Goal: Obtain resource: Download file/media

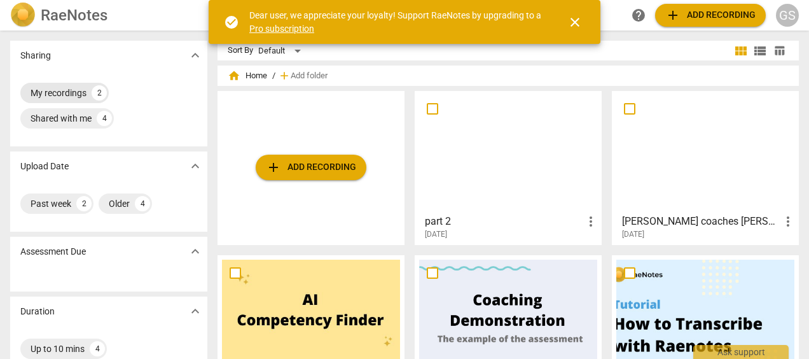
click at [60, 90] on div "My recordings" at bounding box center [59, 92] width 56 height 13
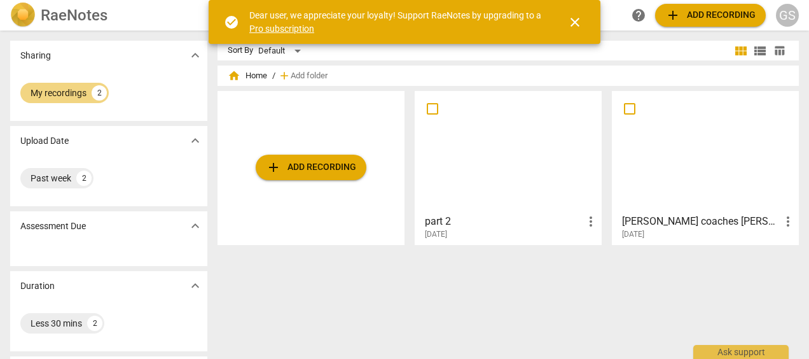
click at [739, 184] on div at bounding box center [705, 151] width 178 height 113
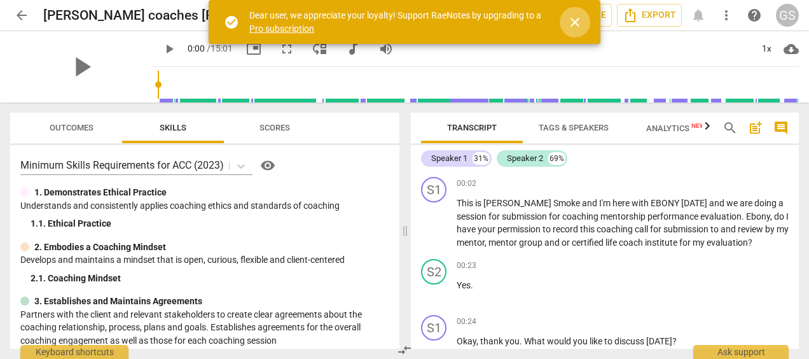
click at [570, 18] on span "close" at bounding box center [574, 22] width 15 height 15
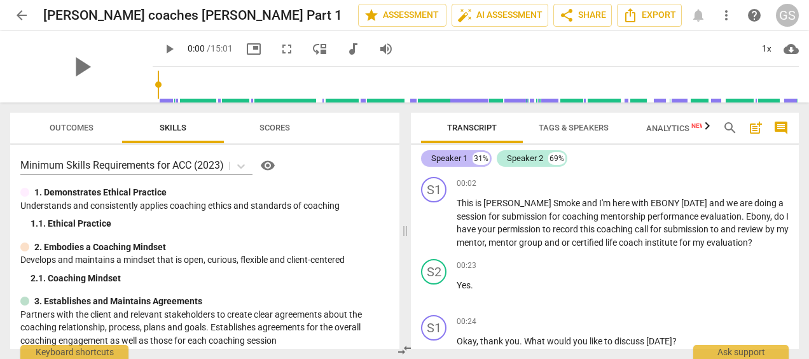
click at [468, 159] on div "Speaker 1 31%" at bounding box center [456, 158] width 71 height 17
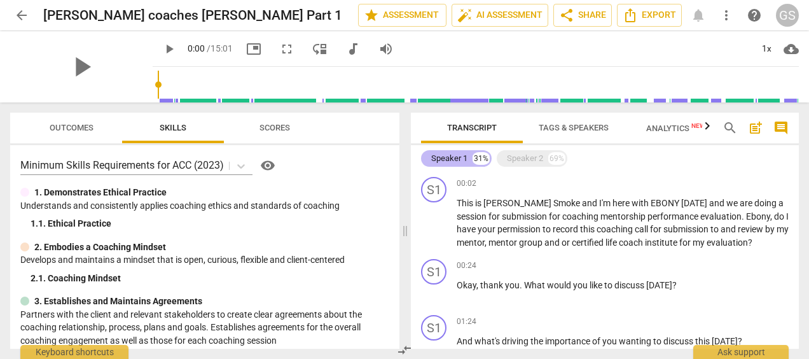
click at [468, 159] on div "Speaker 1 31%" at bounding box center [456, 158] width 71 height 17
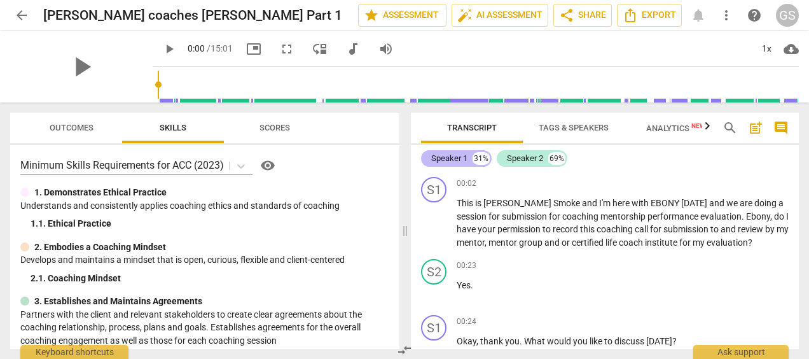
click at [482, 159] on div "31%" at bounding box center [480, 158] width 17 height 13
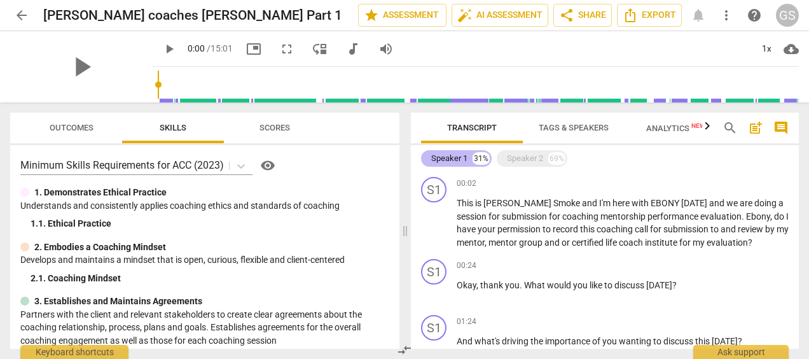
drag, startPoint x: 482, startPoint y: 159, endPoint x: 442, endPoint y: 153, distance: 40.5
click at [442, 153] on div "Speaker 1" at bounding box center [449, 158] width 36 height 13
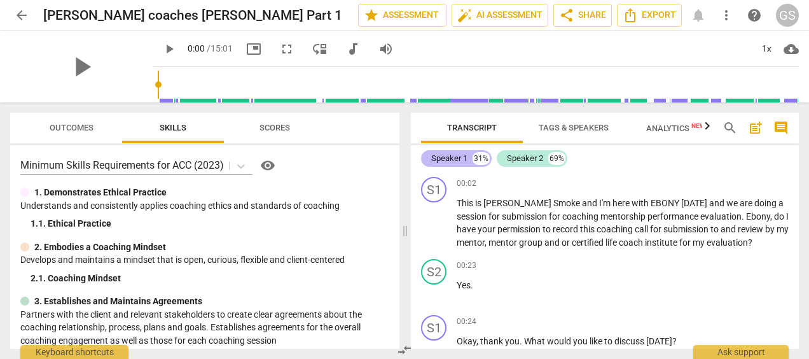
click at [442, 153] on div "Speaker 1" at bounding box center [449, 158] width 36 height 13
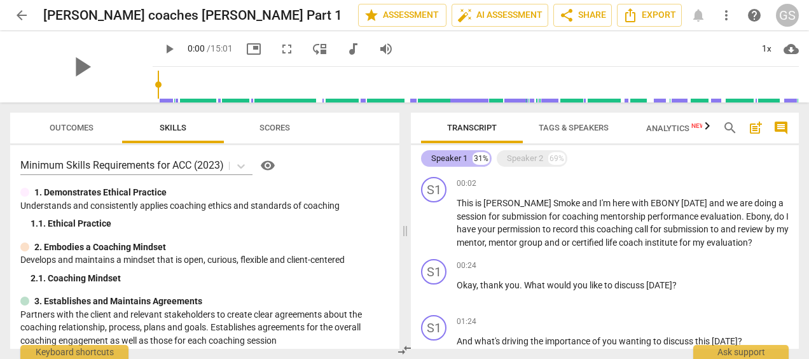
click at [442, 153] on div "Speaker 1" at bounding box center [449, 158] width 36 height 13
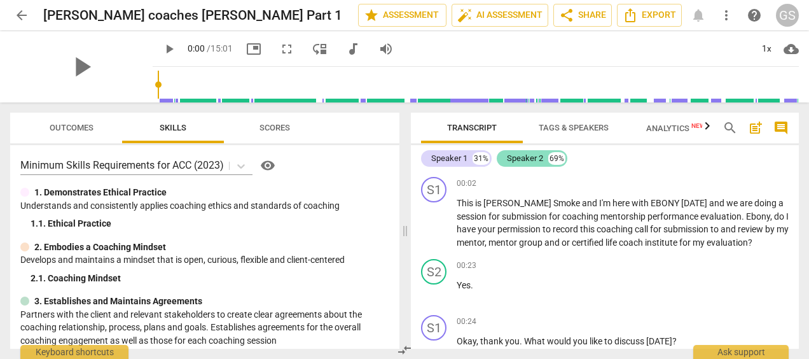
click at [551, 155] on div "69%" at bounding box center [556, 158] width 17 height 13
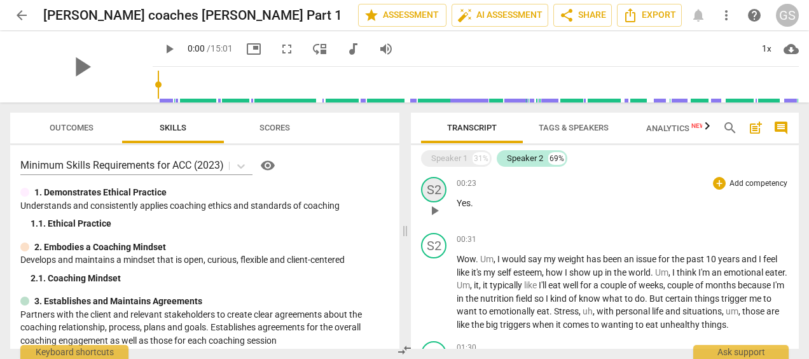
click at [437, 182] on div "S2" at bounding box center [433, 189] width 25 height 25
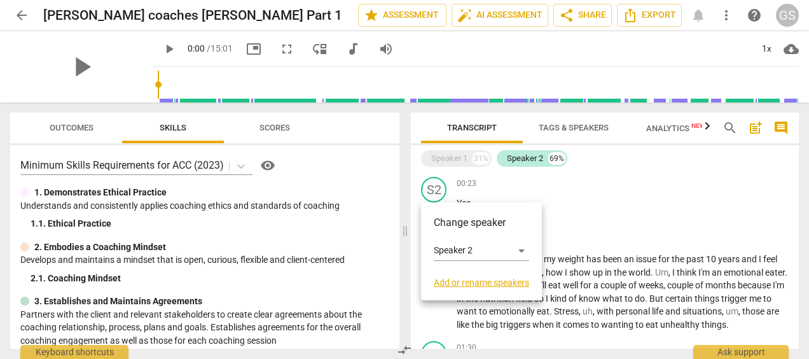
click at [474, 282] on link "Add or rename speakers" at bounding box center [481, 282] width 95 height 10
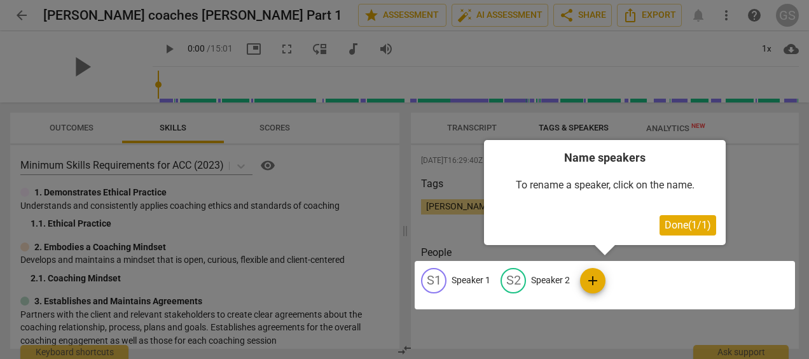
click at [532, 277] on div at bounding box center [604, 285] width 380 height 48
click at [434, 280] on div at bounding box center [604, 285] width 380 height 48
click at [467, 278] on div at bounding box center [604, 285] width 380 height 48
click at [545, 278] on div at bounding box center [604, 285] width 380 height 48
click at [699, 217] on button "Done ( 1 / 1 )" at bounding box center [687, 225] width 57 height 20
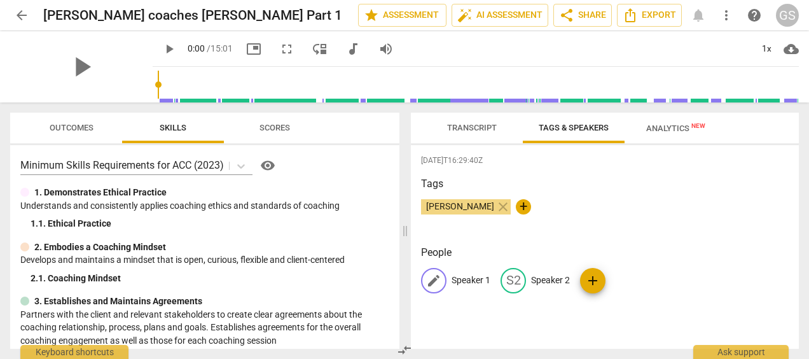
click at [435, 277] on span "edit" at bounding box center [433, 280] width 15 height 15
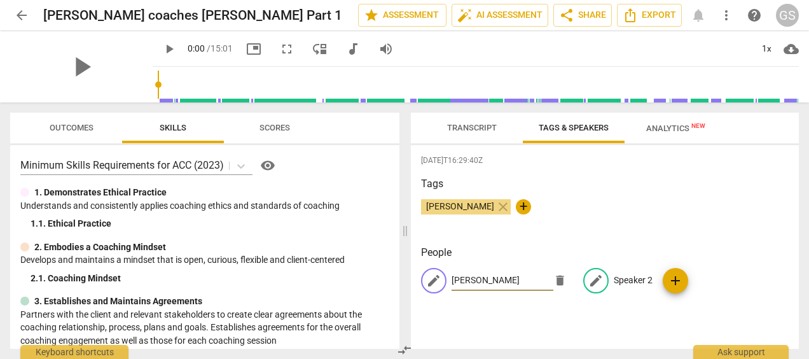
type input "[PERSON_NAME]"
click at [633, 276] on p "Speaker 2" at bounding box center [632, 279] width 39 height 13
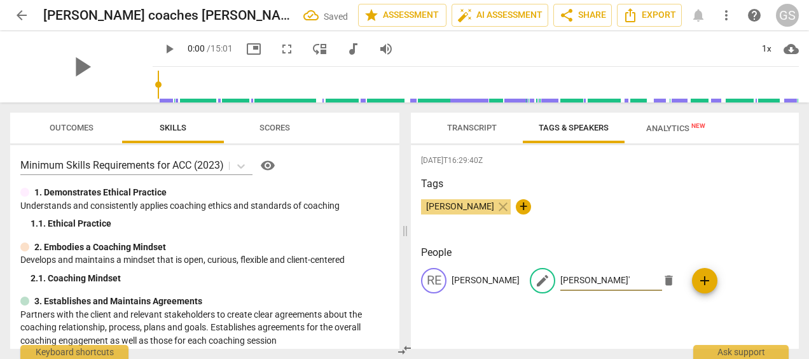
type input "[PERSON_NAME]'"
click at [692, 240] on div "[DATE]T16:29:40Z Tags [PERSON_NAME] close + People RE [PERSON_NAME] edit [PERSO…" at bounding box center [605, 246] width 388 height 203
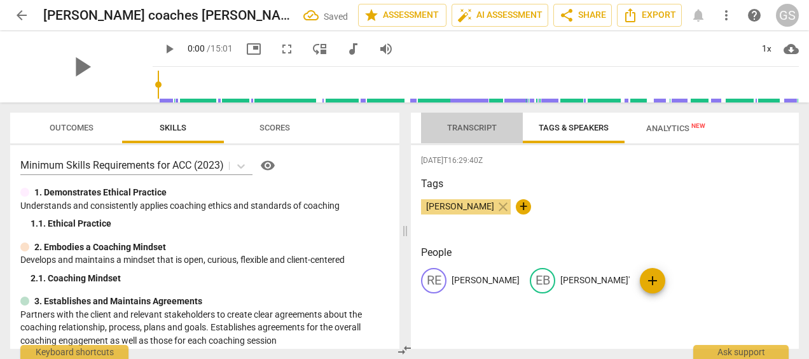
click at [482, 121] on span "Transcript" at bounding box center [472, 128] width 80 height 17
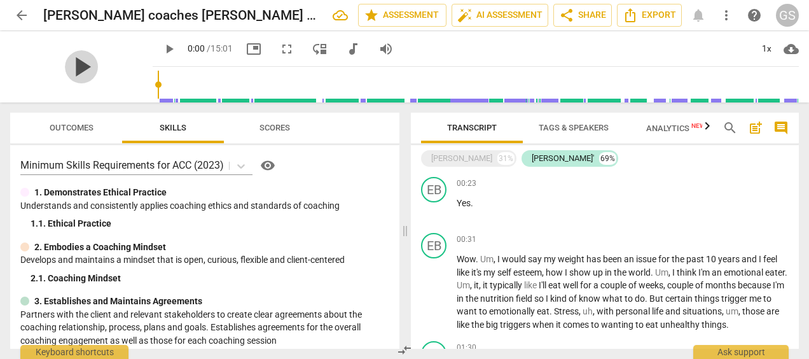
click at [65, 67] on span "play_arrow" at bounding box center [81, 66] width 33 height 33
click at [793, 155] on div "[PERSON_NAME] 31% [PERSON_NAME]' 69% RE play_arrow pause 00:02 + Add competency…" at bounding box center [605, 246] width 388 height 203
click at [436, 161] on div "[PERSON_NAME]" at bounding box center [461, 158] width 61 height 13
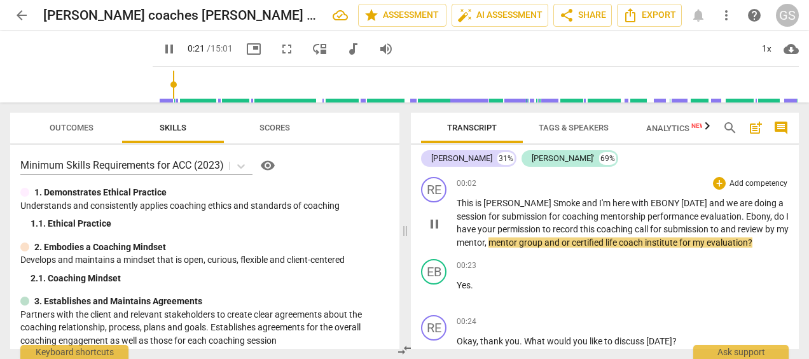
click at [650, 203] on span "EBONY" at bounding box center [665, 203] width 31 height 10
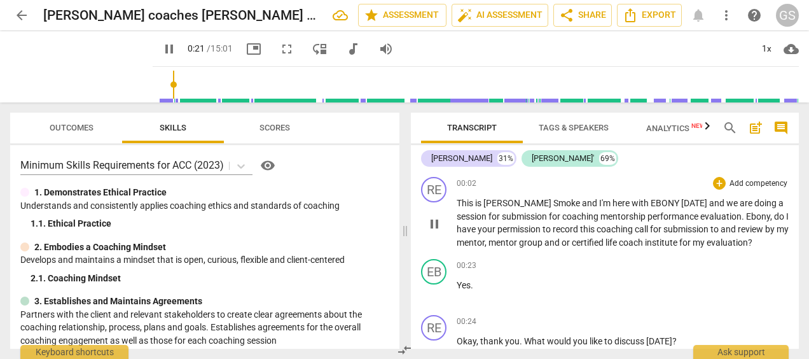
type input "22"
click at [647, 215] on span "performance" at bounding box center [673, 216] width 53 height 10
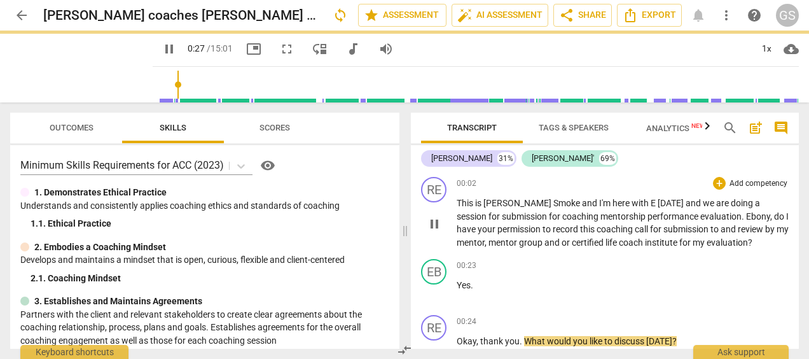
click at [650, 202] on span "E" at bounding box center [653, 203] width 7 height 10
click at [746, 216] on span "Ebony" at bounding box center [758, 216] width 24 height 10
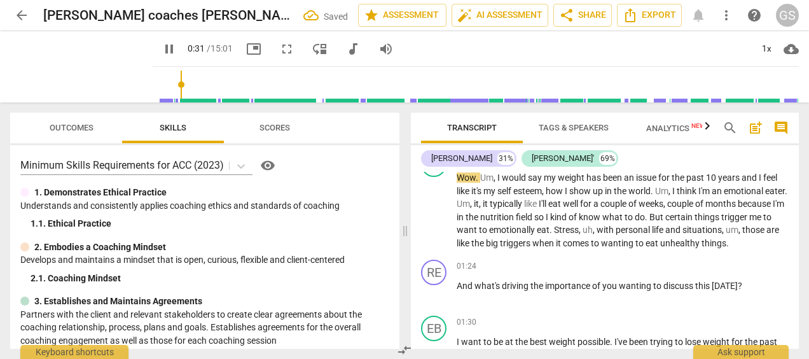
scroll to position [38, 0]
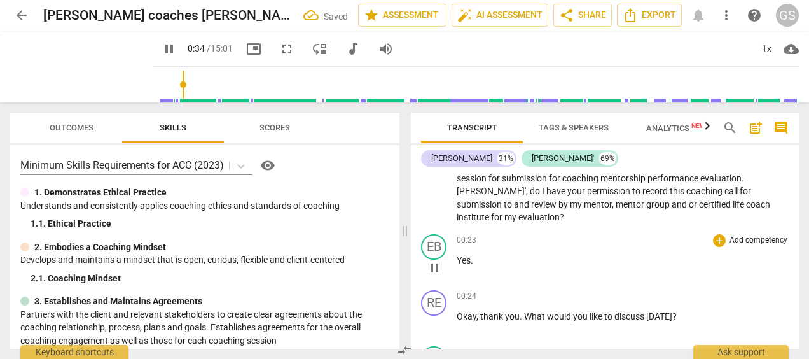
click at [634, 264] on div "00:23 + Add competency keyboard_arrow_right Yes ." at bounding box center [622, 257] width 332 height 46
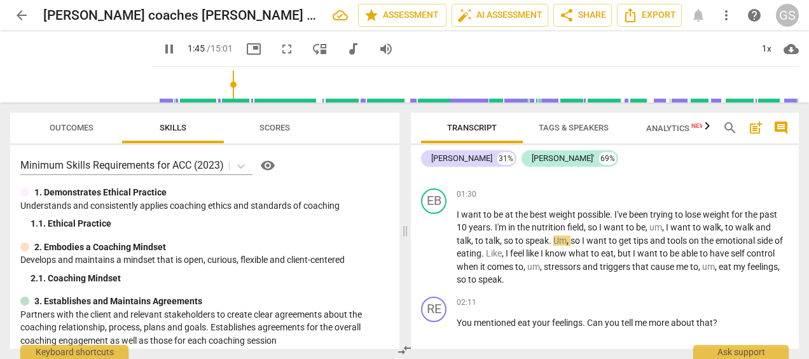
scroll to position [360, 0]
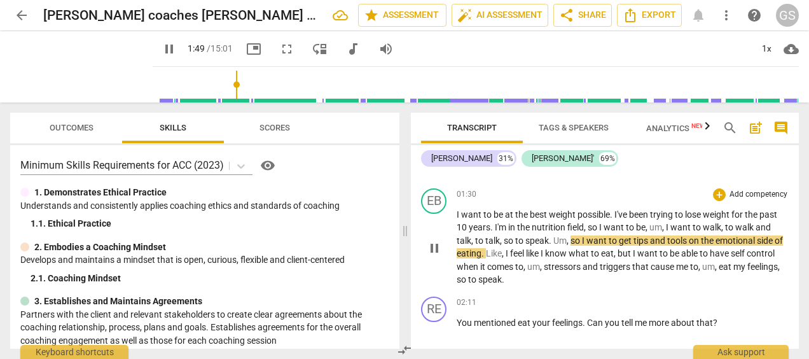
click at [735, 228] on span "to" at bounding box center [730, 227] width 10 height 10
type input "111"
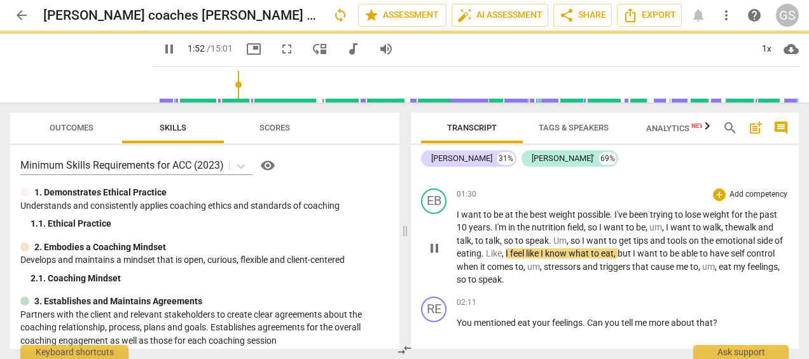
click at [481, 240] on span "to" at bounding box center [480, 240] width 10 height 10
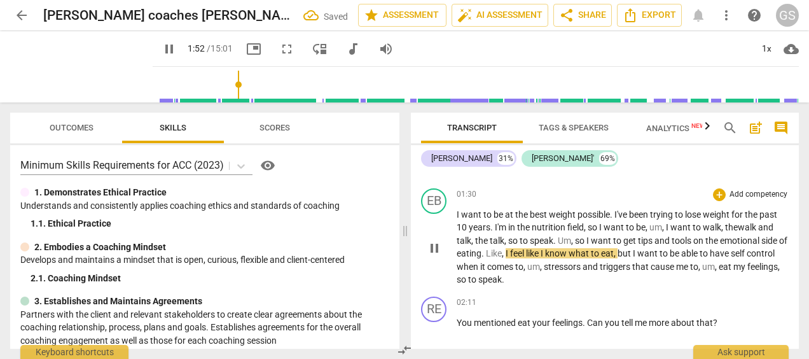
click at [526, 250] on span "feel" at bounding box center [518, 253] width 16 height 10
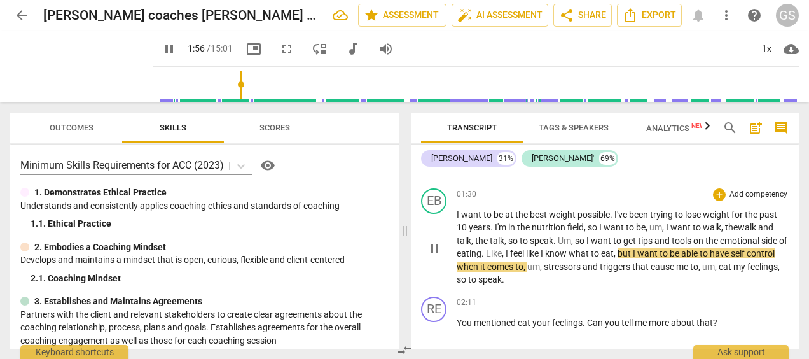
click at [596, 284] on p "I want to be at the best weight possible . I've been trying to lose weight for …" at bounding box center [622, 247] width 332 height 78
click at [434, 244] on span "pause" at bounding box center [434, 247] width 15 height 15
click at [434, 244] on span "play_arrow" at bounding box center [434, 247] width 15 height 15
click at [582, 261] on span "stressors" at bounding box center [562, 266] width 39 height 10
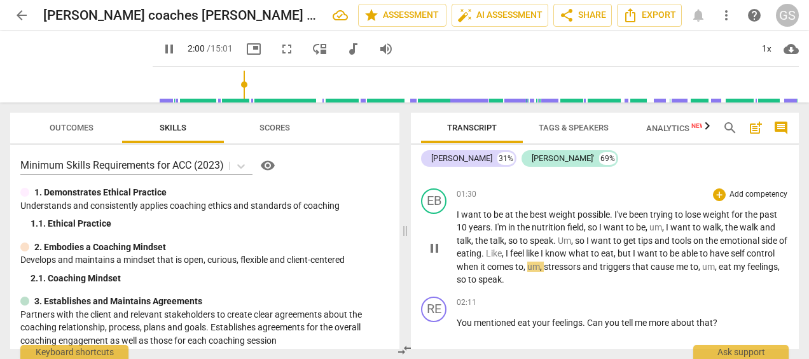
click at [566, 282] on p "I want to be at the best weight possible . I've been trying to lose weight for …" at bounding box center [622, 247] width 332 height 78
click at [541, 286] on div "EB play_arrow pause 01:30 + Add competency keyboard_arrow_right I want to be at…" at bounding box center [605, 237] width 388 height 108
click at [549, 282] on p "I want to be at the best weight possible . I've been trying to lose weight for …" at bounding box center [622, 247] width 332 height 78
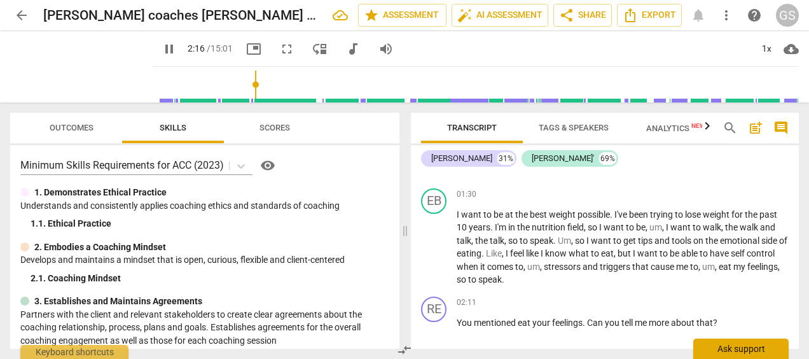
scroll to position [561, 0]
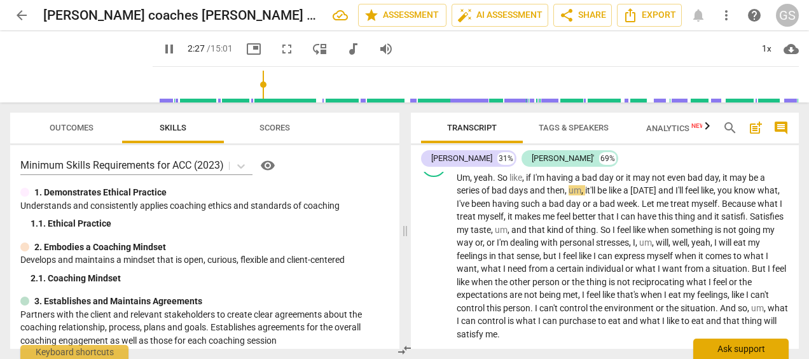
type input "148"
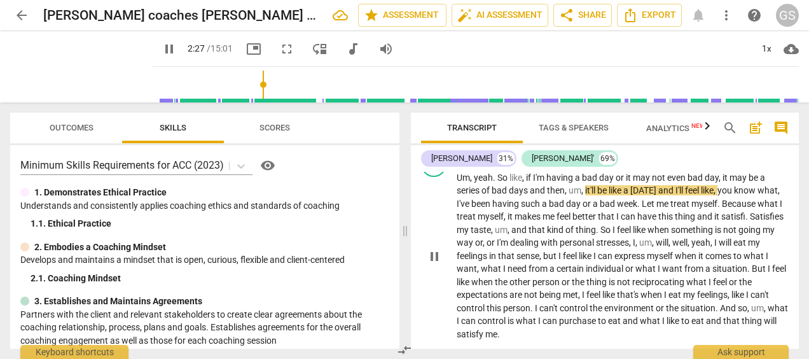
click at [727, 204] on span "Because" at bounding box center [739, 203] width 36 height 10
click at [773, 203] on span "what" at bounding box center [763, 203] width 22 height 10
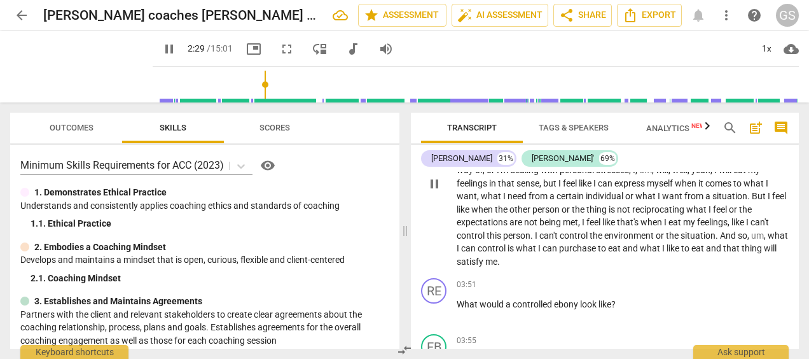
scroll to position [639, 0]
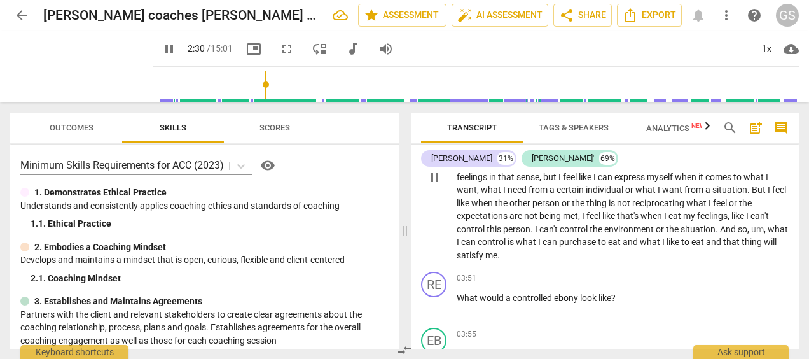
type input "151"
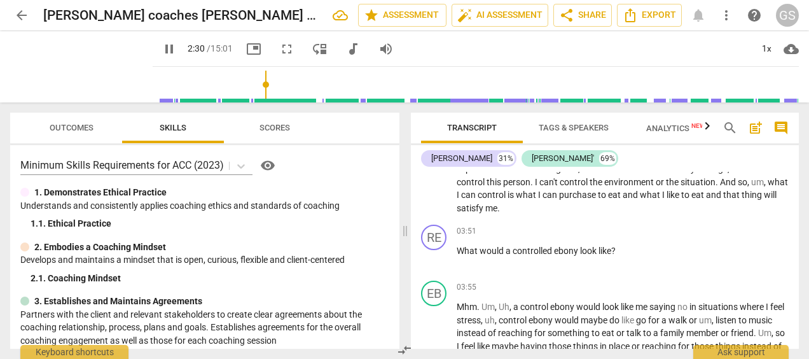
scroll to position [688, 0]
click at [578, 250] on span "ebony" at bounding box center [567, 249] width 26 height 10
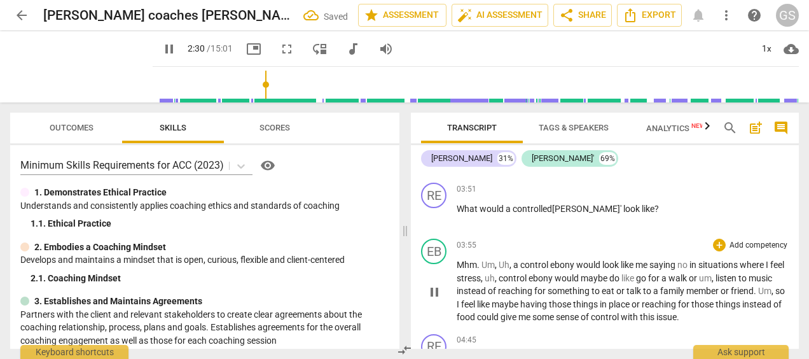
scroll to position [739, 0]
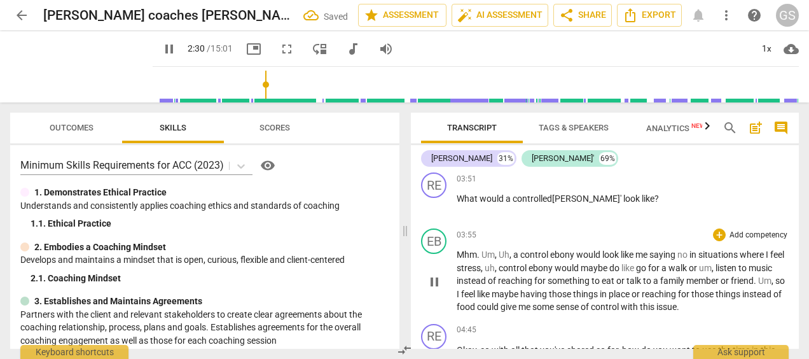
click at [575, 255] on span "ebony" at bounding box center [563, 254] width 26 height 10
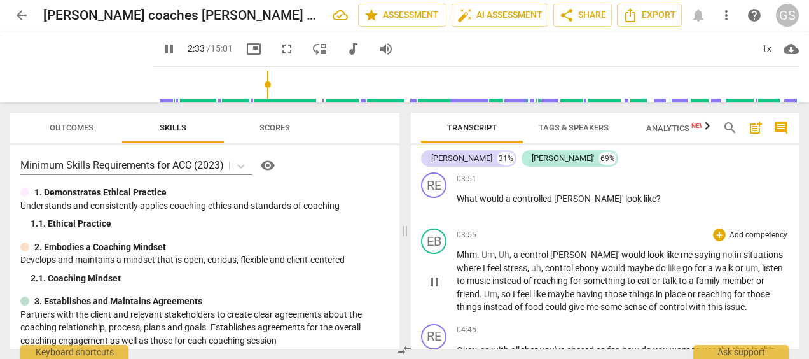
click at [556, 255] on span "[PERSON_NAME]'" at bounding box center [585, 254] width 71 height 10
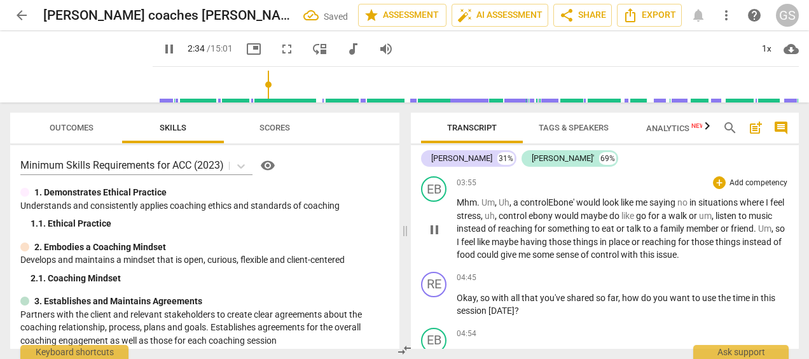
scroll to position [798, 0]
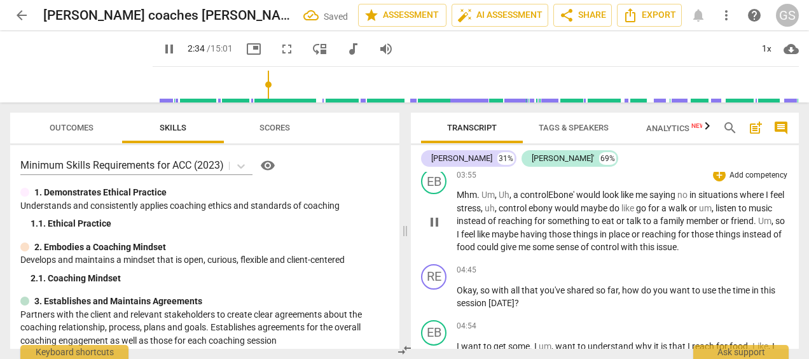
click at [548, 208] on span "ebony" at bounding box center [541, 208] width 26 height 10
click at [553, 207] on span "bony" at bounding box center [542, 208] width 22 height 10
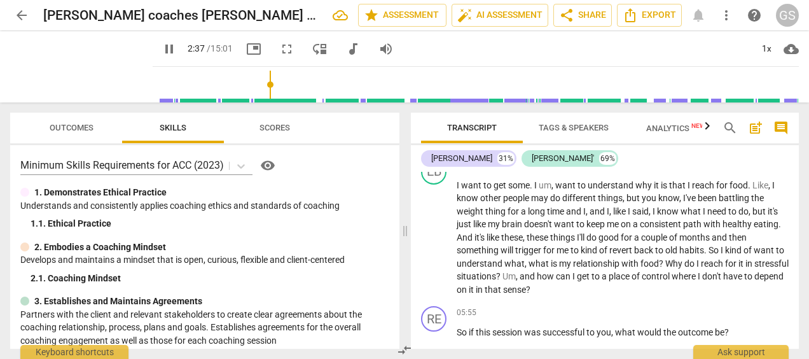
scroll to position [960, 0]
type input "162"
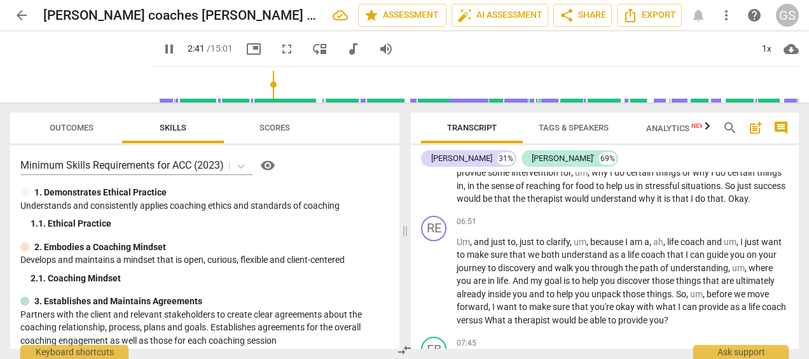
scroll to position [1200, 0]
drag, startPoint x: 762, startPoint y: 199, endPoint x: 810, endPoint y: 199, distance: 48.3
click at [808, 0] on html "arrow_back [PERSON_NAME] coaches [PERSON_NAME] Part 1 edit star Assessment auto…" at bounding box center [404, 0] width 809 height 0
copy p "Okay ."
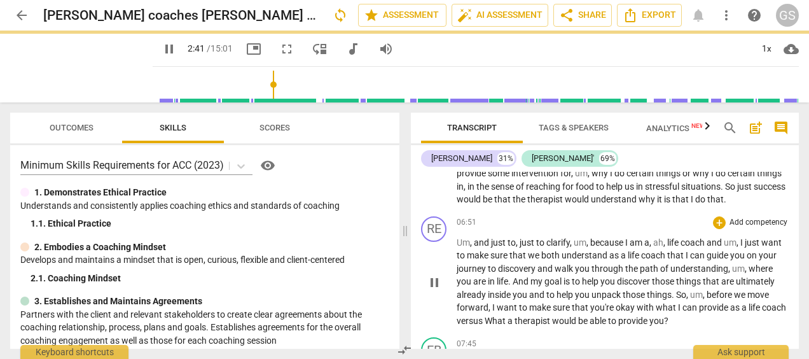
click at [458, 242] on span "Um" at bounding box center [462, 242] width 13 height 10
paste p
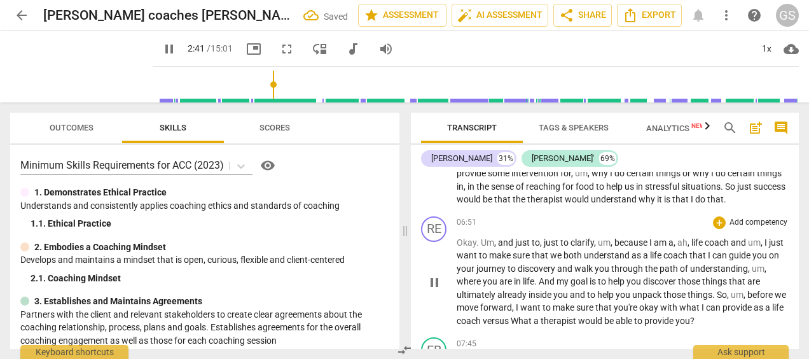
click at [538, 219] on div "RE play_arrow pause 00:02 + Add competency keyboard_arrow_right This is [PERSON…" at bounding box center [605, 260] width 388 height 177
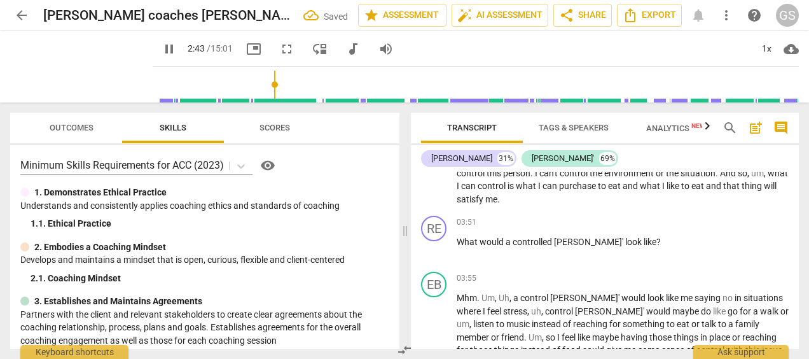
scroll to position [696, 0]
type input "165"
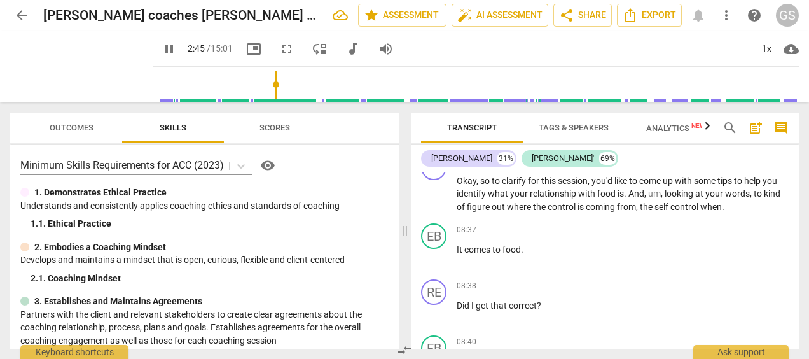
scroll to position [1456, 0]
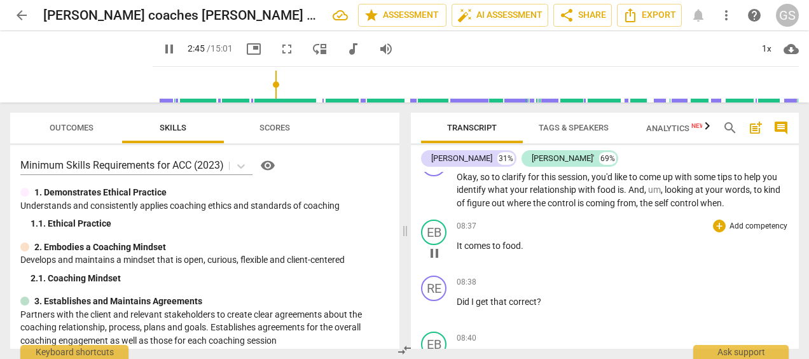
drag, startPoint x: 455, startPoint y: 245, endPoint x: 525, endPoint y: 247, distance: 69.9
click at [525, 247] on div "EB play_arrow pause 08:37 + Add competency keyboard_arrow_right It comes to foo…" at bounding box center [605, 242] width 388 height 56
click at [525, 247] on p "It comes to food ." at bounding box center [622, 245] width 332 height 13
drag, startPoint x: 525, startPoint y: 247, endPoint x: 449, endPoint y: 247, distance: 75.6
click at [449, 247] on div "EB play_arrow pause 08:37 + Add competency keyboard_arrow_right It comes to foo…" at bounding box center [605, 242] width 388 height 56
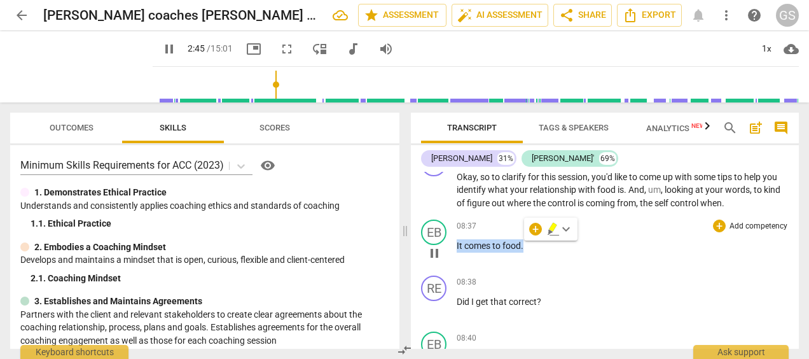
copy p "It comes to food ."
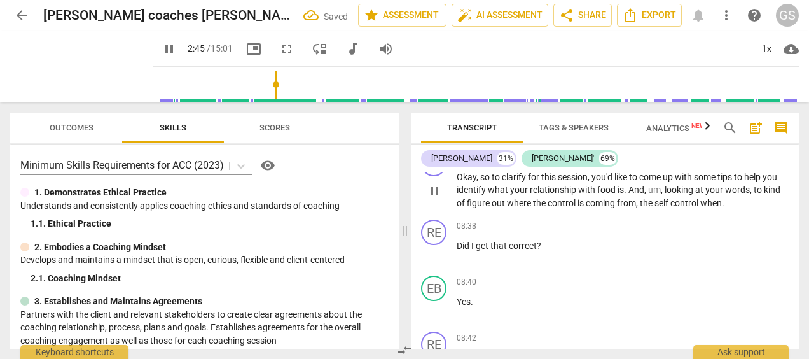
click at [748, 202] on p "Okay , so to clarify for this session , you'd like to come up with some tips to…" at bounding box center [622, 189] width 332 height 39
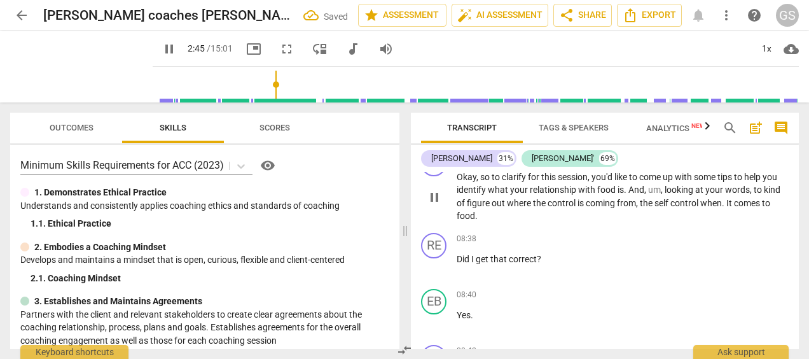
click at [731, 203] on span ". It comes to food." at bounding box center [612, 210] width 313 height 24
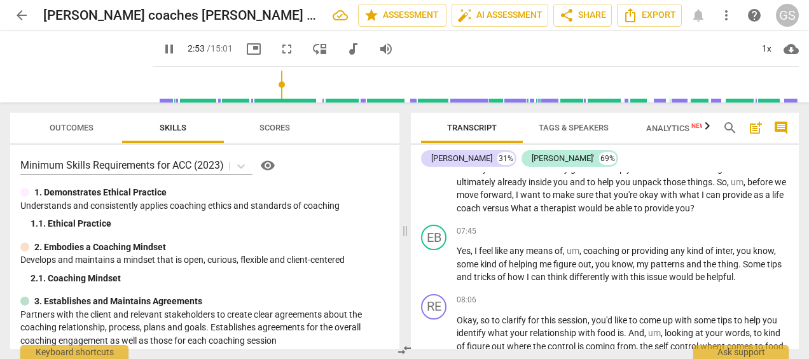
scroll to position [1319, 0]
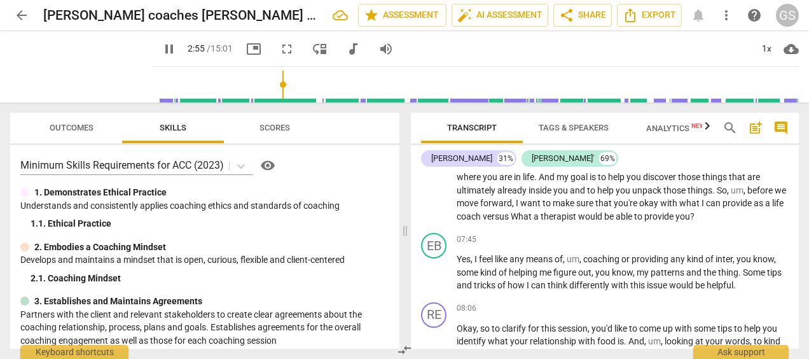
type input "176"
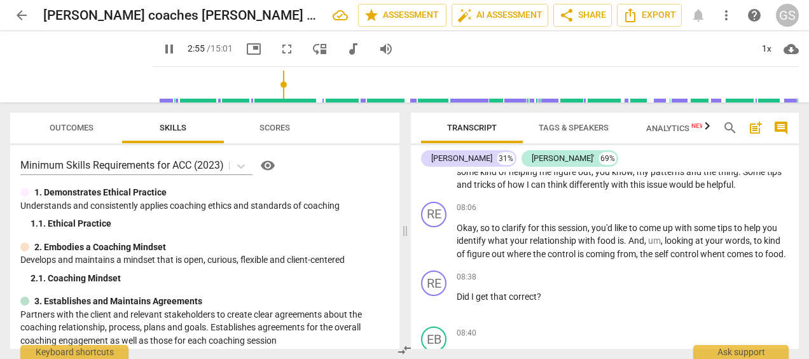
scroll to position [1405, 0]
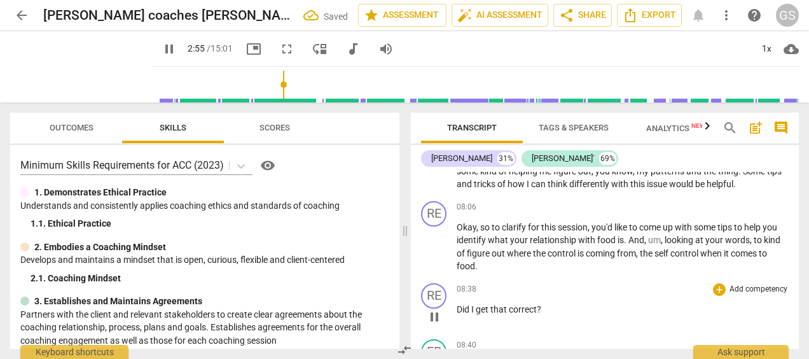
drag, startPoint x: 455, startPoint y: 311, endPoint x: 526, endPoint y: 308, distance: 70.6
click at [526, 308] on div "RE play_arrow pause 08:38 + Add competency keyboard_arrow_right Did I get that …" at bounding box center [605, 306] width 388 height 56
drag, startPoint x: 456, startPoint y: 307, endPoint x: 570, endPoint y: 307, distance: 113.1
click at [570, 307] on p "Did I get that correct ?" at bounding box center [622, 309] width 332 height 13
copy p "Did I get that correct ?"
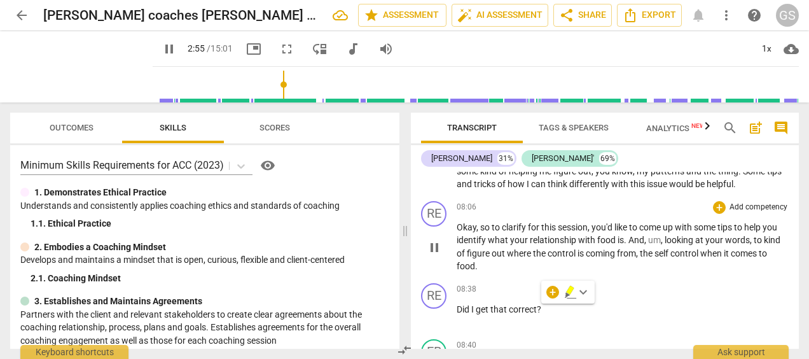
click at [506, 271] on p "Okay , so to clarify for this session , you'd like to come up with some tips to…" at bounding box center [622, 247] width 332 height 52
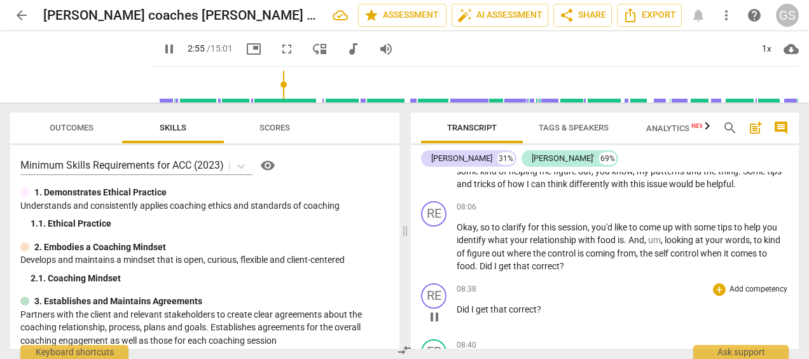
click at [550, 309] on p "Did I get that correct ?" at bounding box center [622, 309] width 332 height 13
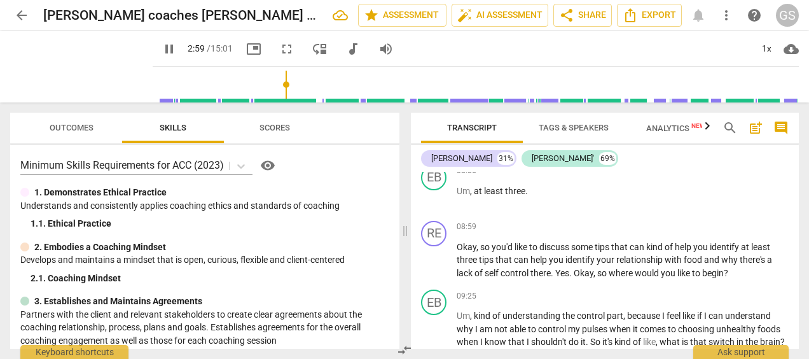
scroll to position [1750, 0]
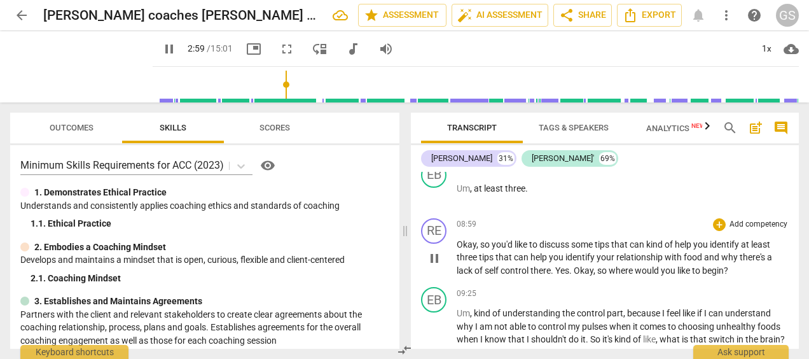
click at [558, 274] on span "Yes" at bounding box center [562, 270] width 14 height 10
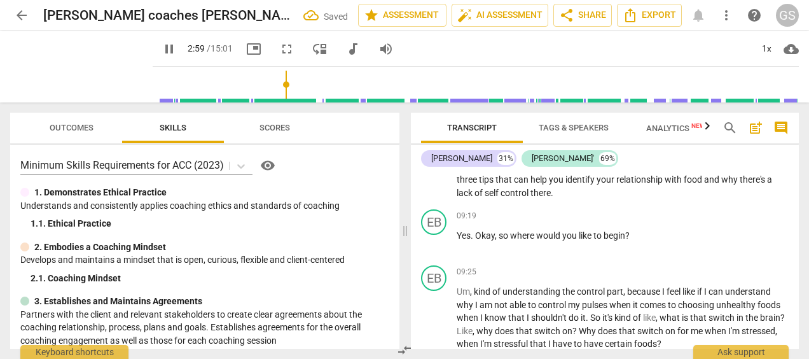
scroll to position [1829, 0]
click at [478, 236] on span "Okay" at bounding box center [485, 234] width 20 height 10
click at [477, 236] on span "Okay" at bounding box center [485, 234] width 20 height 10
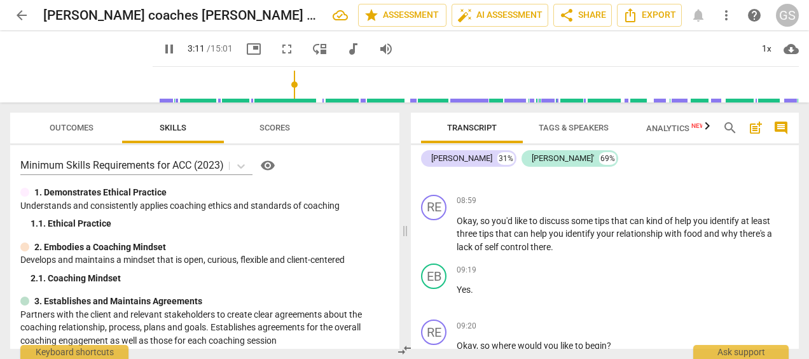
scroll to position [1774, 0]
click at [161, 50] on span "pause" at bounding box center [168, 48] width 15 height 15
type input "192"
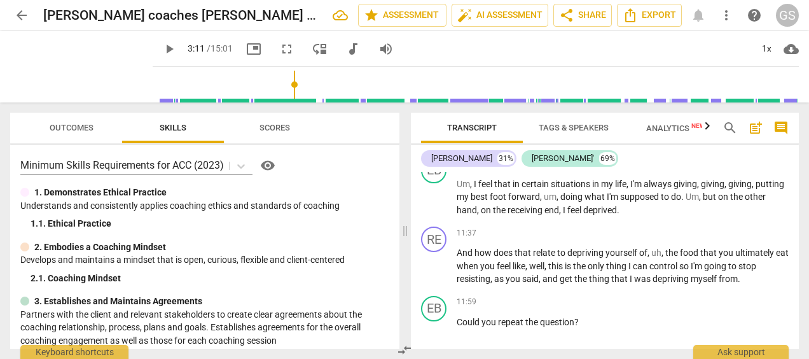
scroll to position [2310, 0]
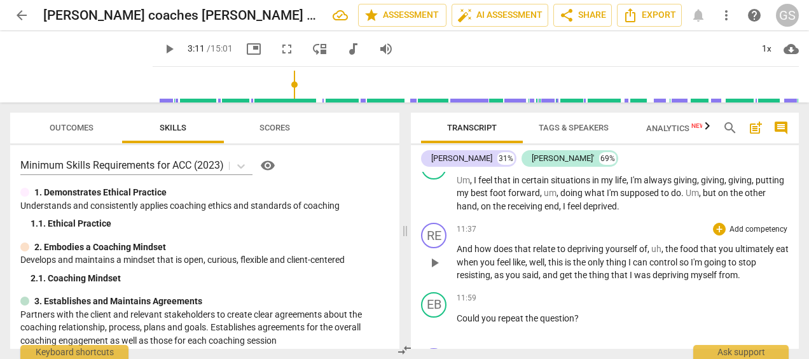
click at [742, 282] on p "And how does that relate to depriving yourself of , uh , the food that you ulti…" at bounding box center [622, 261] width 332 height 39
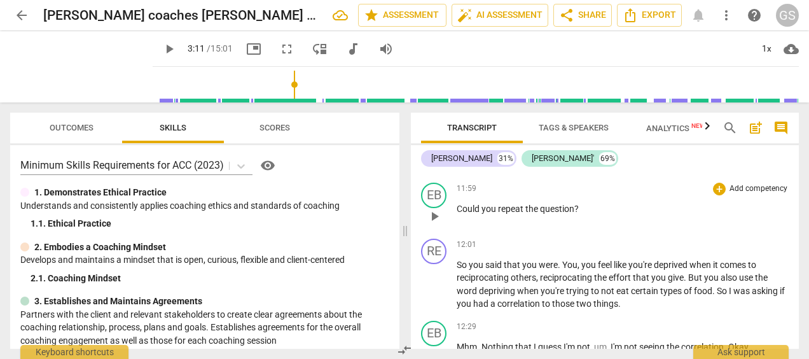
scroll to position [2427, 0]
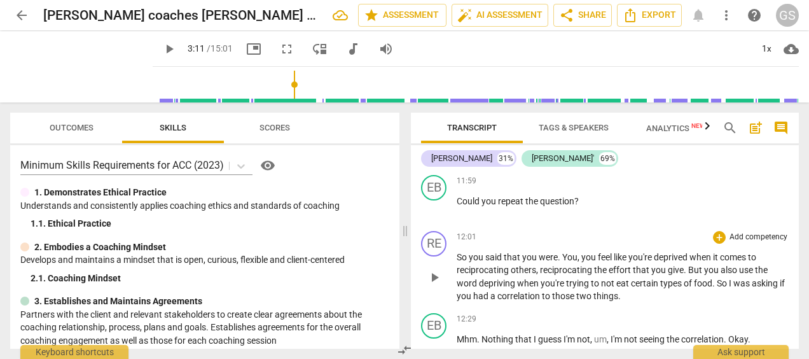
click at [692, 275] on span "But" at bounding box center [696, 269] width 16 height 10
click at [692, 303] on p "So you said that you were . You , you feel like you're deprived when it comes t…" at bounding box center [622, 276] width 332 height 52
click at [604, 301] on span "." at bounding box center [602, 296] width 3 height 10
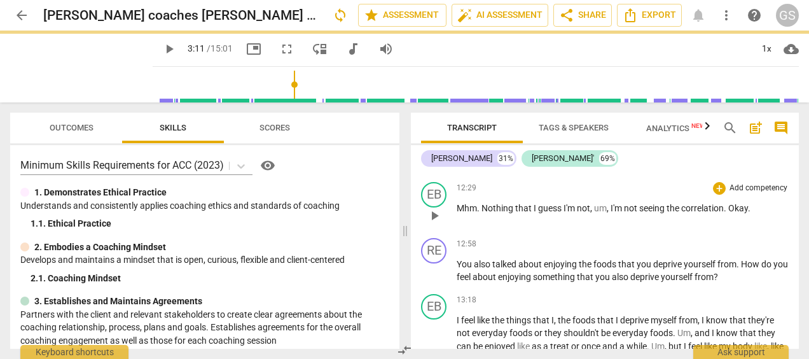
scroll to position [2560, 0]
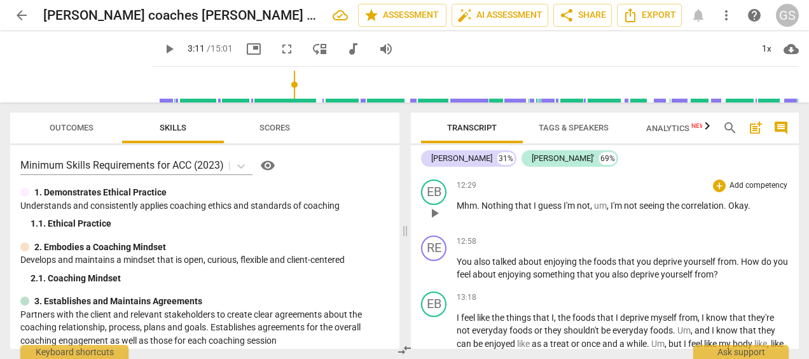
click at [728, 210] on span "." at bounding box center [725, 205] width 4 height 10
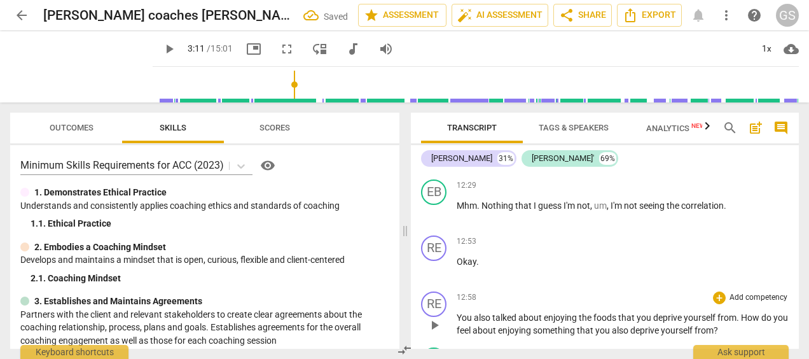
click at [458, 322] on span "You" at bounding box center [464, 317] width 17 height 10
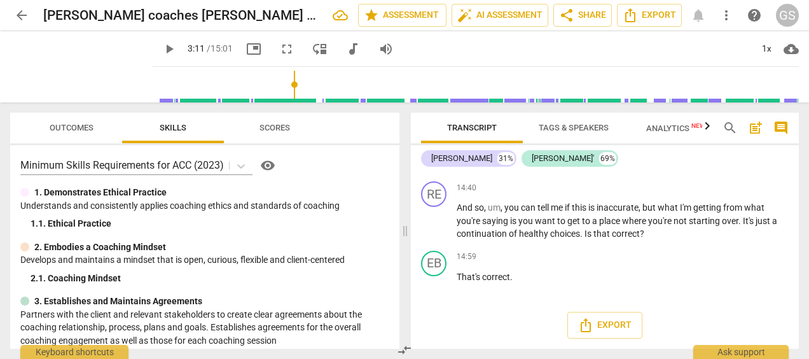
scroll to position [2941, 0]
click at [510, 282] on span "correct" at bounding box center [496, 276] width 28 height 10
drag, startPoint x: 511, startPoint y: 282, endPoint x: 414, endPoint y: 218, distance: 116.5
drag, startPoint x: 414, startPoint y: 218, endPoint x: 594, endPoint y: 259, distance: 184.4
click at [594, 259] on div "14:59 + Add competency keyboard_arrow_right" at bounding box center [622, 256] width 332 height 13
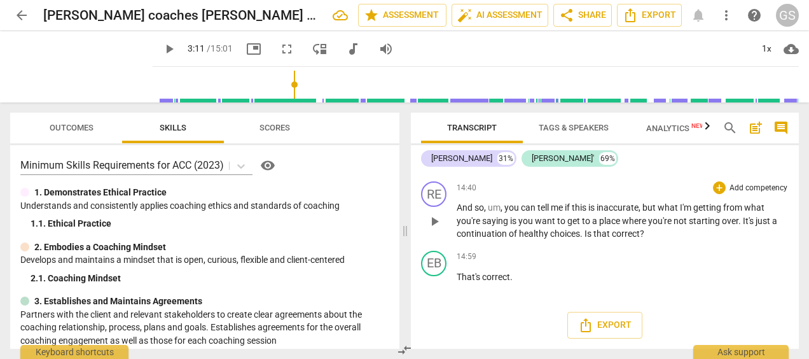
click at [562, 233] on span "choices" at bounding box center [565, 233] width 30 height 10
click at [599, 331] on span "Export" at bounding box center [604, 324] width 53 height 15
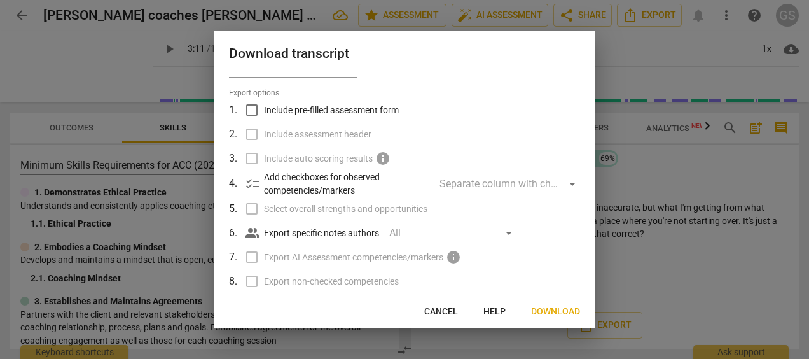
scroll to position [0, 0]
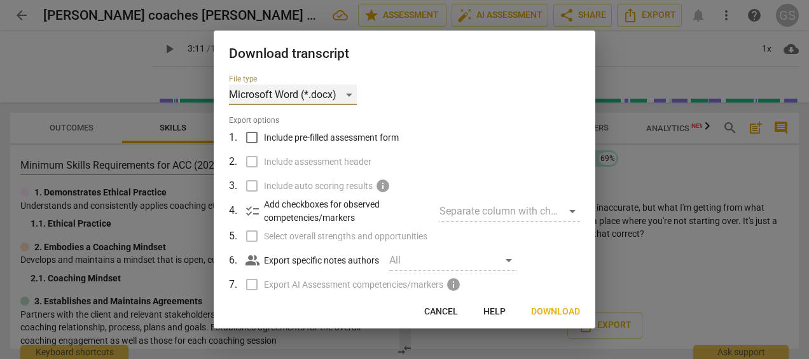
click at [347, 94] on div "Microsoft Word (*.docx)" at bounding box center [293, 95] width 128 height 20
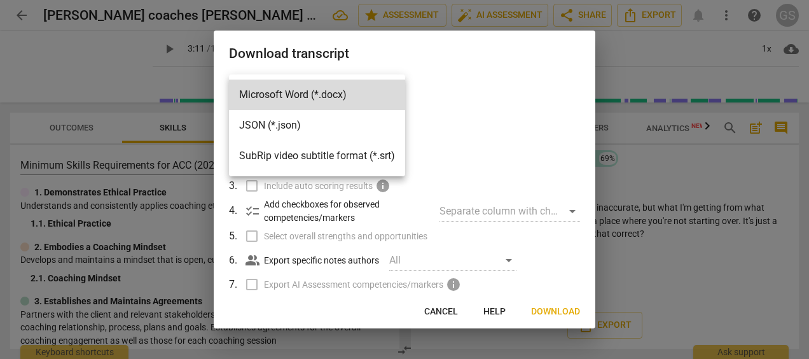
click at [347, 94] on li "Microsoft Word (*.docx)" at bounding box center [317, 94] width 176 height 31
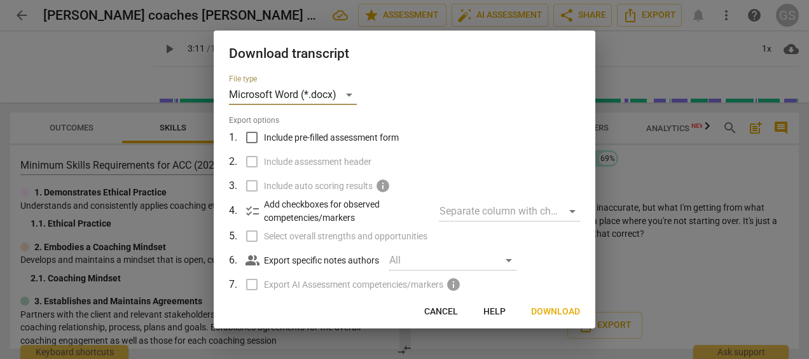
click at [547, 311] on span "Download" at bounding box center [555, 311] width 49 height 13
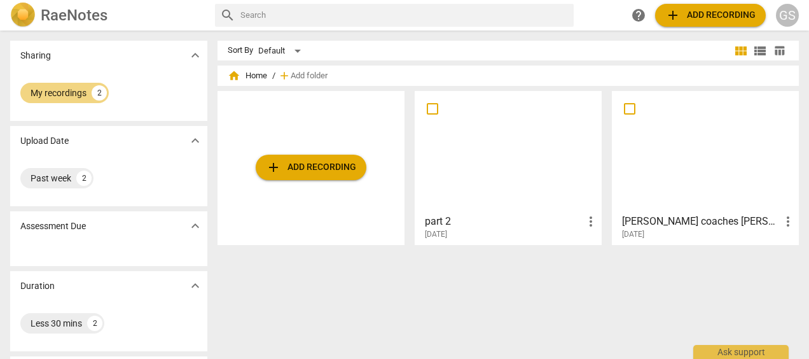
click at [468, 161] on div at bounding box center [508, 151] width 178 height 113
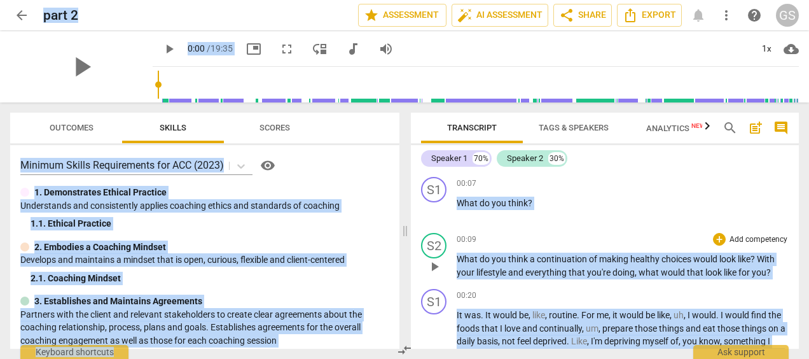
drag, startPoint x: 651, startPoint y: 214, endPoint x: 591, endPoint y: 228, distance: 61.4
click at [591, 228] on div "S2 play_arrow pause 00:09 + Add competency keyboard_arrow_right What do you thi…" at bounding box center [605, 256] width 388 height 56
click at [435, 188] on div "S1" at bounding box center [433, 189] width 25 height 25
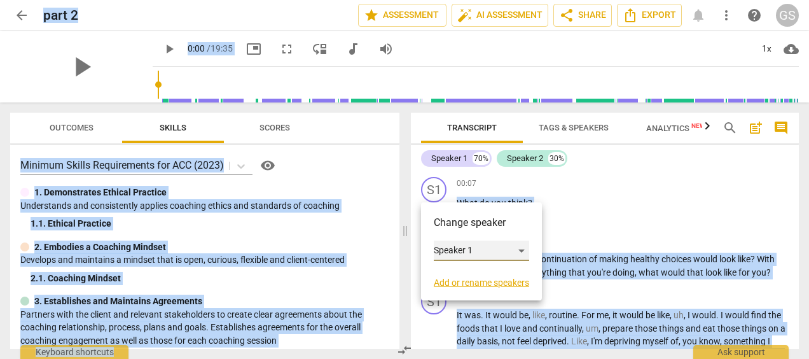
click at [468, 247] on div "Speaker 1" at bounding box center [481, 250] width 95 height 20
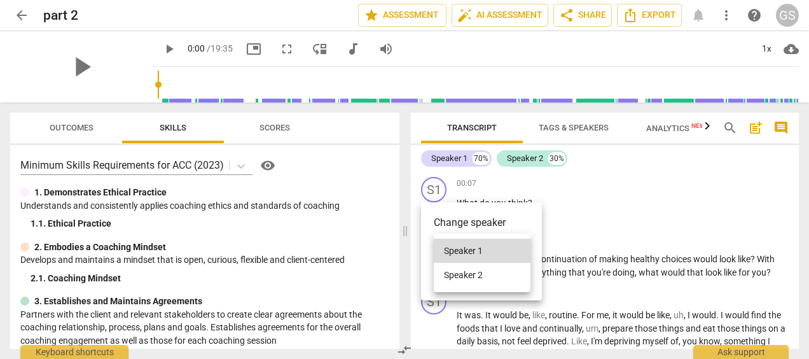
click at [568, 210] on div at bounding box center [404, 179] width 809 height 359
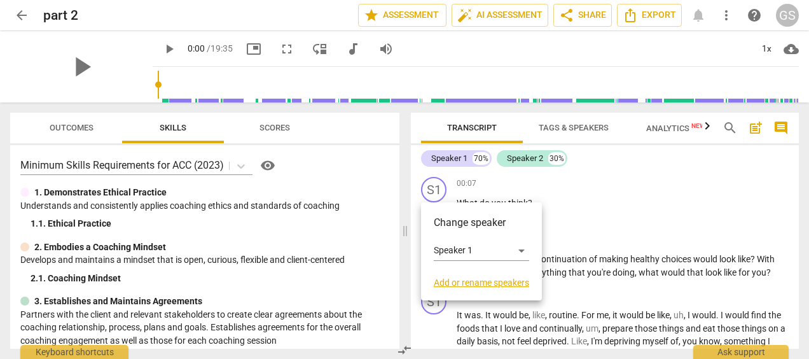
click at [467, 285] on link "Add or rename speakers" at bounding box center [481, 282] width 95 height 10
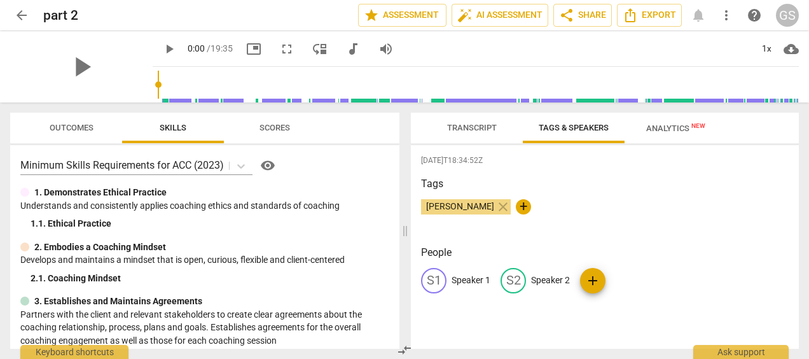
click at [467, 284] on p "Speaker 1" at bounding box center [470, 279] width 39 height 13
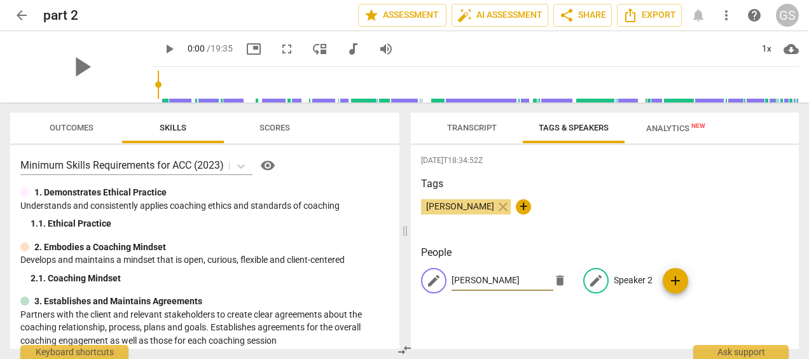
type input "[PERSON_NAME]"
click at [613, 278] on p "Speaker 2" at bounding box center [632, 279] width 39 height 13
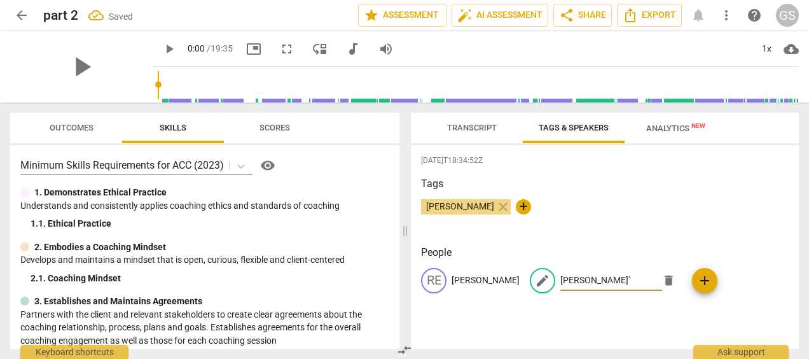
type input "[PERSON_NAME]'"
click at [730, 237] on div "[DATE]T18:34:52Z Tags [PERSON_NAME] close + People RE [PERSON_NAME] edit [PERSO…" at bounding box center [605, 246] width 388 height 203
click at [463, 126] on span "Transcript" at bounding box center [472, 128] width 50 height 10
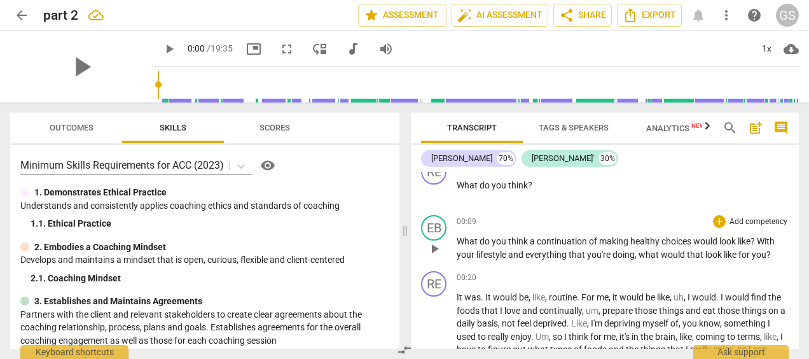
scroll to position [20, 0]
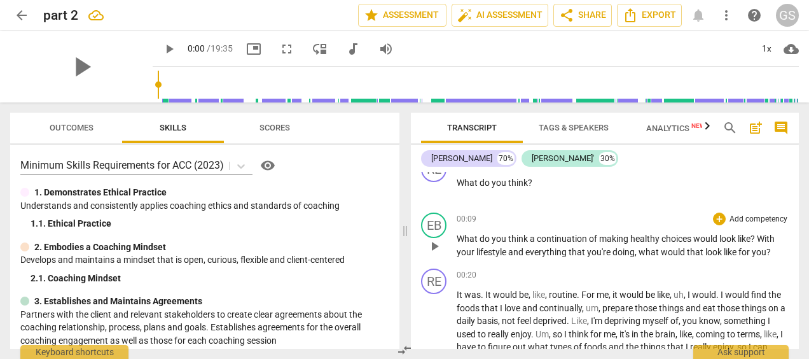
click at [457, 240] on span "What" at bounding box center [467, 238] width 23 height 10
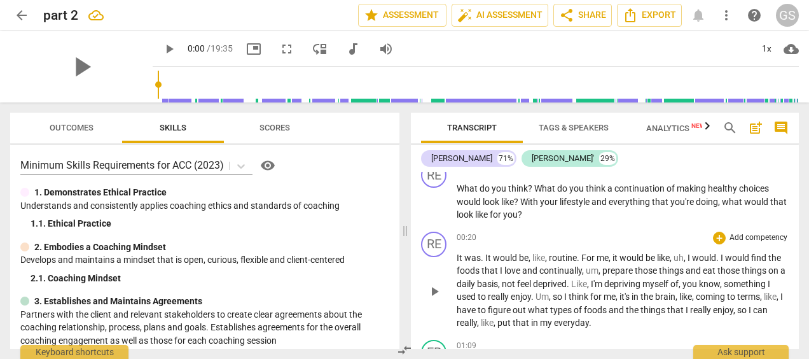
scroll to position [16, 0]
click at [427, 243] on div "RE" at bounding box center [433, 242] width 25 height 25
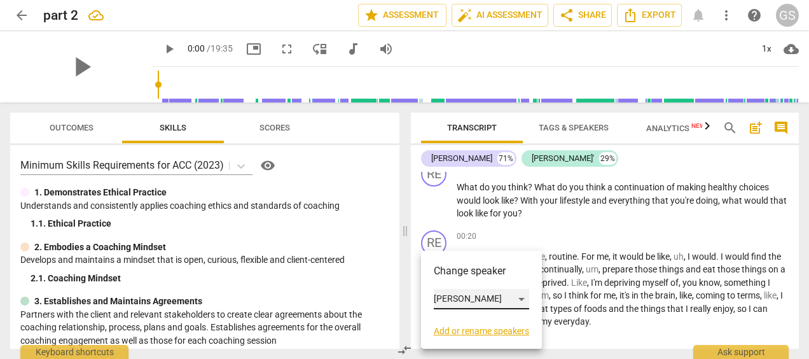
click at [468, 295] on div "[PERSON_NAME]" at bounding box center [481, 299] width 95 height 20
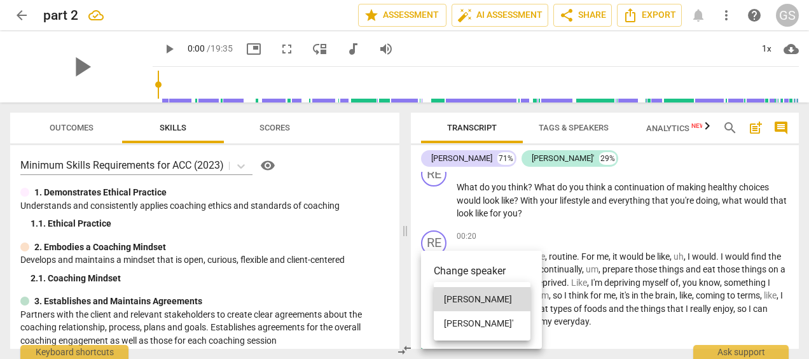
click at [448, 322] on li "[PERSON_NAME]'" at bounding box center [482, 323] width 97 height 24
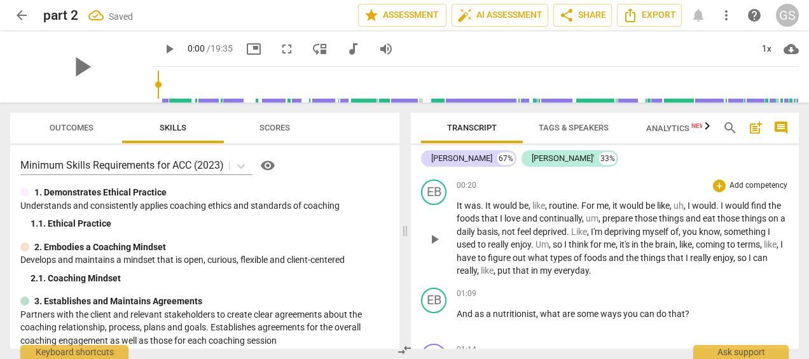
scroll to position [68, 0]
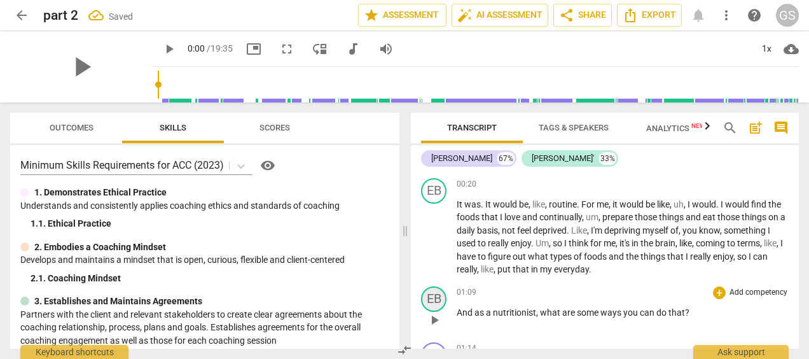
click at [427, 298] on div "EB" at bounding box center [433, 298] width 25 height 25
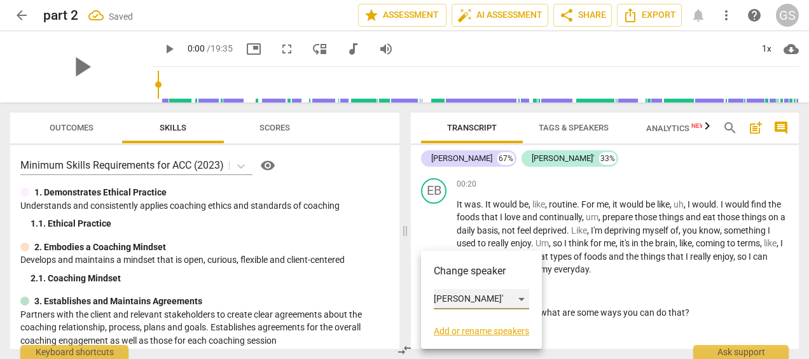
click at [468, 296] on div "[PERSON_NAME]'" at bounding box center [481, 299] width 95 height 20
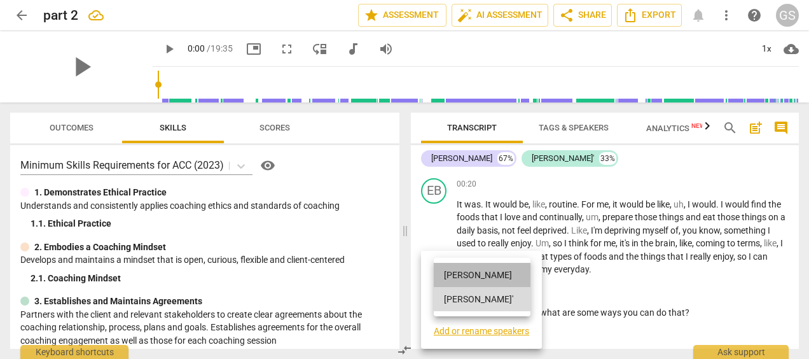
click at [454, 272] on li "[PERSON_NAME]" at bounding box center [482, 275] width 97 height 24
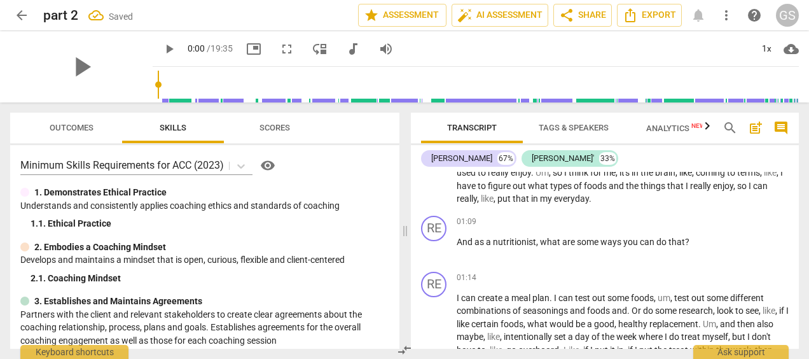
scroll to position [138, 0]
click at [441, 284] on div "RE" at bounding box center [433, 284] width 25 height 25
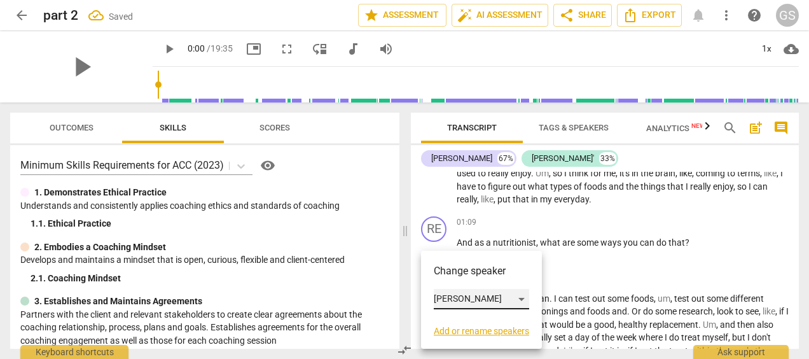
click at [467, 296] on div "[PERSON_NAME]" at bounding box center [481, 299] width 95 height 20
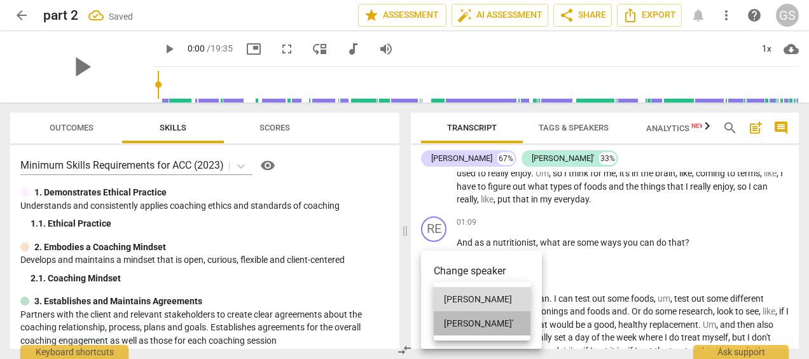
click at [451, 318] on li "[PERSON_NAME]'" at bounding box center [482, 323] width 97 height 24
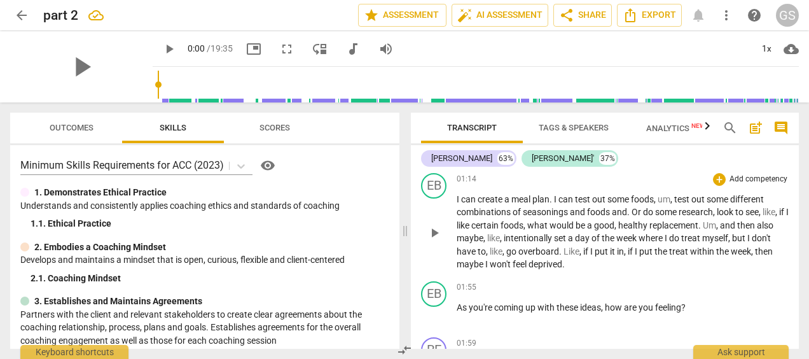
scroll to position [240, 0]
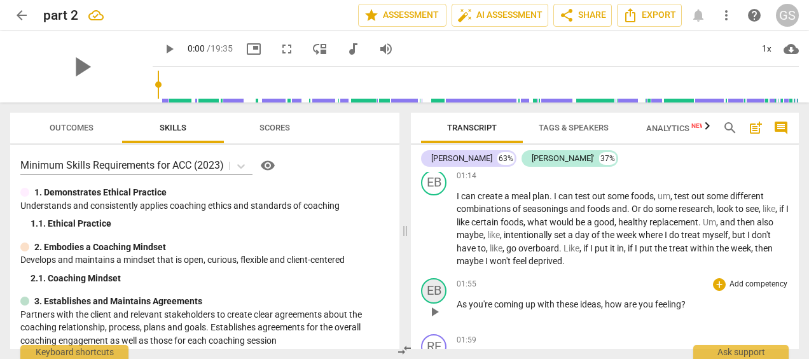
click at [442, 285] on div "EB" at bounding box center [433, 290] width 25 height 25
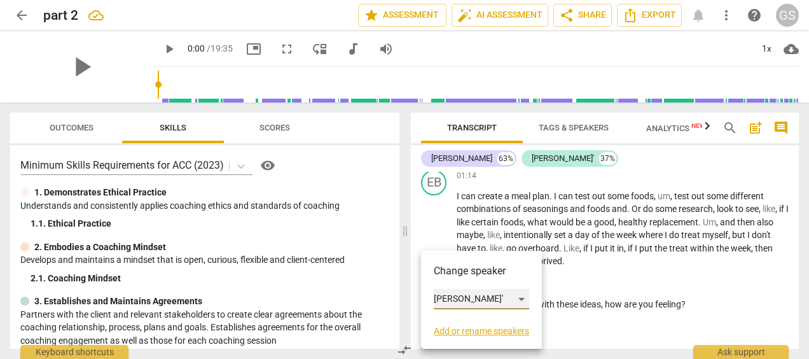
click at [446, 295] on div "[PERSON_NAME]'" at bounding box center [481, 299] width 95 height 20
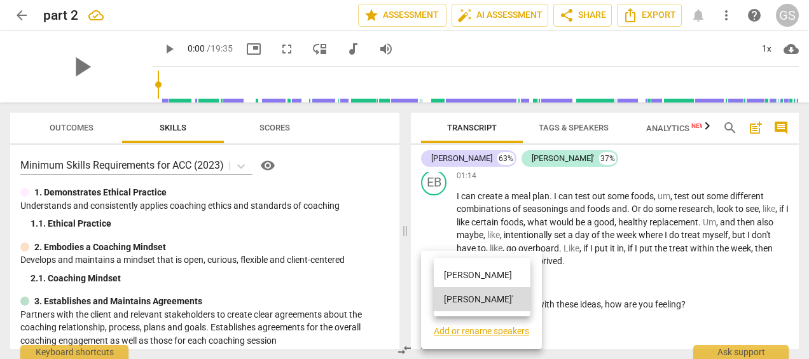
click at [456, 276] on li "[PERSON_NAME]" at bounding box center [482, 275] width 97 height 24
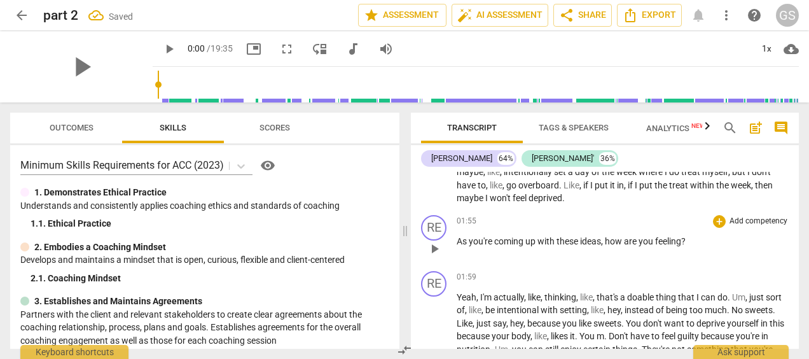
scroll to position [304, 0]
click at [426, 282] on div "RE" at bounding box center [433, 282] width 25 height 25
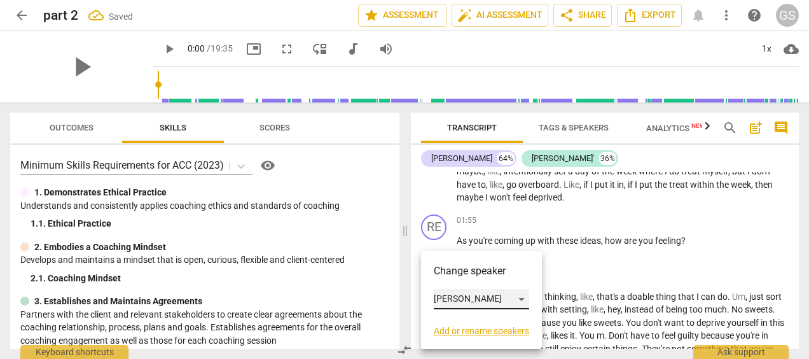
click at [442, 299] on div "[PERSON_NAME]" at bounding box center [481, 299] width 95 height 20
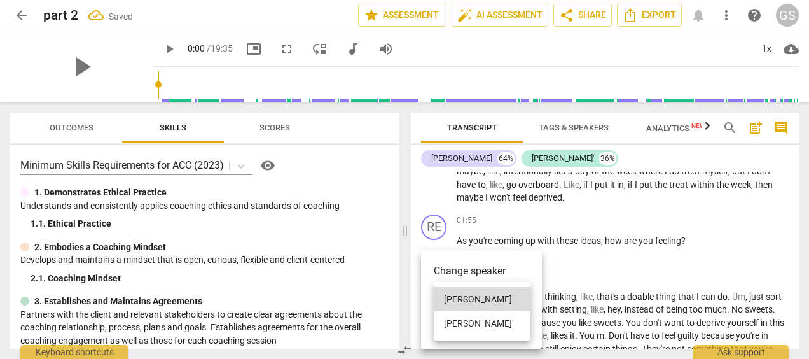
click at [444, 323] on li "[PERSON_NAME]'" at bounding box center [482, 323] width 97 height 24
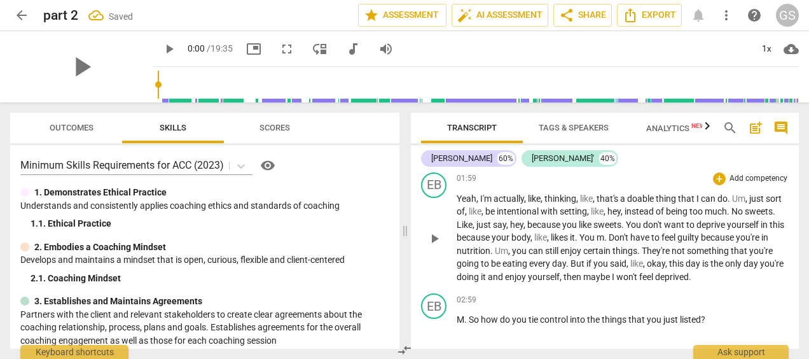
scroll to position [402, 0]
click at [430, 300] on div "EB" at bounding box center [433, 304] width 25 height 25
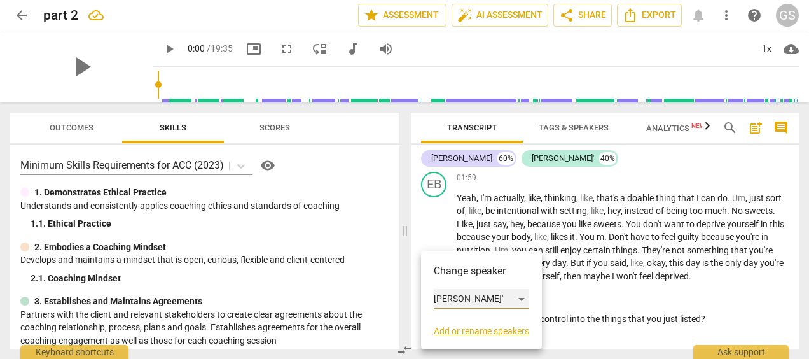
click at [451, 300] on div "[PERSON_NAME]'" at bounding box center [481, 299] width 95 height 20
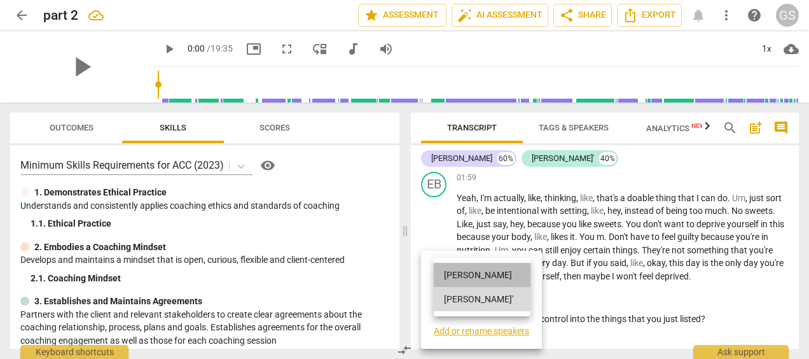
click at [452, 273] on li "[PERSON_NAME]" at bounding box center [482, 275] width 97 height 24
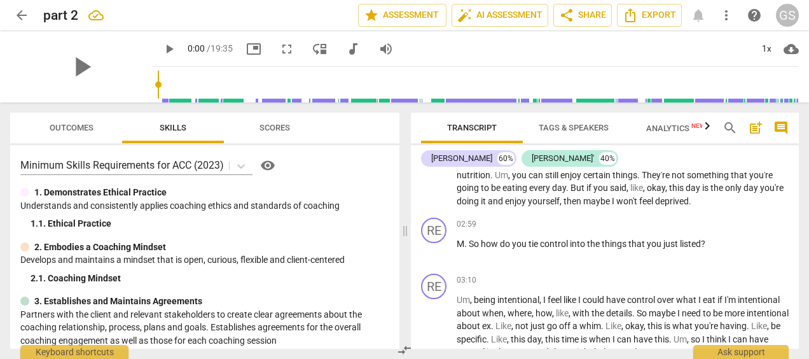
scroll to position [478, 0]
click at [424, 280] on div "RE" at bounding box center [433, 285] width 25 height 25
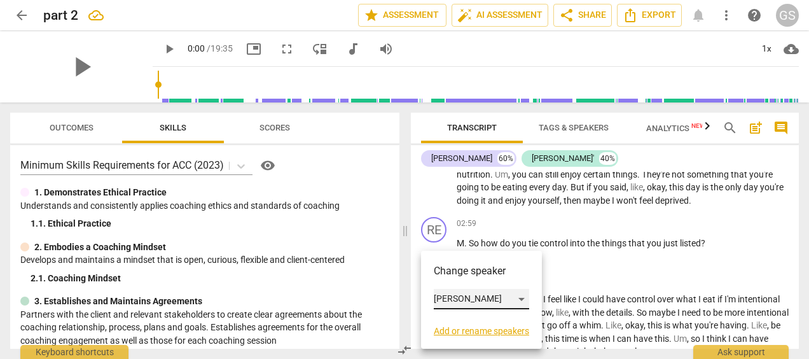
click at [444, 297] on div "[PERSON_NAME]" at bounding box center [481, 299] width 95 height 20
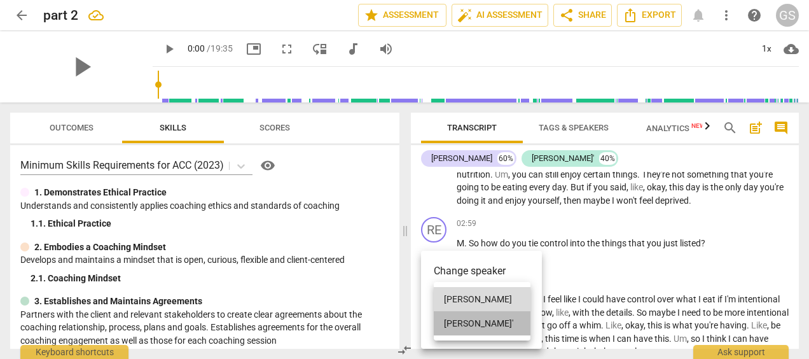
click at [452, 317] on li "[PERSON_NAME]'" at bounding box center [482, 323] width 97 height 24
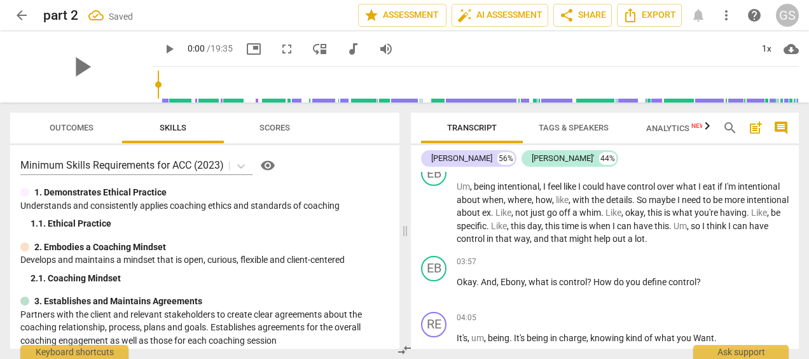
scroll to position [592, 0]
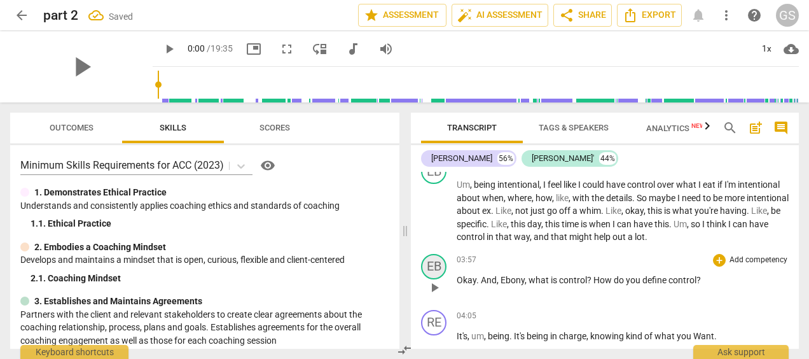
click at [439, 266] on div "EB" at bounding box center [433, 266] width 25 height 25
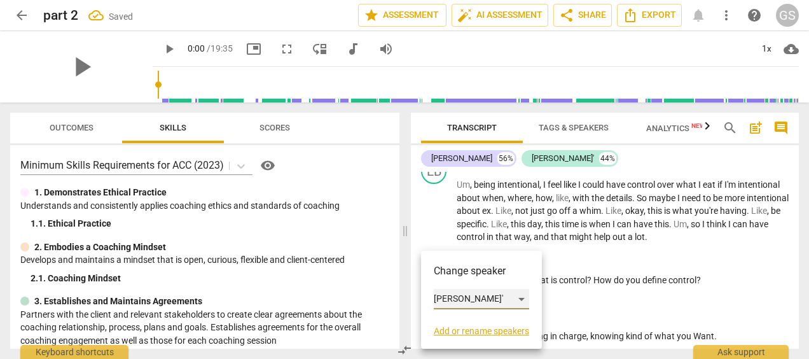
click at [456, 301] on div "[PERSON_NAME]'" at bounding box center [481, 299] width 95 height 20
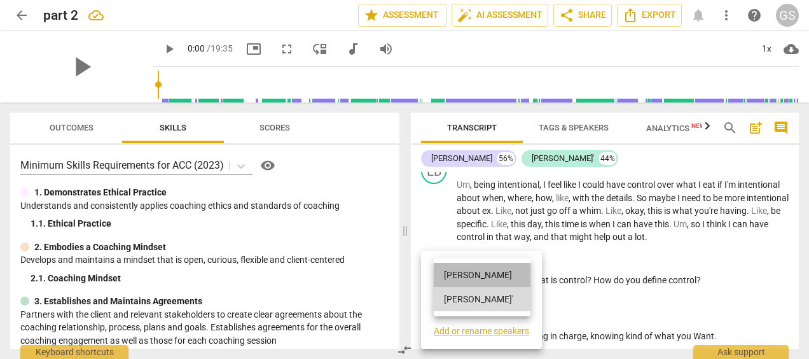
click at [458, 274] on li "[PERSON_NAME]" at bounding box center [482, 275] width 97 height 24
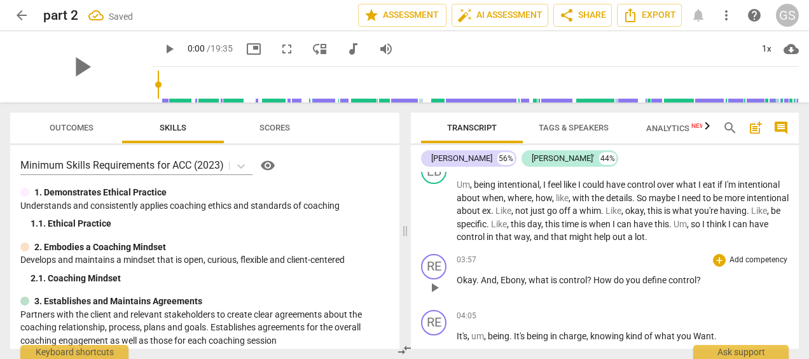
click at [522, 280] on span "Ebony" at bounding box center [512, 280] width 24 height 10
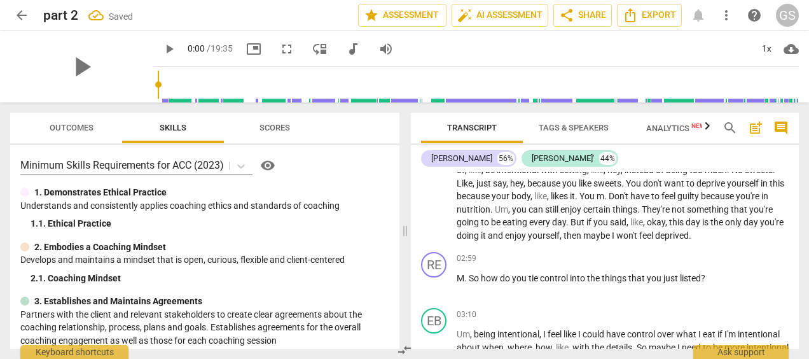
scroll to position [442, 0]
click at [625, 221] on span "said" at bounding box center [618, 222] width 17 height 10
click at [470, 277] on span "So" at bounding box center [474, 278] width 12 height 10
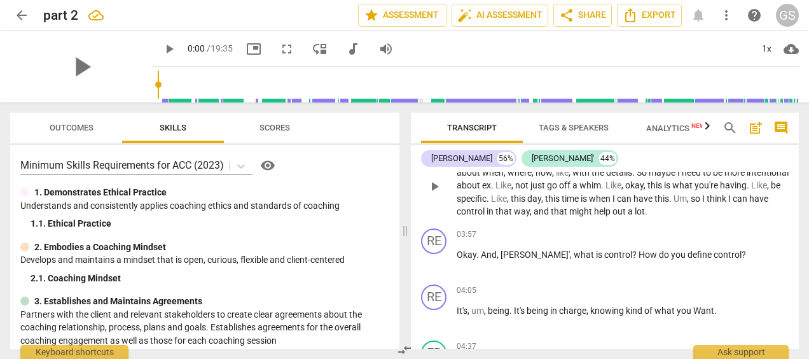
scroll to position [616, 0]
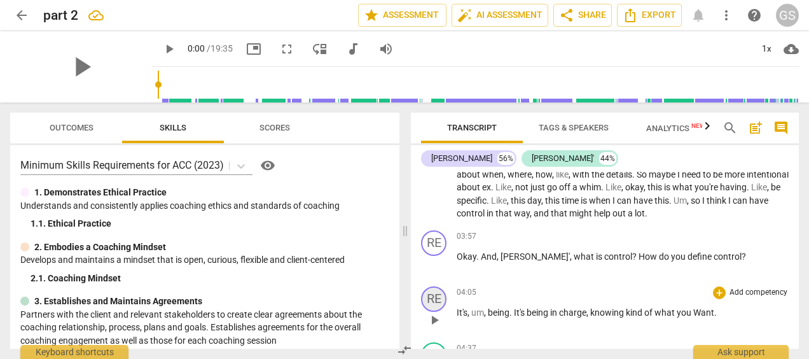
click at [432, 302] on div "RE" at bounding box center [433, 298] width 25 height 25
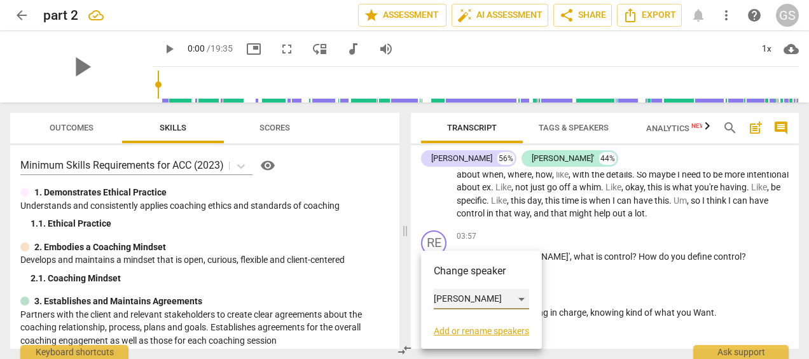
click at [479, 297] on div "[PERSON_NAME]" at bounding box center [481, 299] width 95 height 20
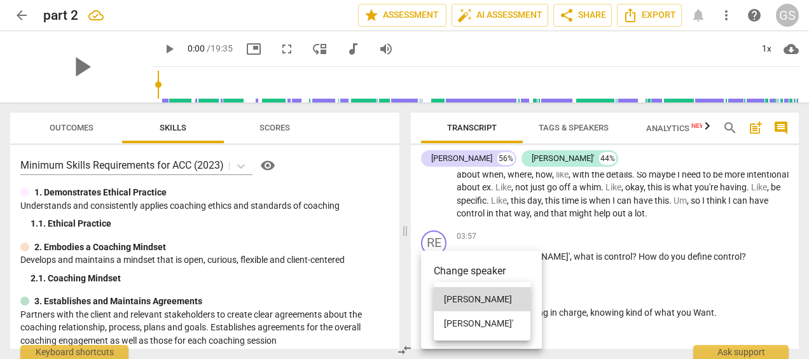
click at [457, 330] on li "[PERSON_NAME]'" at bounding box center [482, 323] width 97 height 24
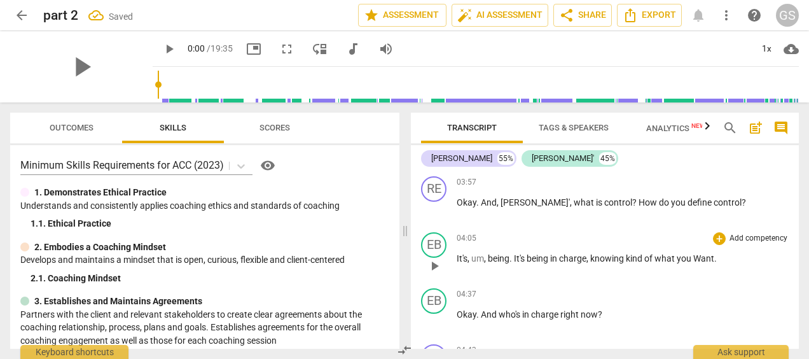
scroll to position [673, 0]
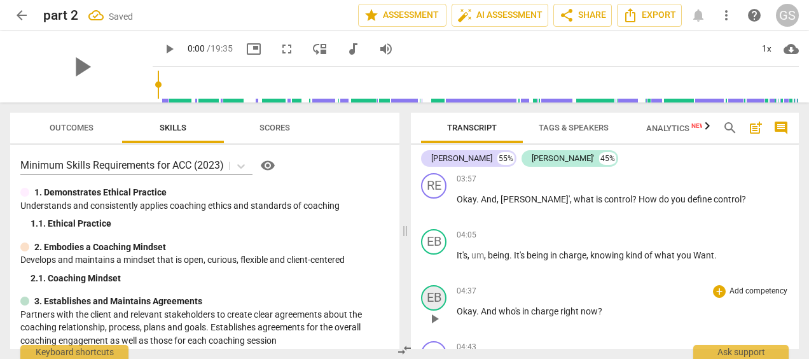
click at [440, 296] on div "EB" at bounding box center [433, 297] width 25 height 25
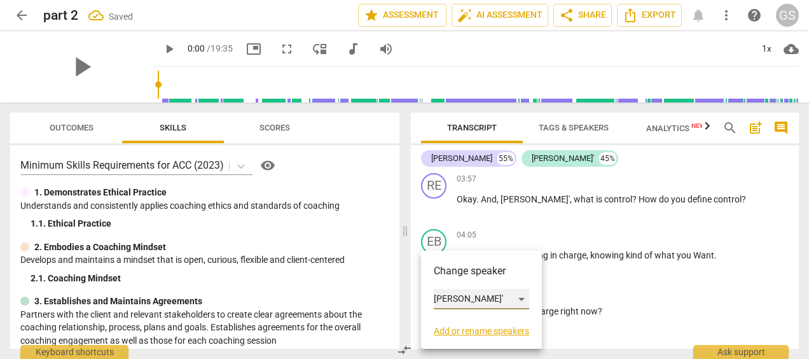
click at [461, 294] on div "[PERSON_NAME]'" at bounding box center [481, 299] width 95 height 20
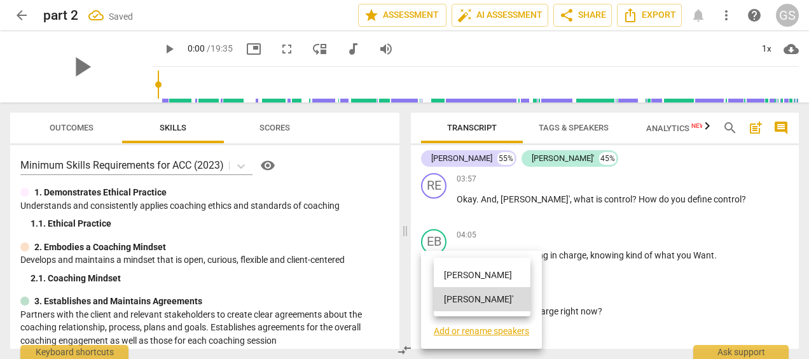
click at [454, 270] on li "[PERSON_NAME]" at bounding box center [482, 275] width 97 height 24
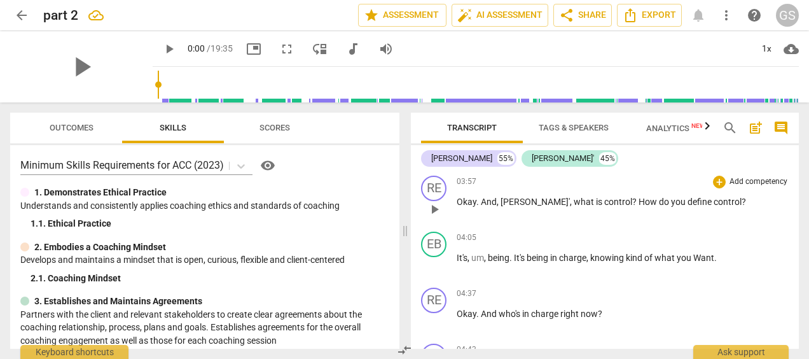
scroll to position [679, 0]
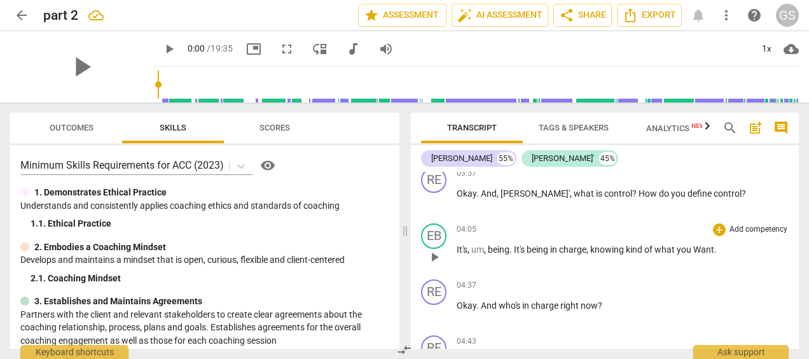
click at [701, 248] on span "Want" at bounding box center [703, 249] width 21 height 10
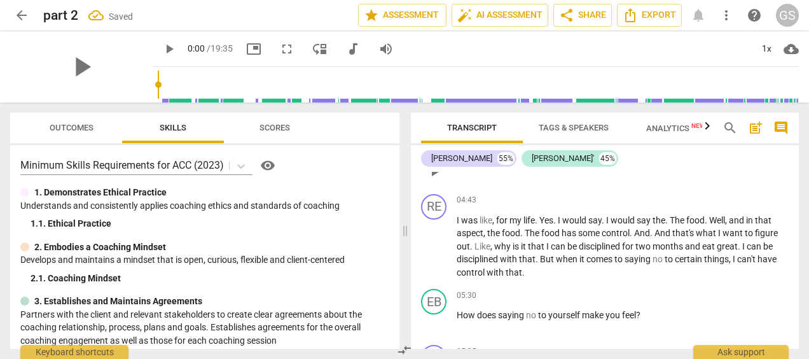
scroll to position [819, 0]
click at [539, 217] on span "." at bounding box center [537, 220] width 4 height 10
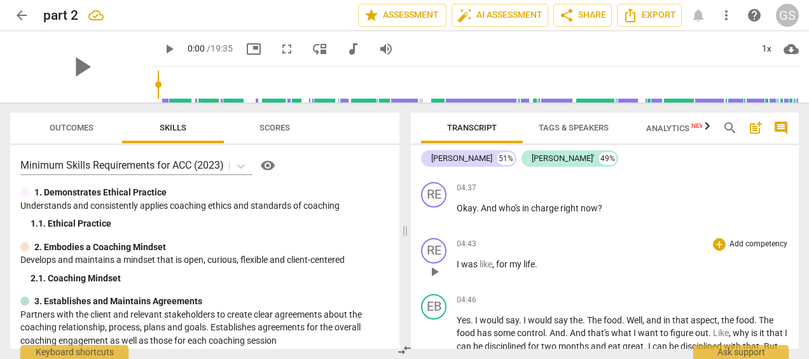
scroll to position [773, 0]
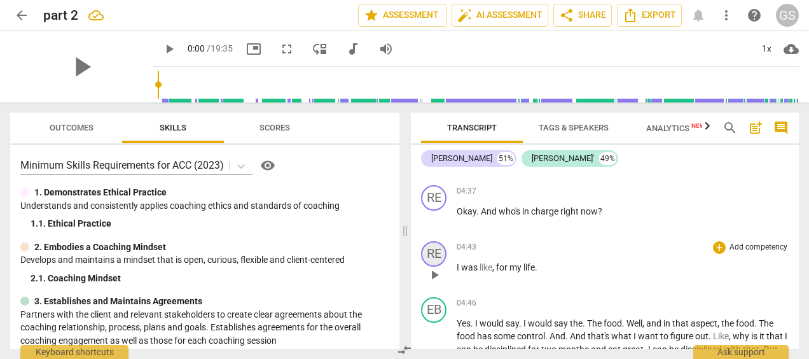
click at [434, 254] on div "RE" at bounding box center [433, 253] width 25 height 25
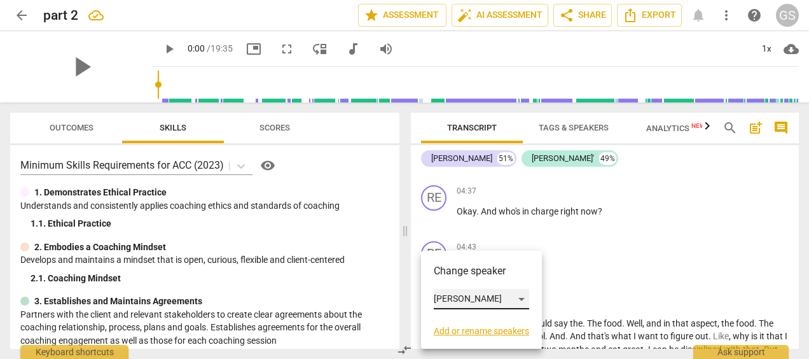
click at [450, 295] on div "[PERSON_NAME]" at bounding box center [481, 299] width 95 height 20
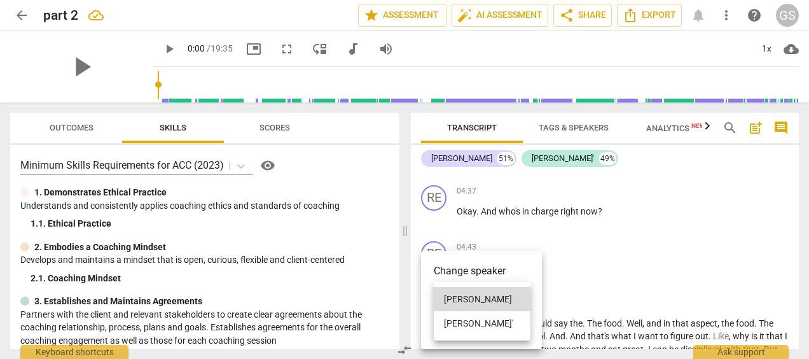
click at [449, 324] on li "[PERSON_NAME]'" at bounding box center [482, 323] width 97 height 24
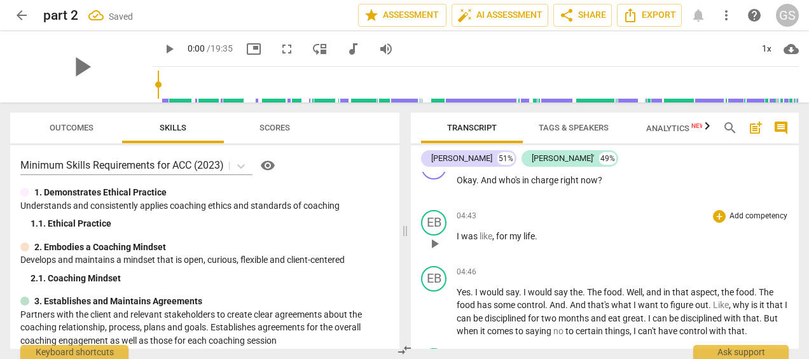
scroll to position [807, 0]
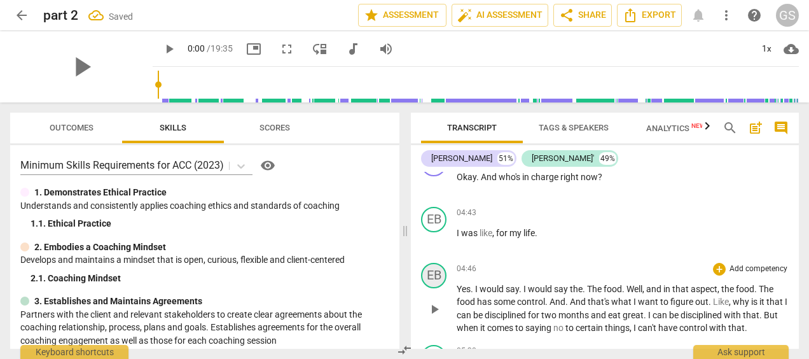
click at [432, 278] on div "EB" at bounding box center [433, 275] width 25 height 25
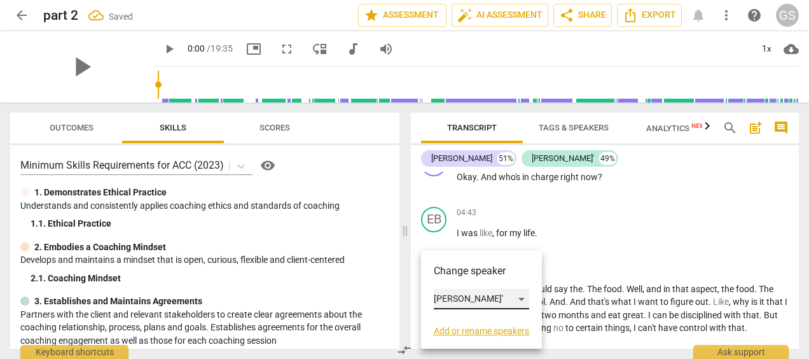
click at [448, 297] on div "[PERSON_NAME]'" at bounding box center [481, 299] width 95 height 20
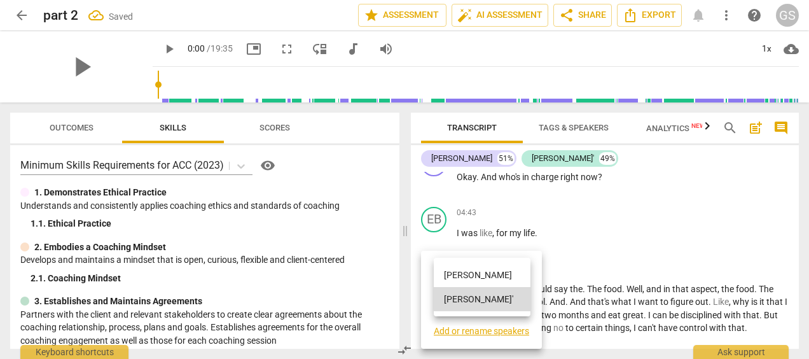
click at [449, 271] on li "[PERSON_NAME]" at bounding box center [482, 275] width 97 height 24
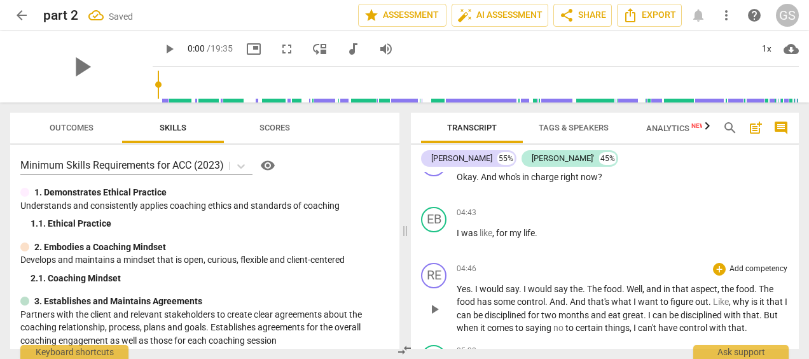
click at [475, 287] on span "I" at bounding box center [477, 289] width 4 height 10
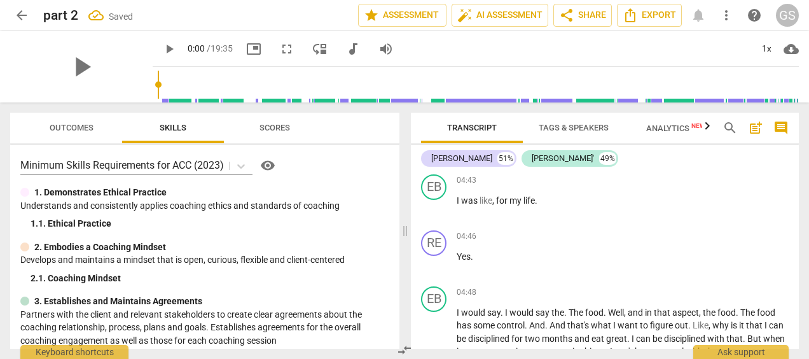
scroll to position [837, 0]
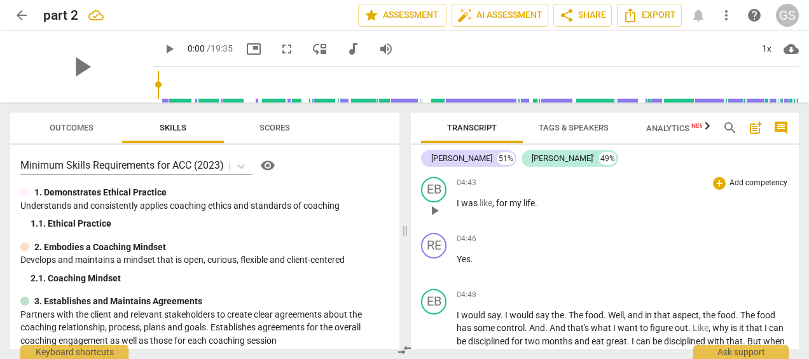
click at [533, 202] on span "life" at bounding box center [528, 203] width 11 height 10
click at [540, 203] on p "I was like , for my life ." at bounding box center [622, 202] width 332 height 13
click at [571, 313] on span "The" at bounding box center [576, 315] width 17 height 10
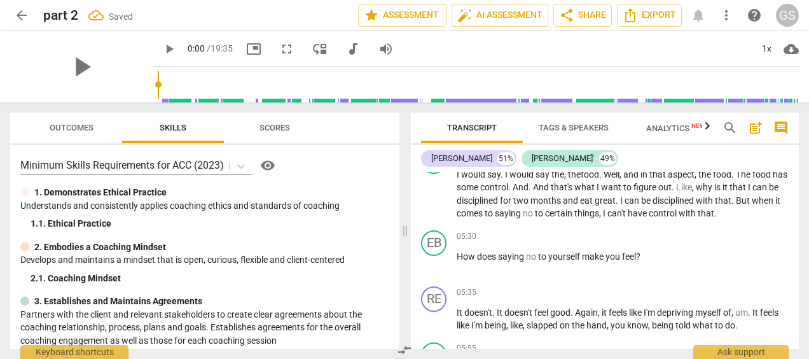
scroll to position [978, 0]
click at [751, 196] on span "But" at bounding box center [743, 200] width 16 height 10
click at [683, 234] on div "05:30 + Add competency keyboard_arrow_right" at bounding box center [622, 235] width 332 height 13
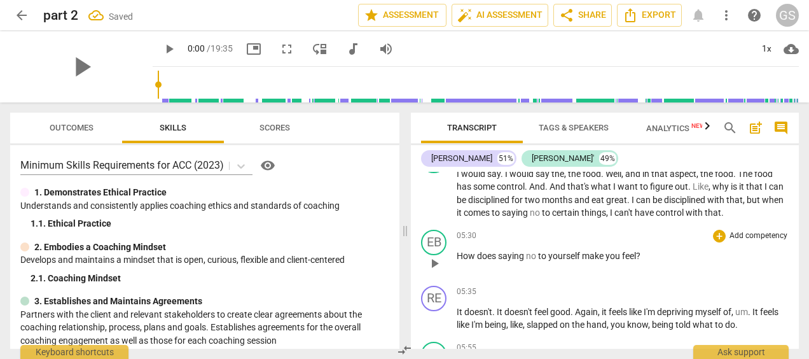
click at [571, 268] on div "05:30 + Add competency keyboard_arrow_right How does saying no to yourself make…" at bounding box center [622, 252] width 332 height 46
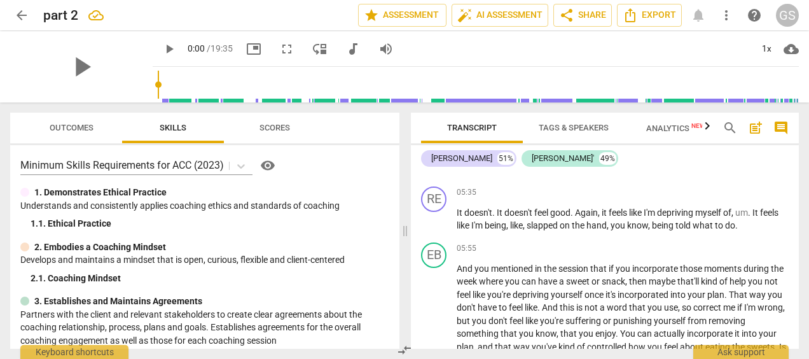
scroll to position [1078, 0]
click at [559, 308] on span "And" at bounding box center [551, 306] width 18 height 10
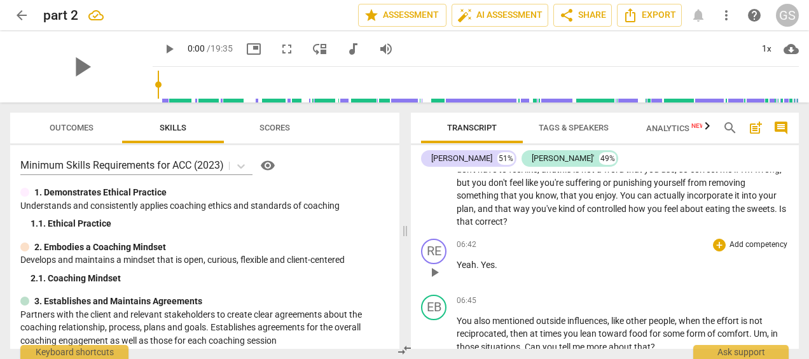
scroll to position [1216, 0]
click at [434, 250] on div "RE" at bounding box center [433, 250] width 25 height 25
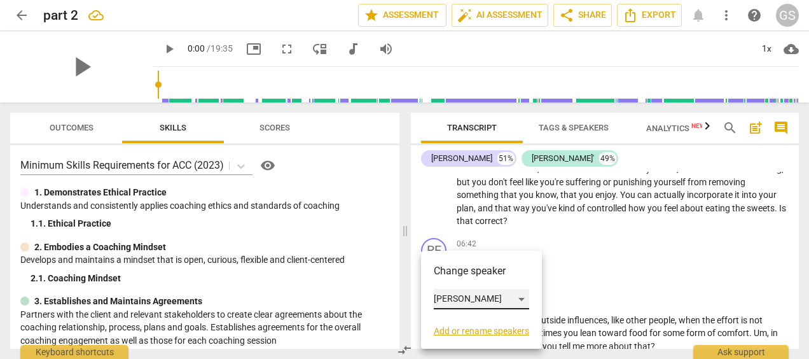
click at [445, 301] on div "[PERSON_NAME]" at bounding box center [481, 299] width 95 height 20
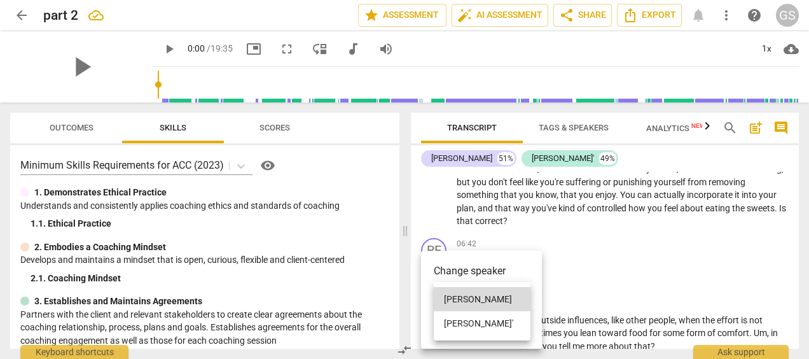
click at [463, 318] on li "[PERSON_NAME]'" at bounding box center [482, 323] width 97 height 24
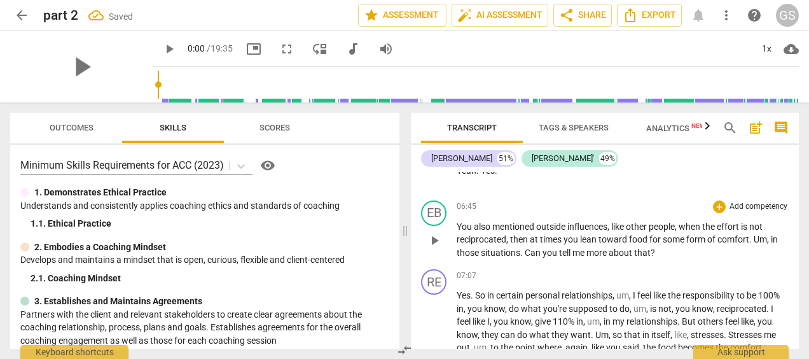
scroll to position [1310, 0]
click at [437, 217] on div "EB" at bounding box center [433, 212] width 25 height 25
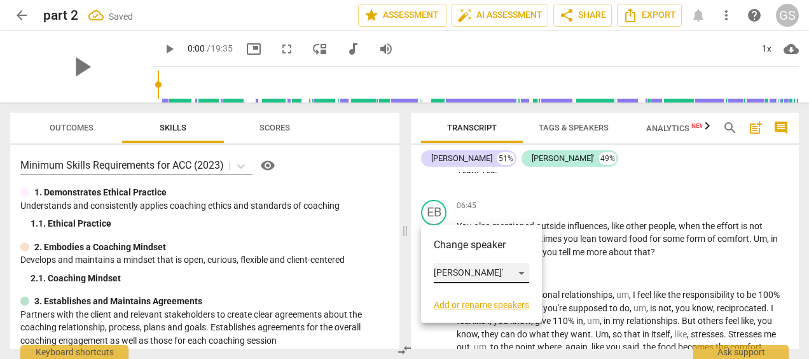
click at [457, 273] on div "[PERSON_NAME]'" at bounding box center [481, 273] width 95 height 20
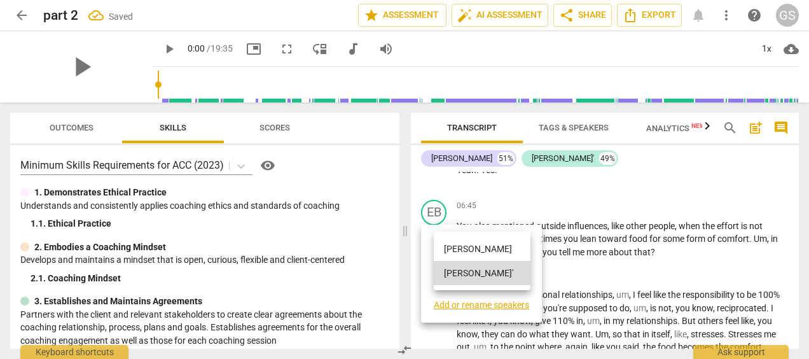
click at [467, 249] on li "[PERSON_NAME]" at bounding box center [482, 248] width 97 height 24
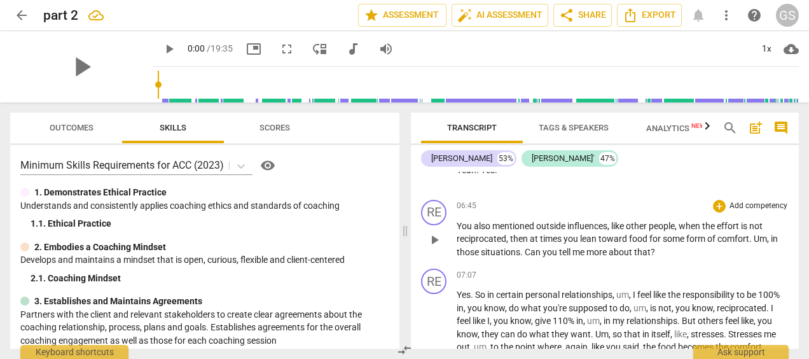
click at [755, 242] on span "Um" at bounding box center [759, 238] width 13 height 10
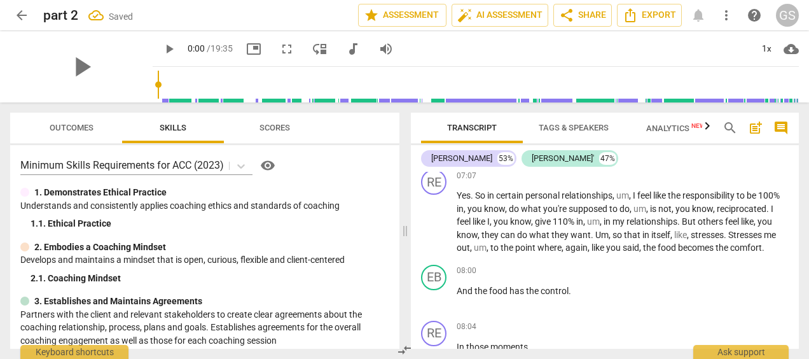
scroll to position [1411, 0]
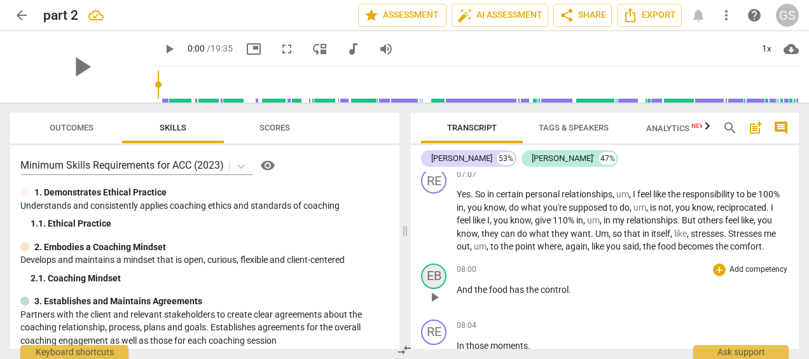
click at [435, 289] on div "EB" at bounding box center [433, 275] width 25 height 25
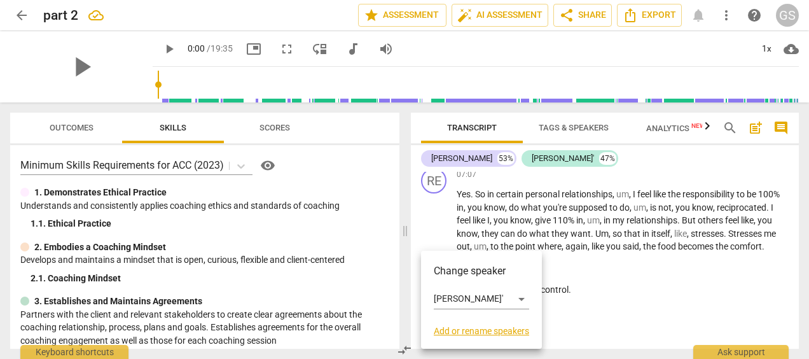
click at [435, 179] on div at bounding box center [404, 179] width 809 height 359
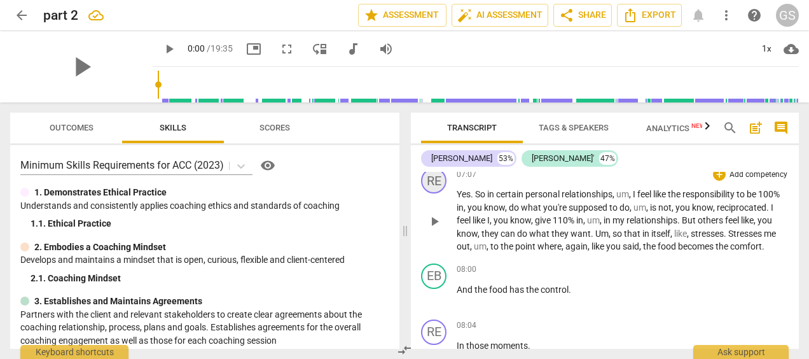
click at [435, 183] on div "RE" at bounding box center [433, 180] width 25 height 25
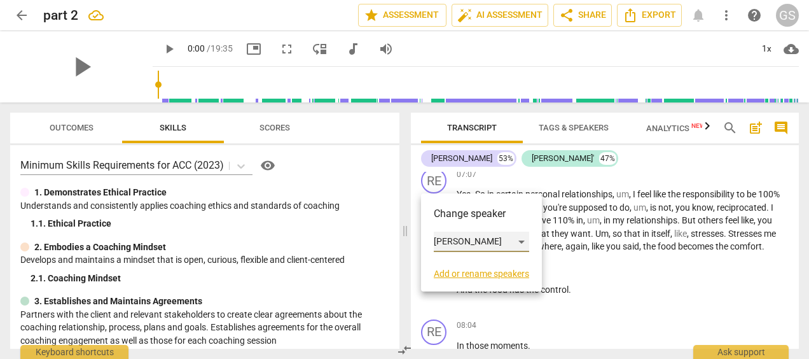
click at [449, 240] on div "[PERSON_NAME]" at bounding box center [481, 241] width 95 height 20
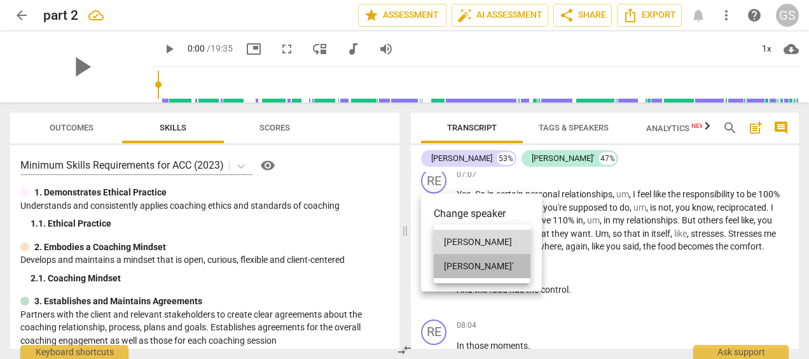
click at [451, 266] on li "[PERSON_NAME]'" at bounding box center [482, 266] width 97 height 24
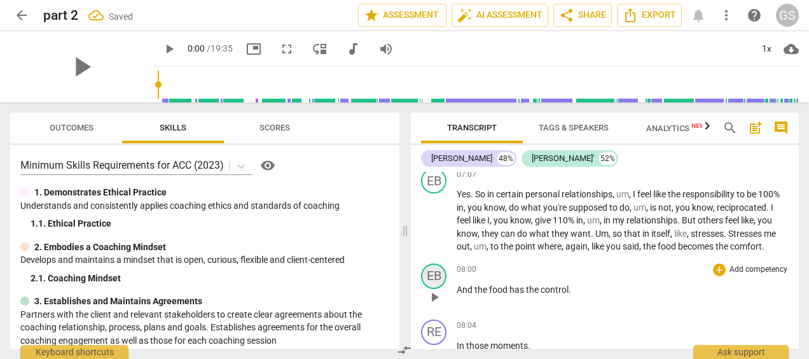
click at [435, 288] on div "EB" at bounding box center [433, 275] width 25 height 25
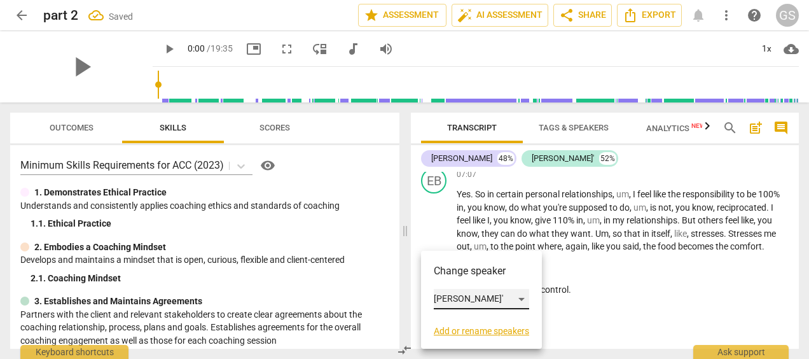
click at [444, 294] on div "[PERSON_NAME]'" at bounding box center [481, 299] width 95 height 20
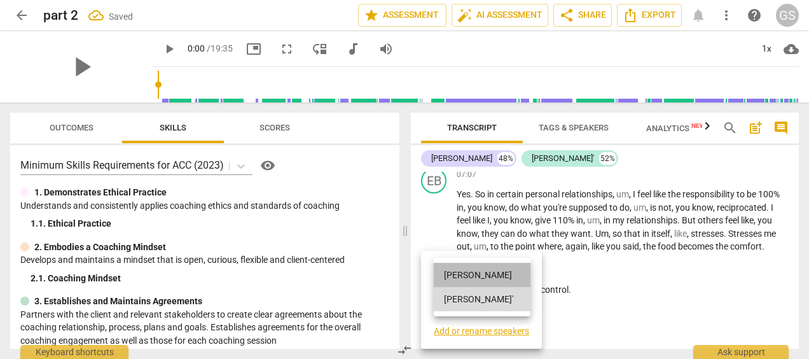
click at [458, 274] on li "[PERSON_NAME]" at bounding box center [482, 275] width 97 height 24
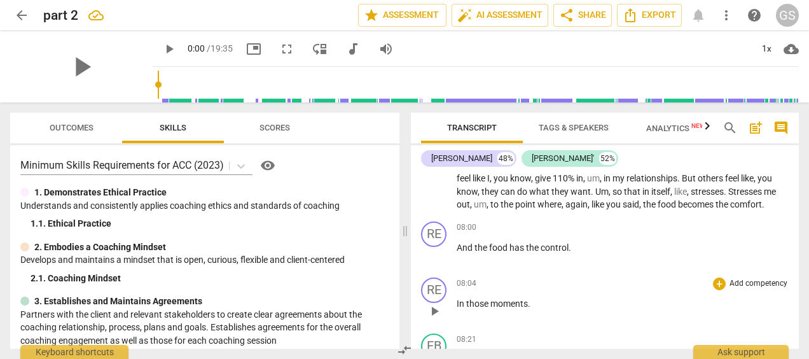
scroll to position [1459, 0]
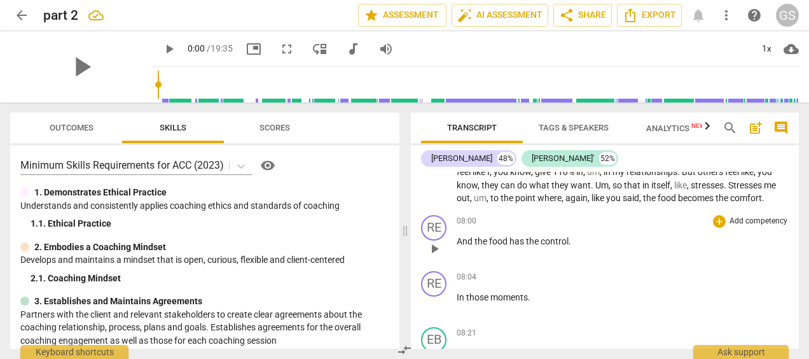
click at [570, 246] on span "." at bounding box center [569, 241] width 3 height 10
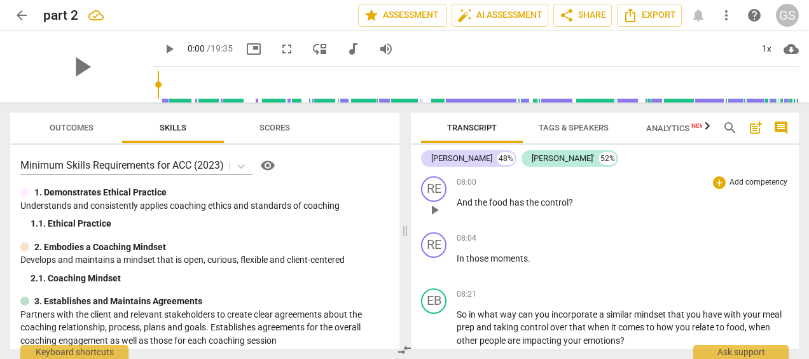
scroll to position [1502, 0]
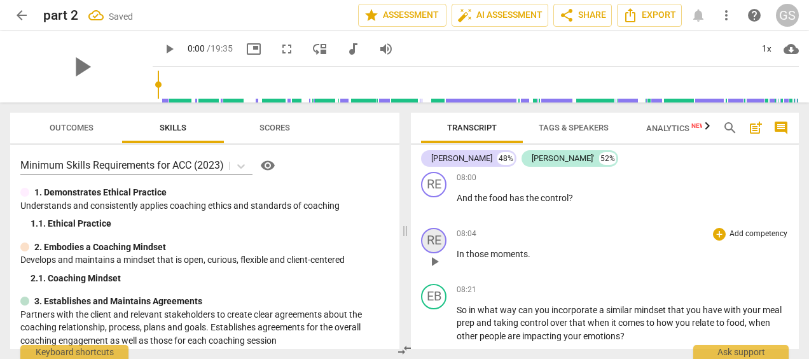
click at [434, 252] on div "RE" at bounding box center [433, 240] width 25 height 25
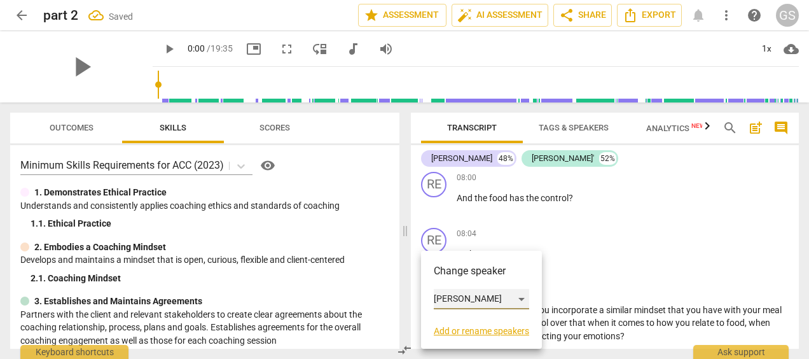
click at [436, 292] on div "[PERSON_NAME]" at bounding box center [481, 299] width 95 height 20
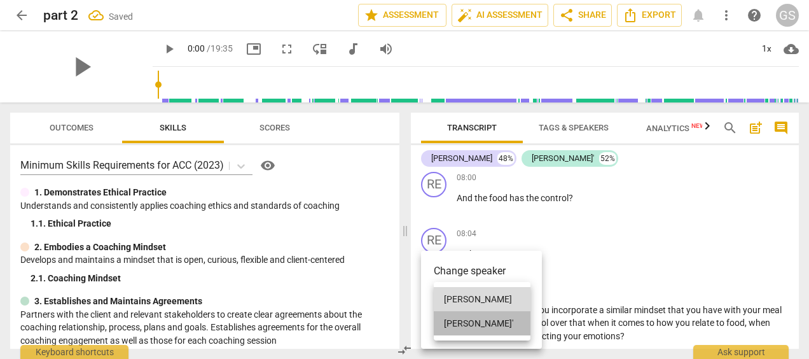
click at [452, 320] on li "[PERSON_NAME]'" at bounding box center [482, 323] width 97 height 24
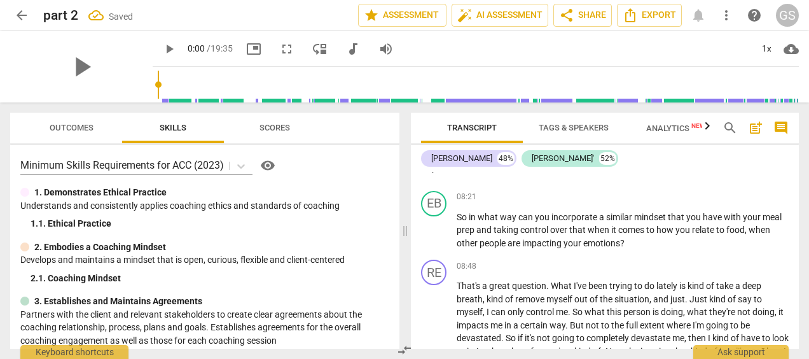
scroll to position [1599, 0]
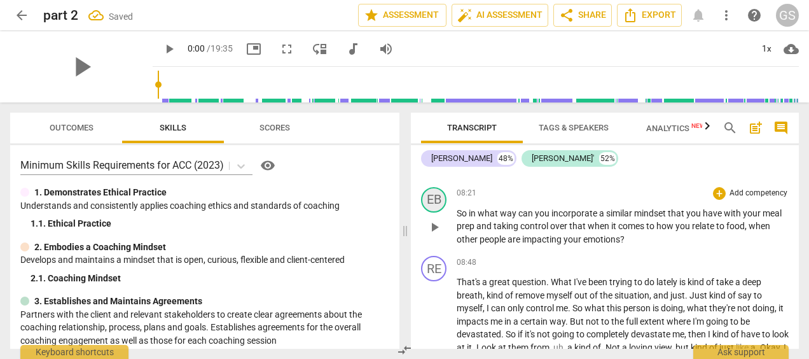
click at [434, 212] on div "EB" at bounding box center [433, 199] width 25 height 25
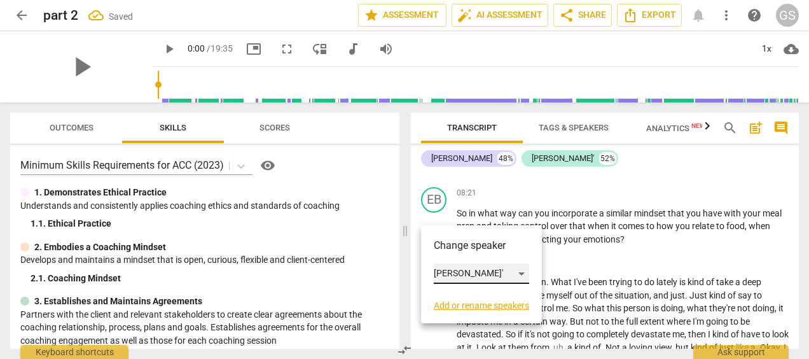
click at [441, 273] on div "[PERSON_NAME]'" at bounding box center [481, 273] width 95 height 20
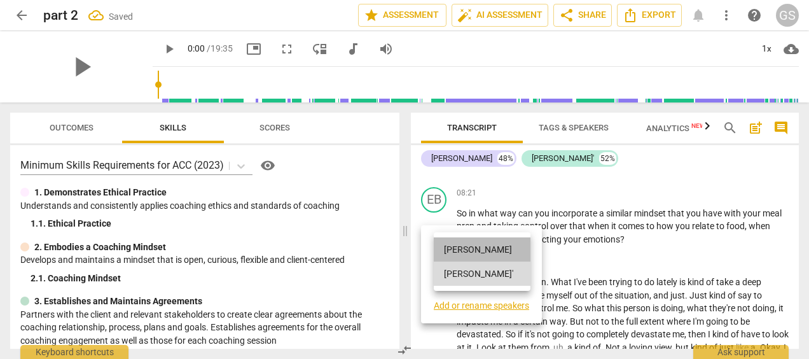
click at [469, 237] on li "[PERSON_NAME]" at bounding box center [482, 249] width 97 height 24
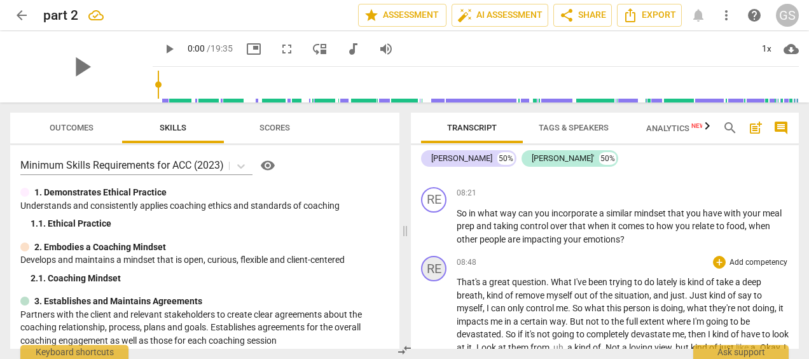
click at [444, 281] on div "RE" at bounding box center [433, 268] width 25 height 25
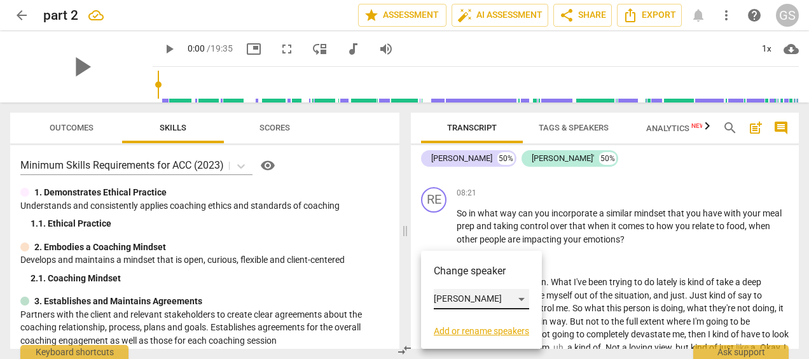
click at [458, 297] on div "[PERSON_NAME]" at bounding box center [481, 299] width 95 height 20
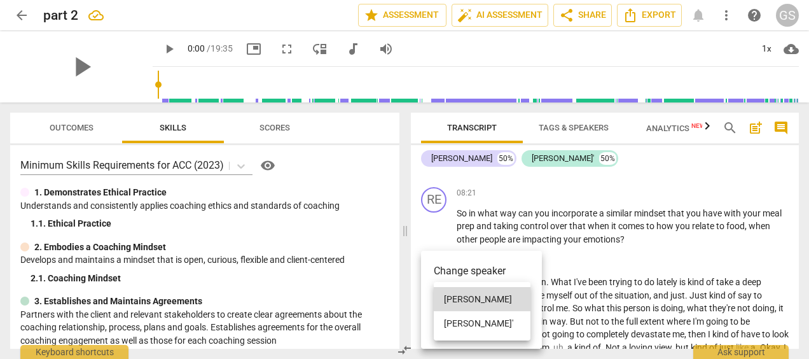
click at [460, 318] on li "[PERSON_NAME]'" at bounding box center [482, 323] width 97 height 24
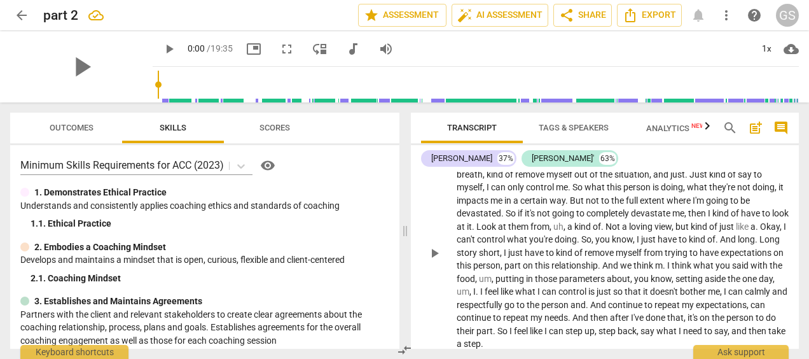
scroll to position [1719, 0]
click at [498, 231] on span "Look" at bounding box center [487, 226] width 22 height 10
click at [500, 270] on span "person" at bounding box center [486, 265] width 27 height 10
click at [616, 231] on span "Not" at bounding box center [607, 226] width 17 height 10
click at [748, 231] on span "." at bounding box center [746, 226] width 4 height 10
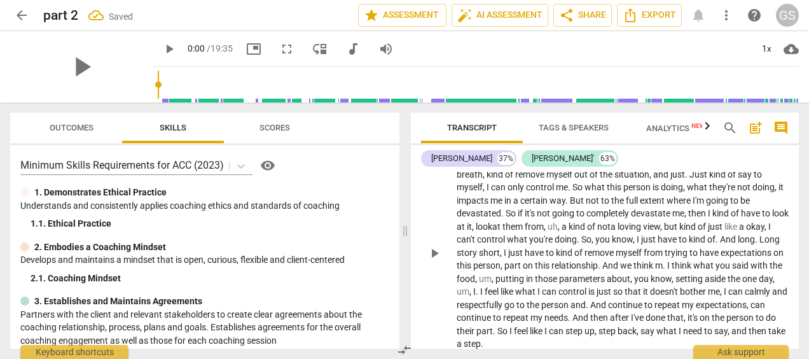
click at [737, 244] on span "And" at bounding box center [729, 239] width 18 height 10
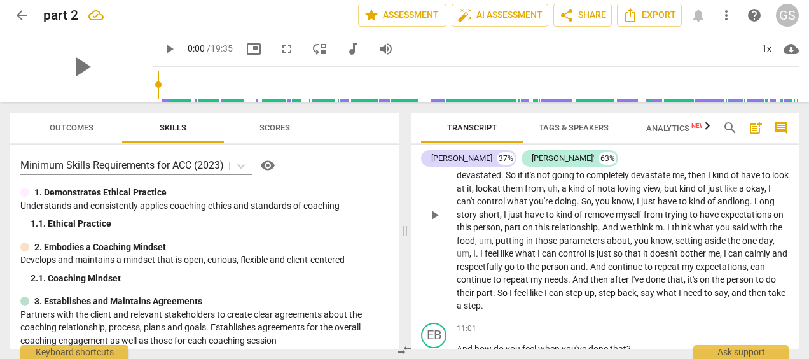
scroll to position [1760, 0]
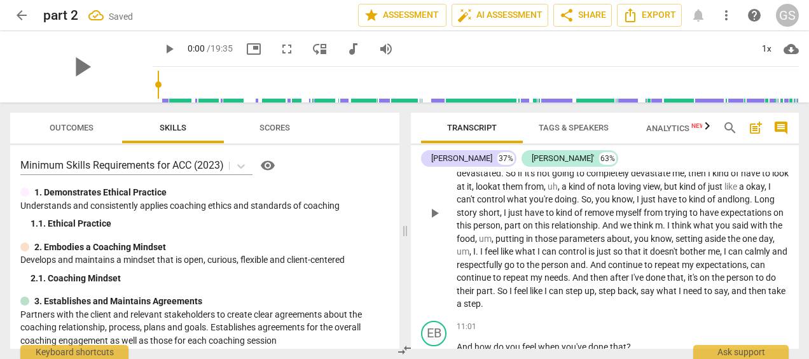
click at [754, 204] on span "Long" at bounding box center [764, 199] width 20 height 10
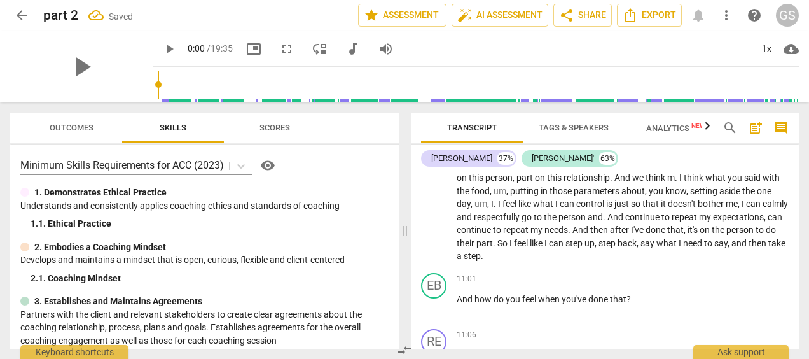
scroll to position [1808, 0]
click at [679, 182] on span "." at bounding box center [676, 177] width 4 height 10
click at [608, 221] on span "And" at bounding box center [599, 216] width 18 height 10
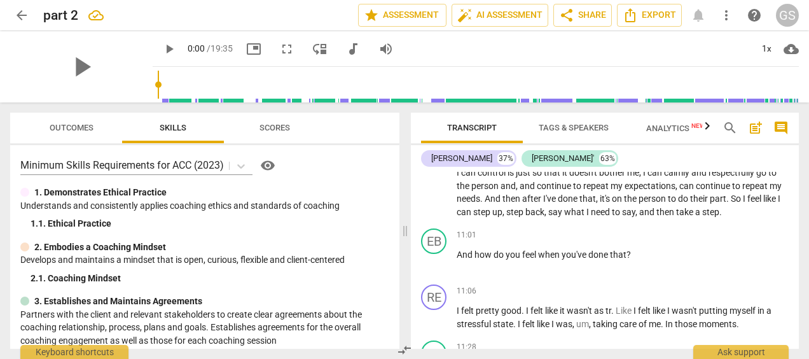
scroll to position [1844, 0]
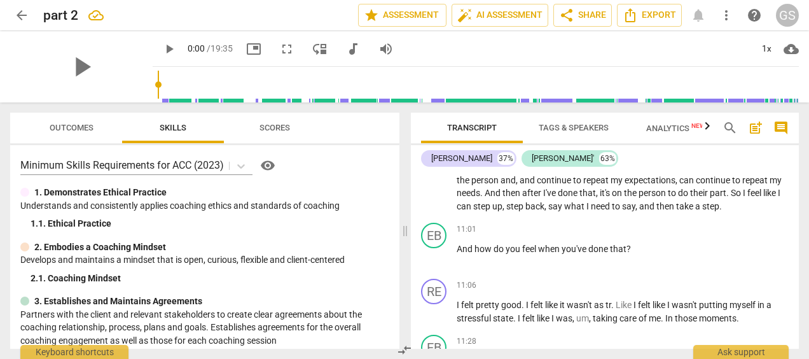
click at [702, 211] on span "step" at bounding box center [710, 206] width 17 height 10
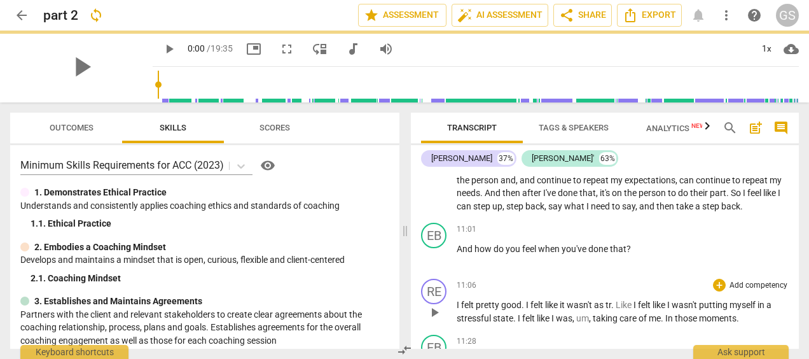
click at [535, 291] on div "11:06 + Add competency keyboard_arrow_right" at bounding box center [622, 284] width 332 height 13
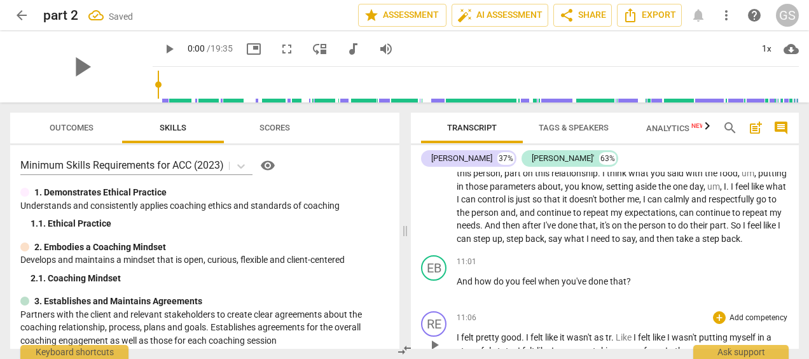
scroll to position [1815, 0]
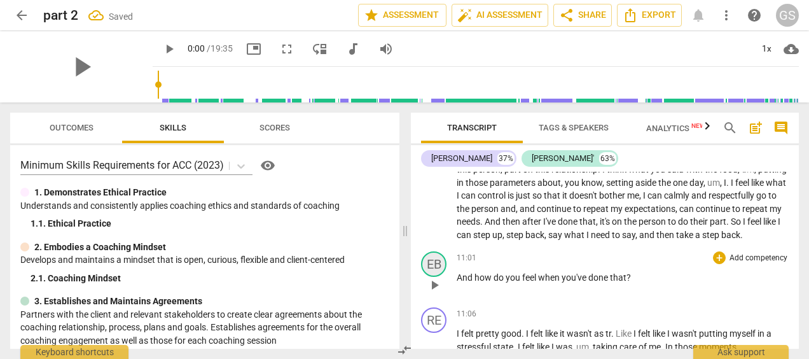
click at [435, 277] on div "EB" at bounding box center [433, 263] width 25 height 25
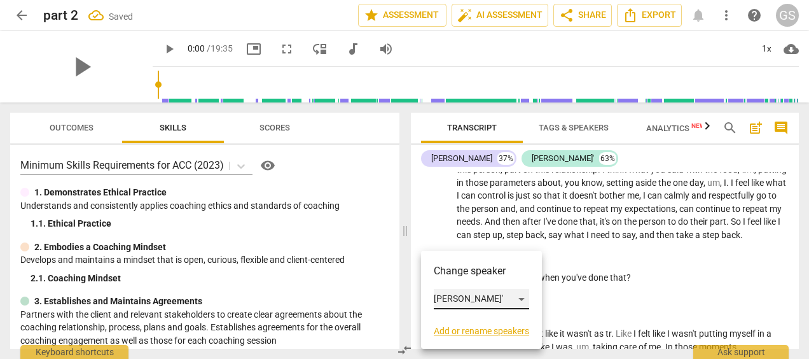
click at [456, 297] on div "[PERSON_NAME]'" at bounding box center [481, 299] width 95 height 20
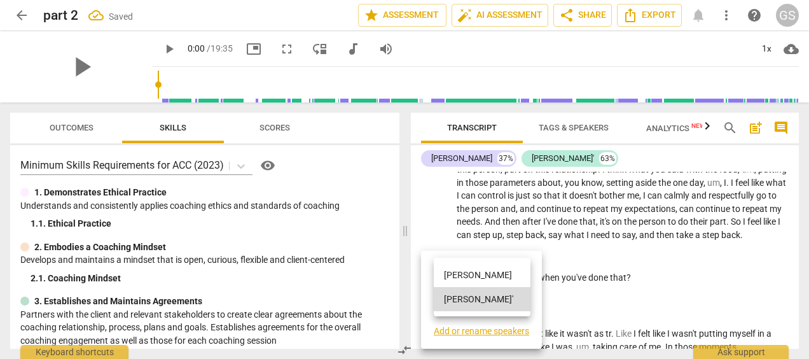
click at [456, 277] on li "[PERSON_NAME]" at bounding box center [482, 275] width 97 height 24
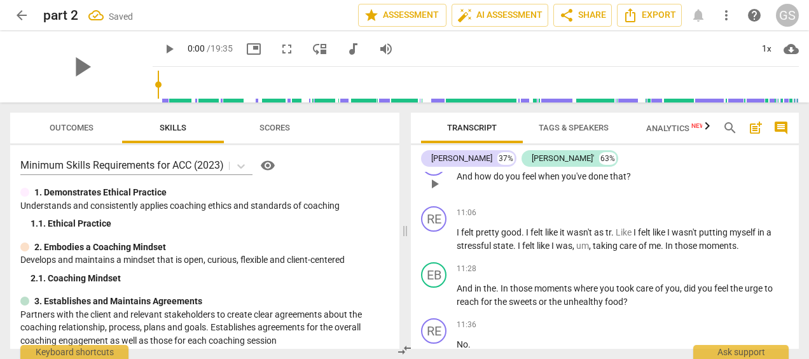
scroll to position [1917, 0]
click at [439, 231] on div "RE" at bounding box center [433, 217] width 25 height 25
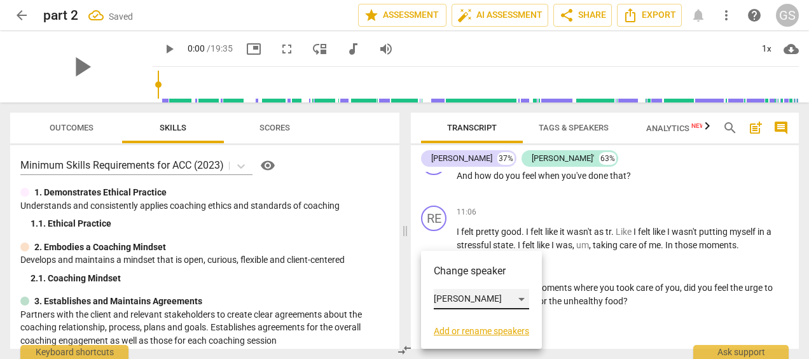
click at [452, 294] on div "[PERSON_NAME]" at bounding box center [481, 299] width 95 height 20
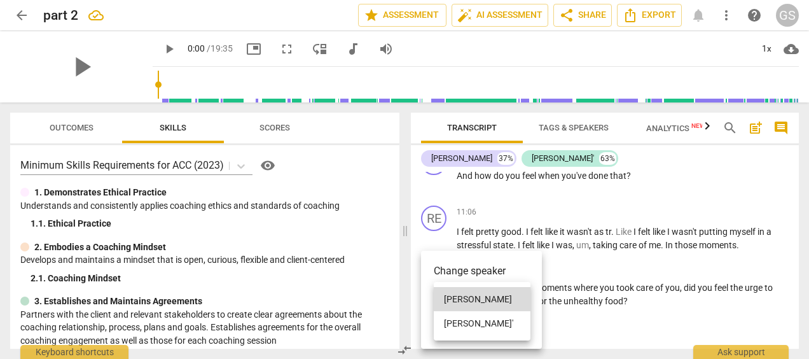
click at [456, 322] on li "[PERSON_NAME]'" at bounding box center [482, 323] width 97 height 24
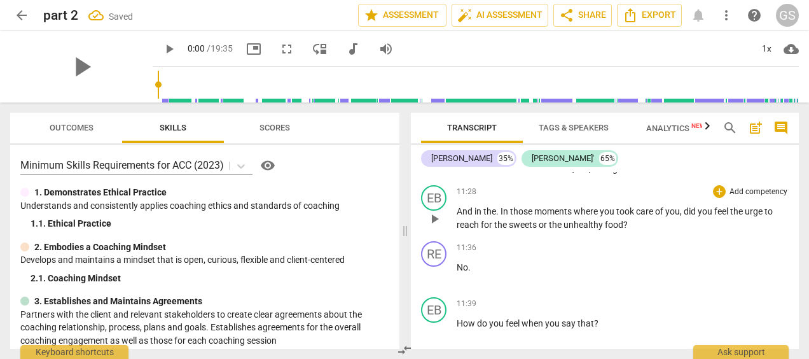
scroll to position [1994, 0]
click at [434, 210] on div "EB" at bounding box center [433, 196] width 25 height 25
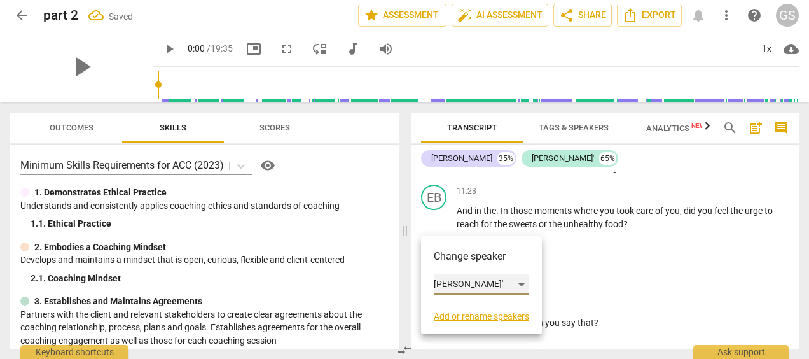
click at [445, 282] on div "[PERSON_NAME]'" at bounding box center [481, 284] width 95 height 20
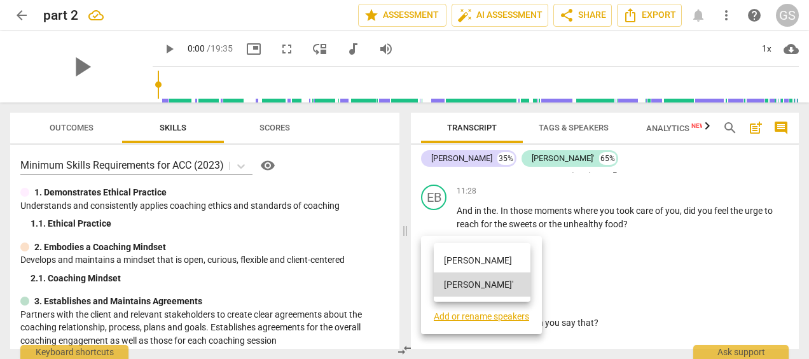
click at [456, 259] on li "[PERSON_NAME]" at bounding box center [482, 260] width 97 height 24
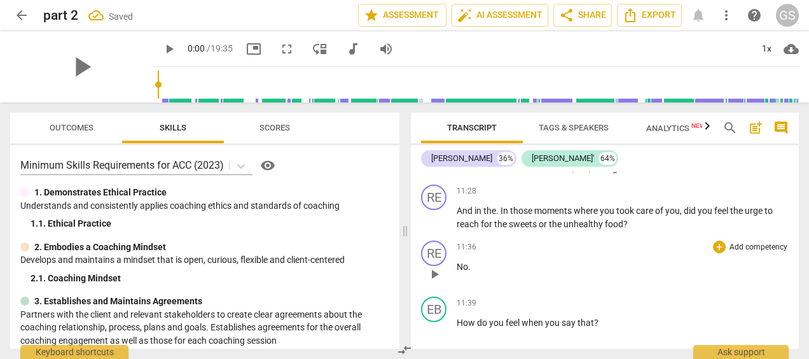
click at [543, 281] on div "11:36 + Add competency keyboard_arrow_right No ." at bounding box center [622, 263] width 332 height 46
click at [502, 215] on span "In" at bounding box center [505, 210] width 10 height 10
click at [553, 286] on div "11:36 + Add competency keyboard_arrow_right No ." at bounding box center [622, 263] width 332 height 46
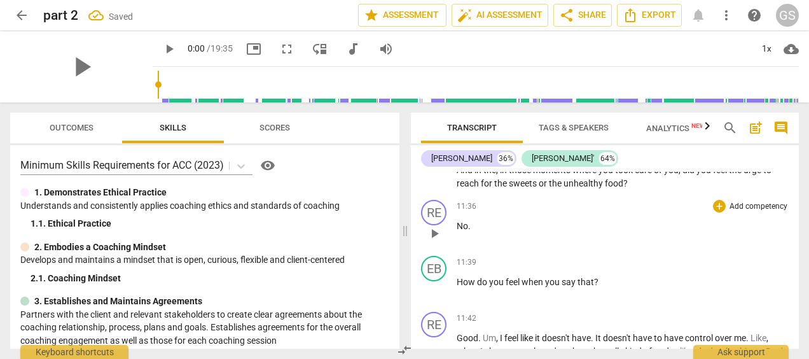
scroll to position [2039, 0]
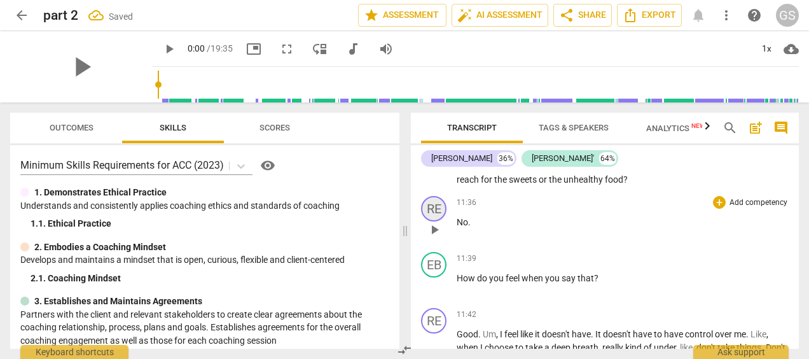
click at [434, 221] on div "RE" at bounding box center [433, 208] width 25 height 25
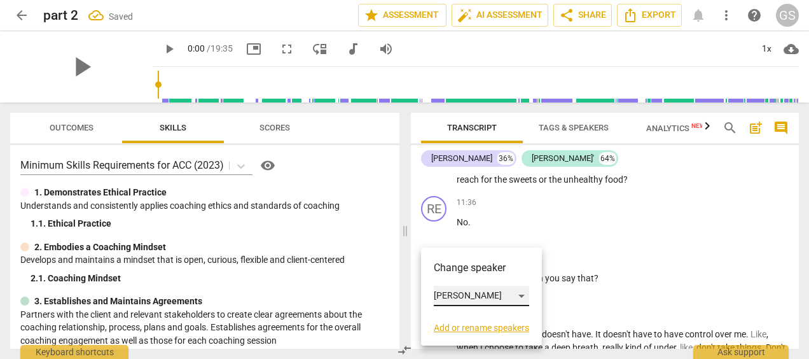
click at [436, 292] on div "[PERSON_NAME]" at bounding box center [481, 295] width 95 height 20
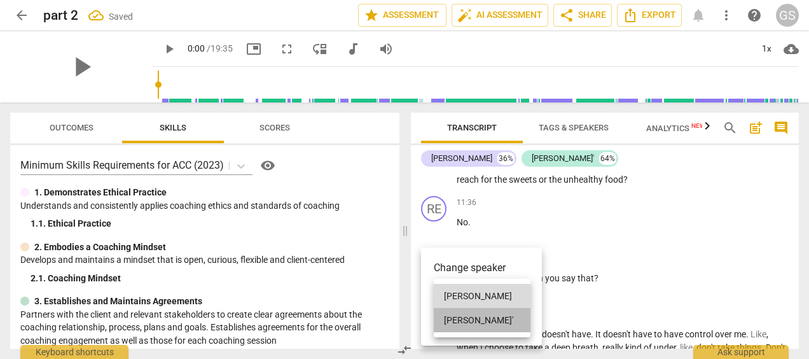
click at [460, 315] on li "[PERSON_NAME]'" at bounding box center [482, 320] width 97 height 24
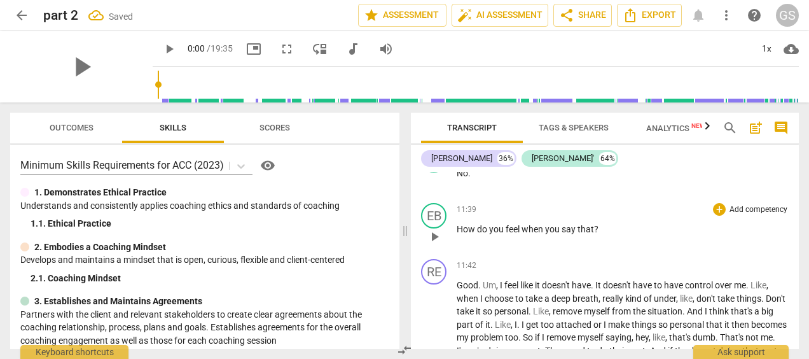
scroll to position [2092, 0]
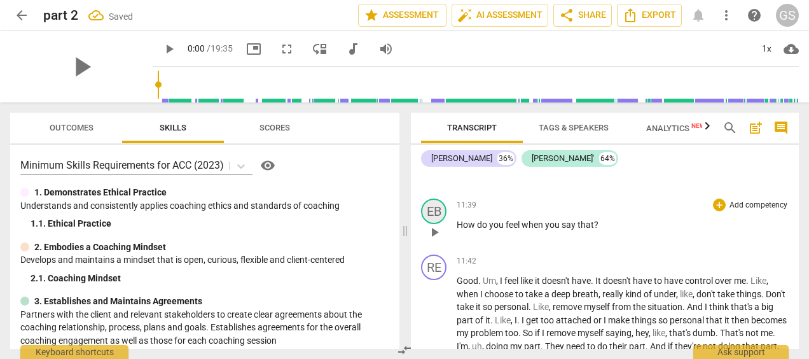
click at [429, 224] on div "EB" at bounding box center [433, 210] width 25 height 25
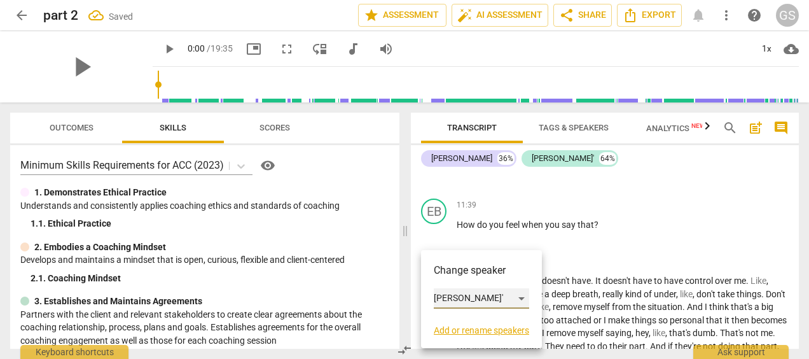
click at [439, 300] on div "[PERSON_NAME]'" at bounding box center [481, 298] width 95 height 20
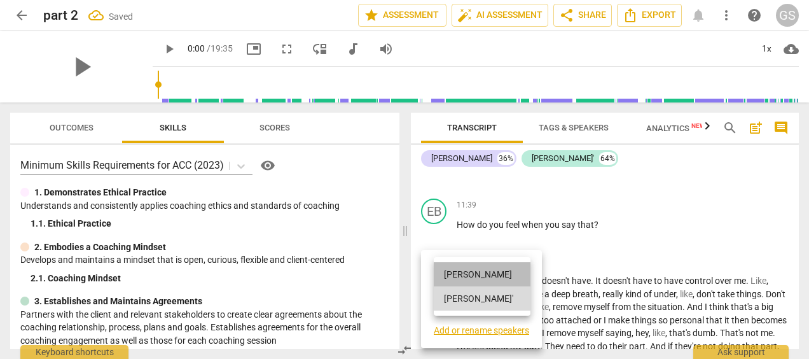
click at [465, 277] on li "[PERSON_NAME]" at bounding box center [482, 274] width 97 height 24
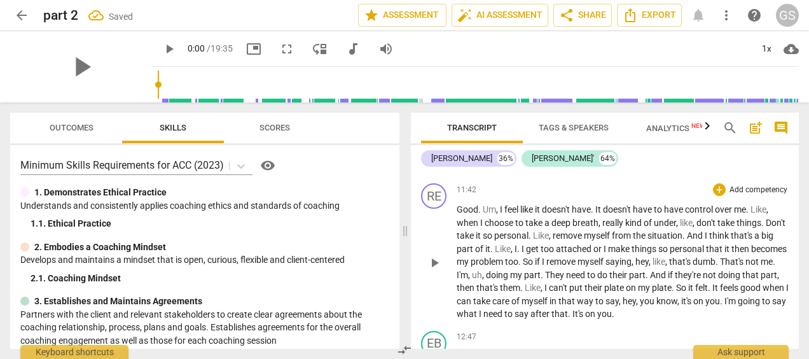
scroll to position [2168, 0]
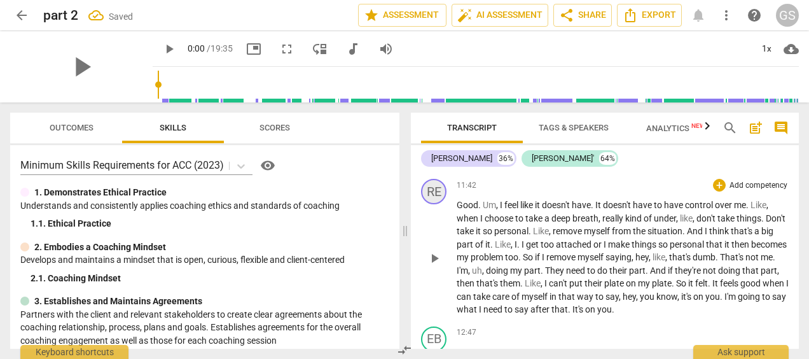
click at [439, 204] on div "RE" at bounding box center [433, 191] width 25 height 25
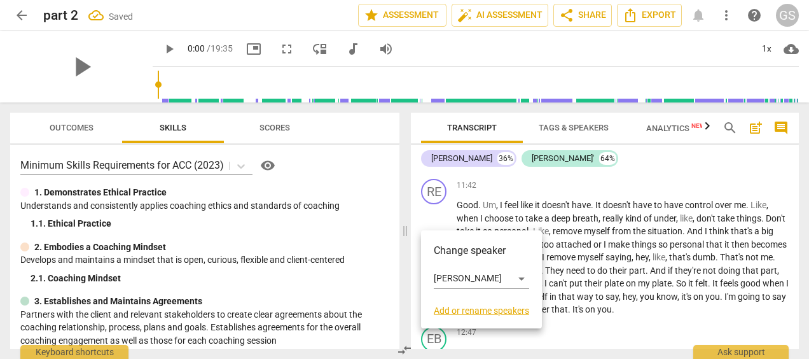
click at [433, 273] on div "Change speaker [PERSON_NAME] Add or rename speakers" at bounding box center [481, 279] width 121 height 98
click at [448, 278] on div "[PERSON_NAME]" at bounding box center [481, 278] width 95 height 20
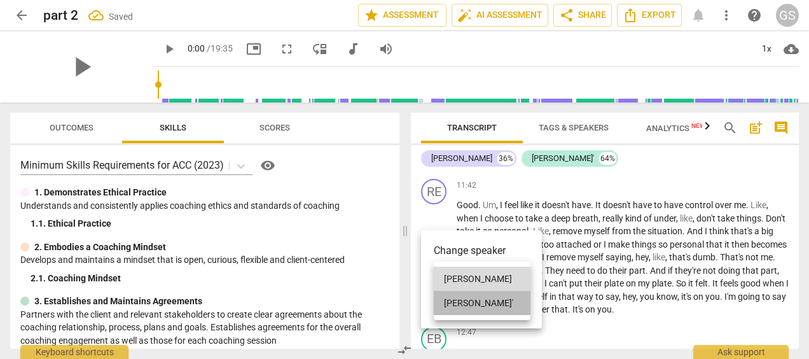
click at [453, 303] on li "[PERSON_NAME]'" at bounding box center [482, 303] width 97 height 24
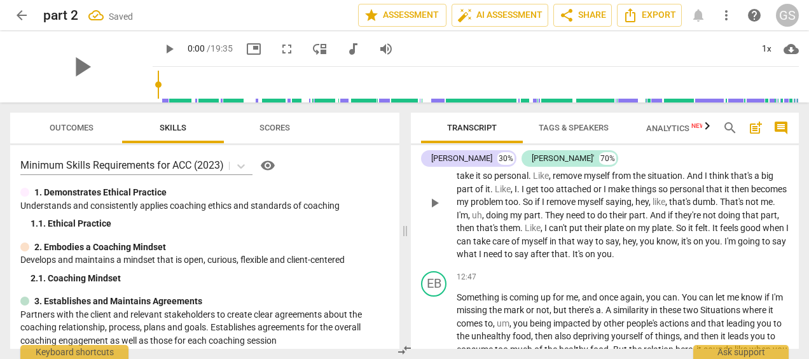
scroll to position [2224, 0]
click at [439, 296] on div "EB" at bounding box center [433, 282] width 25 height 25
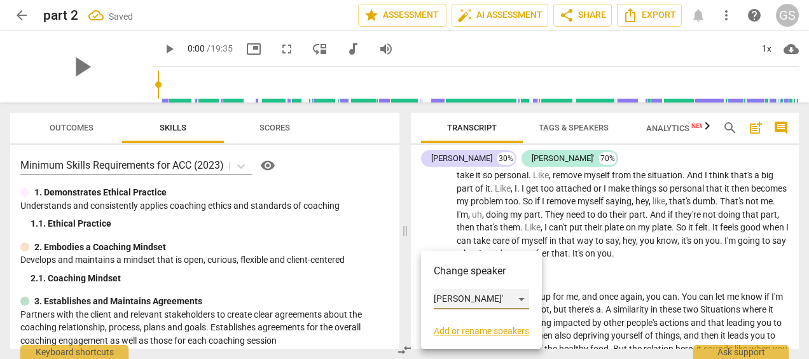
click at [448, 297] on div "[PERSON_NAME]'" at bounding box center [481, 299] width 95 height 20
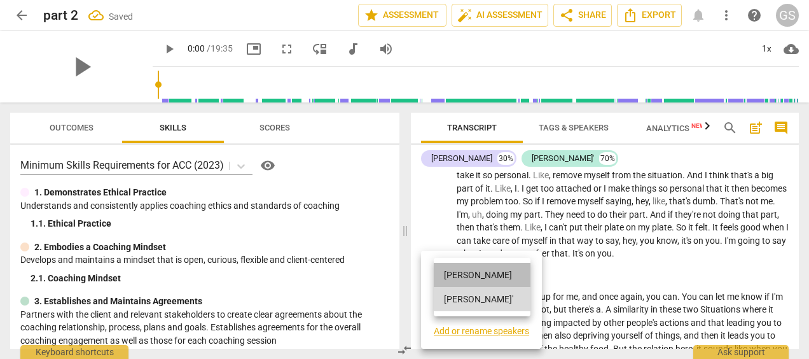
click at [464, 273] on li "[PERSON_NAME]" at bounding box center [482, 275] width 97 height 24
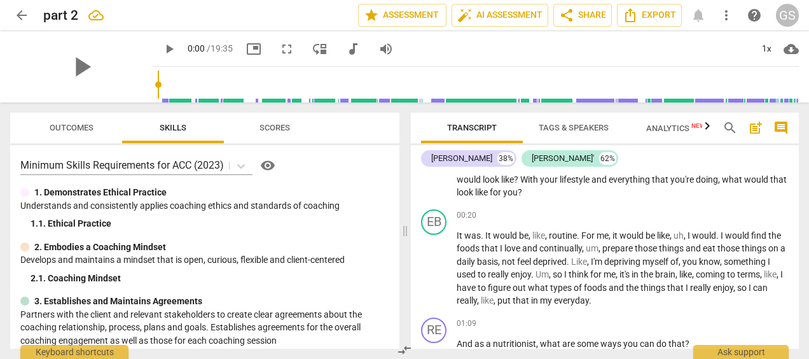
scroll to position [0, 0]
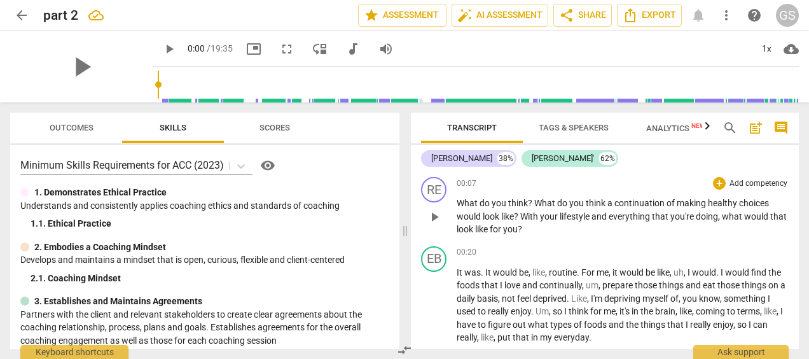
click at [465, 179] on span "00:07" at bounding box center [466, 183] width 20 height 11
click at [462, 184] on span "00:07" at bounding box center [466, 183] width 20 height 11
click at [469, 181] on span "00:07" at bounding box center [466, 183] width 20 height 11
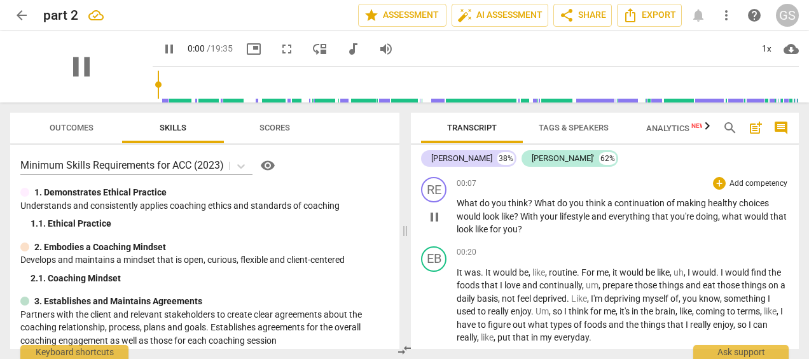
click at [469, 181] on span "00:07" at bounding box center [466, 183] width 20 height 11
click at [469, 250] on span "00:20" at bounding box center [466, 252] width 20 height 11
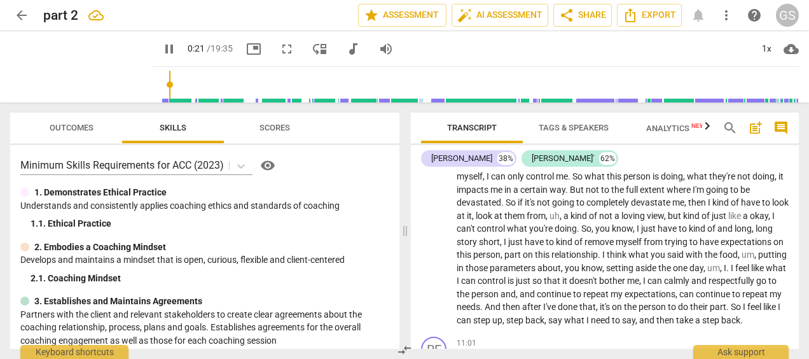
scroll to position [1730, 0]
click at [161, 55] on span "pause" at bounding box center [168, 48] width 15 height 15
type input "22"
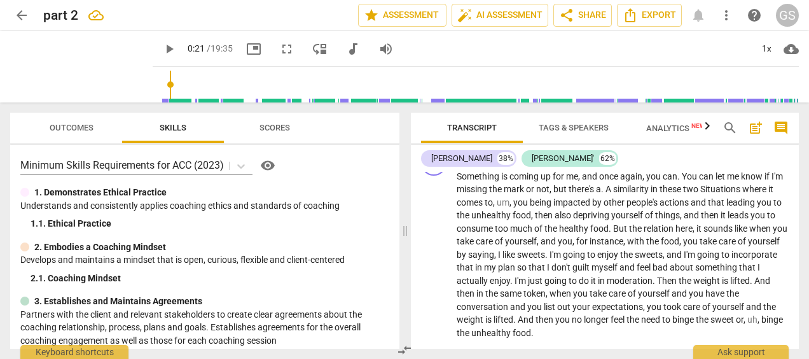
scroll to position [2342, 0]
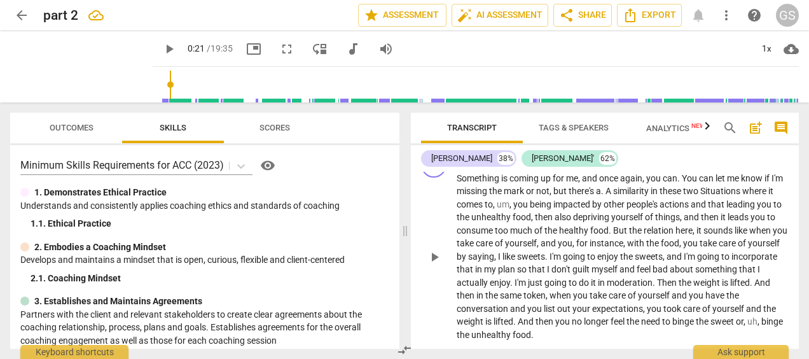
click at [689, 183] on span "You" at bounding box center [689, 178] width 17 height 10
click at [629, 196] on span "similarity" at bounding box center [632, 191] width 38 height 10
click at [711, 196] on span "Situations" at bounding box center [707, 191] width 42 height 10
click at [636, 274] on span "and" at bounding box center [627, 269] width 17 height 10
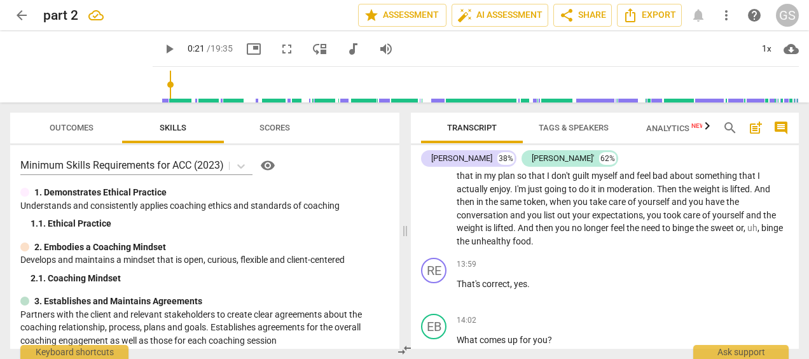
scroll to position [2436, 0]
click at [432, 282] on div "RE" at bounding box center [433, 269] width 25 height 25
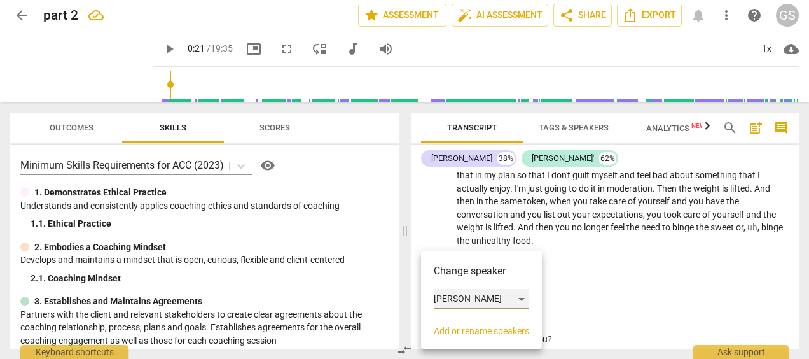
click at [463, 292] on div "[PERSON_NAME]" at bounding box center [481, 299] width 95 height 20
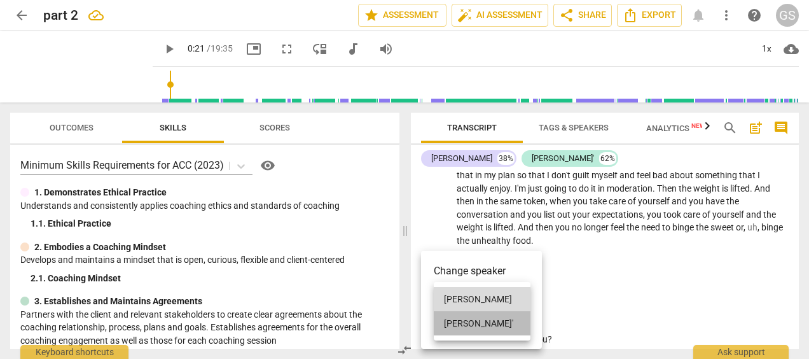
click at [452, 319] on li "[PERSON_NAME]'" at bounding box center [482, 323] width 97 height 24
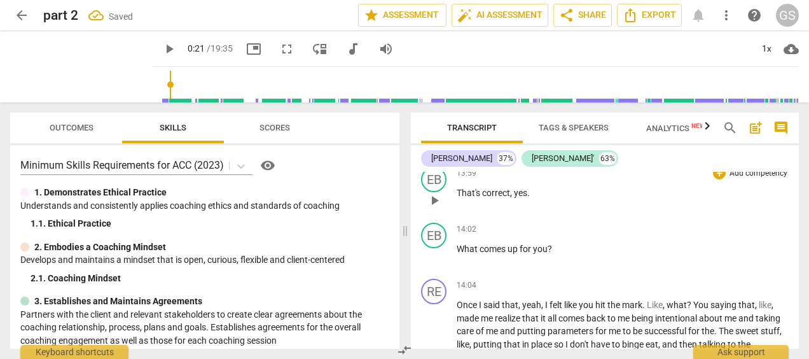
scroll to position [2536, 0]
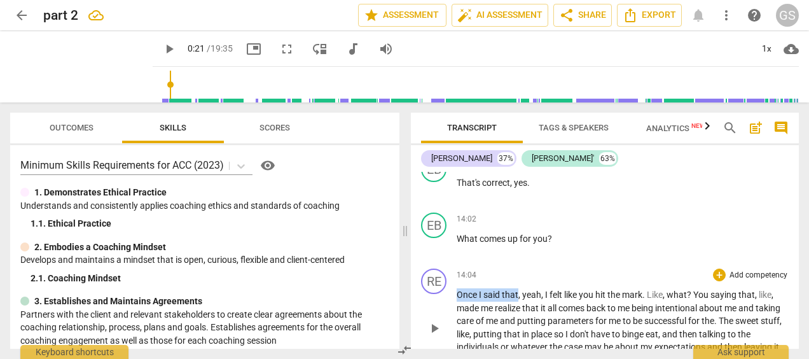
drag, startPoint x: 518, startPoint y: 318, endPoint x: 453, endPoint y: 318, distance: 65.5
click at [453, 318] on div "RE play_arrow pause 14:04 + Add competency keyboard_arrow_right Once I said tha…" at bounding box center [605, 317] width 388 height 108
copy p "Once I said that"
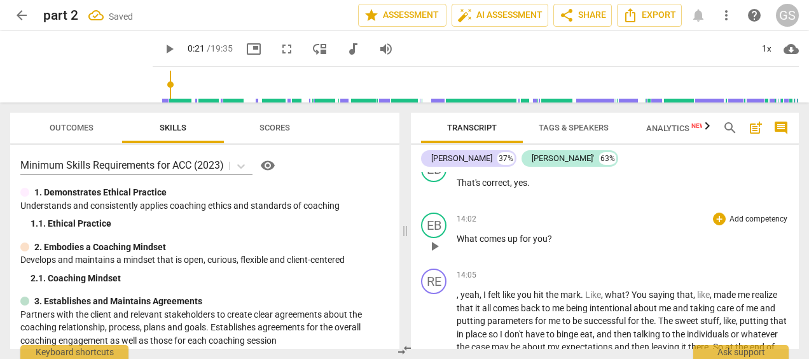
click at [549, 243] on span "?" at bounding box center [549, 238] width 4 height 10
click at [553, 243] on span "you Once I said that" at bounding box center [572, 238] width 78 height 10
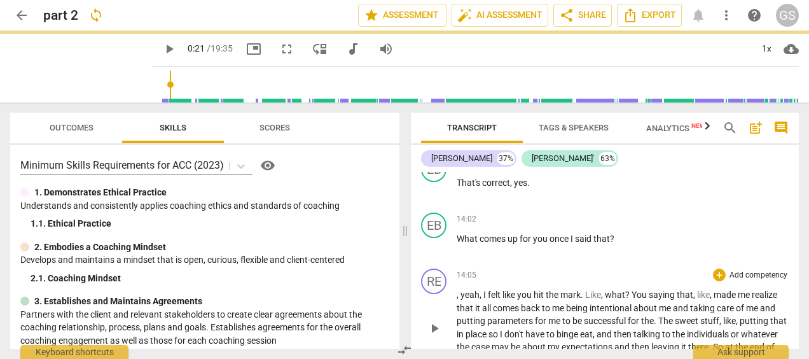
click at [470, 299] on span "yeah" at bounding box center [469, 294] width 19 height 10
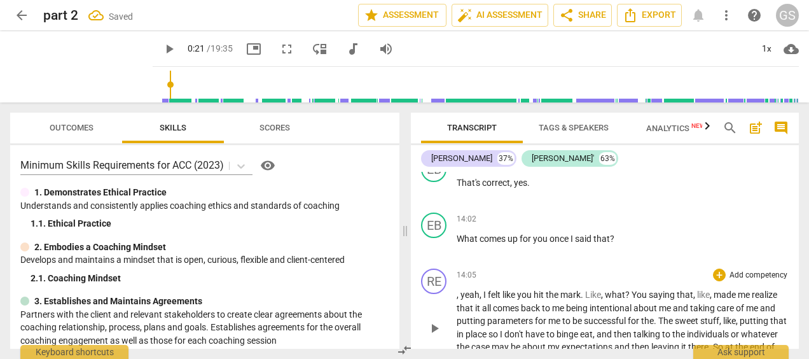
click at [468, 299] on span "yeah" at bounding box center [469, 294] width 19 height 10
click at [467, 299] on span "yeah" at bounding box center [469, 294] width 19 height 10
click at [444, 238] on div "EB" at bounding box center [433, 224] width 25 height 25
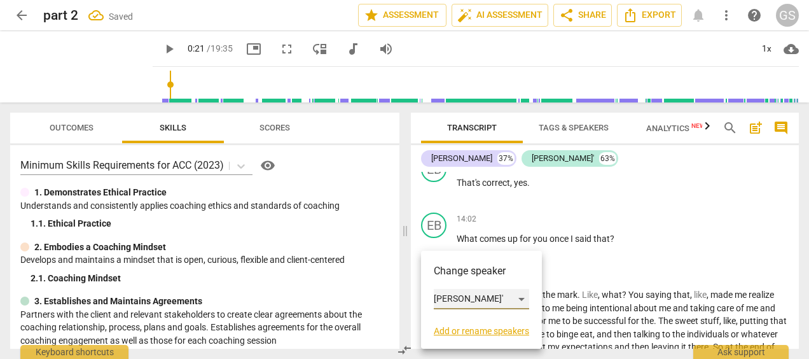
click at [444, 299] on div "[PERSON_NAME]'" at bounding box center [481, 299] width 95 height 20
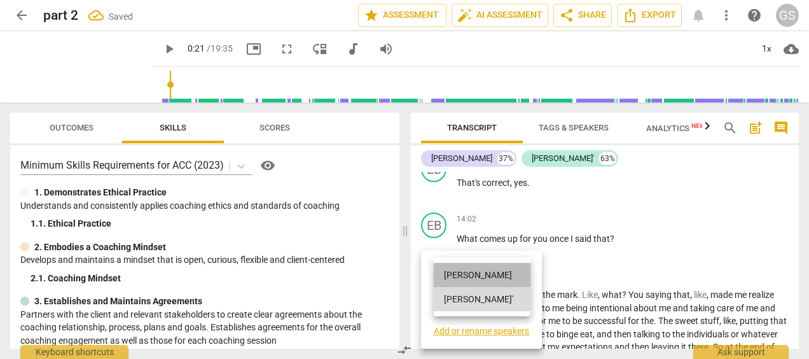
click at [453, 275] on li "[PERSON_NAME]" at bounding box center [482, 275] width 97 height 24
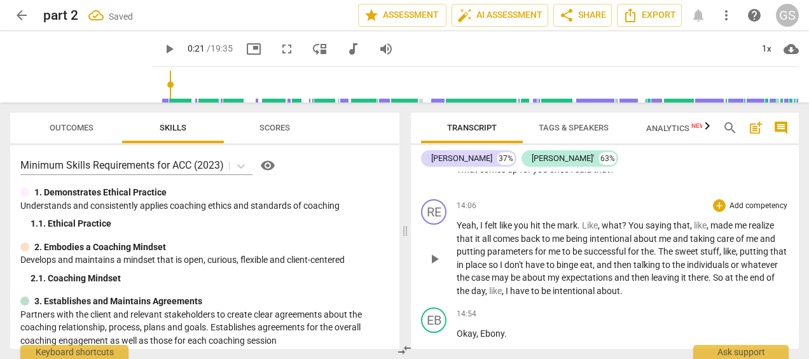
scroll to position [2609, 0]
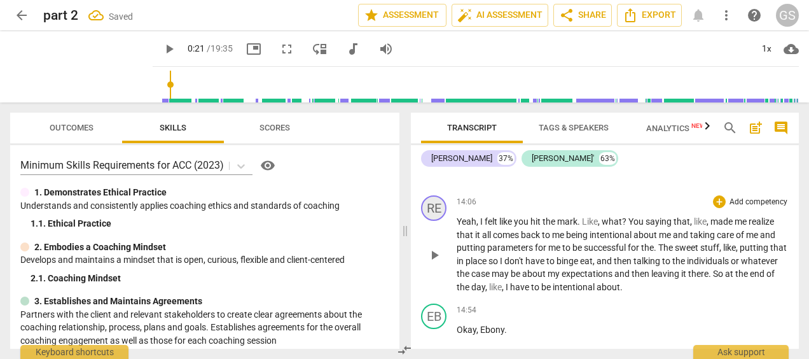
click at [444, 221] on div "RE" at bounding box center [433, 207] width 25 height 25
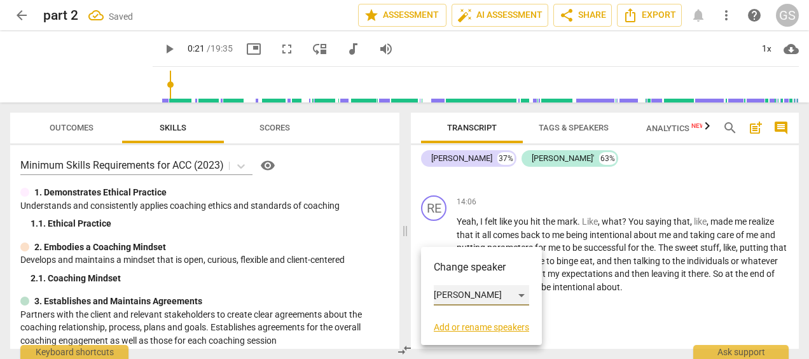
click at [448, 295] on div "[PERSON_NAME]" at bounding box center [481, 295] width 95 height 20
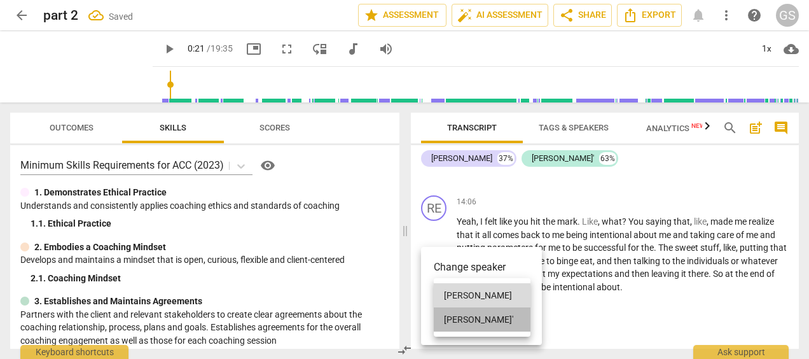
click at [457, 314] on li "[PERSON_NAME]'" at bounding box center [482, 319] width 97 height 24
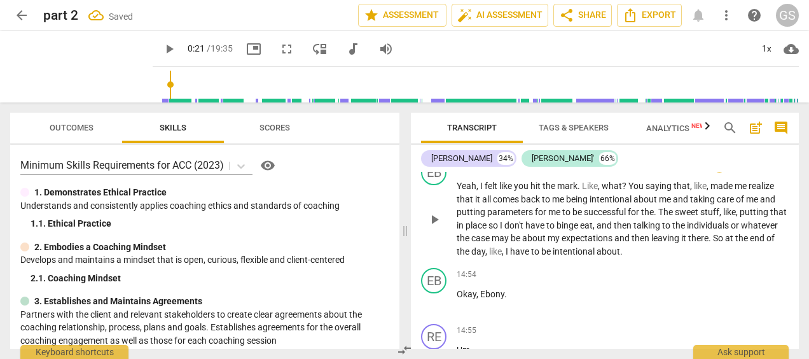
scroll to position [2653, 0]
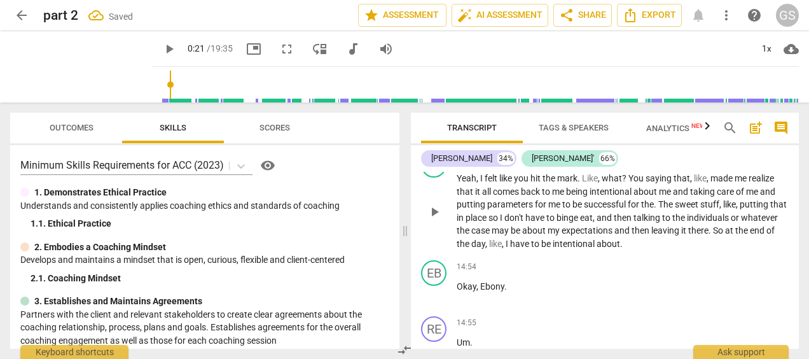
click at [665, 209] on span "The" at bounding box center [666, 204] width 17 height 10
click at [622, 249] on span "." at bounding box center [621, 243] width 3 height 10
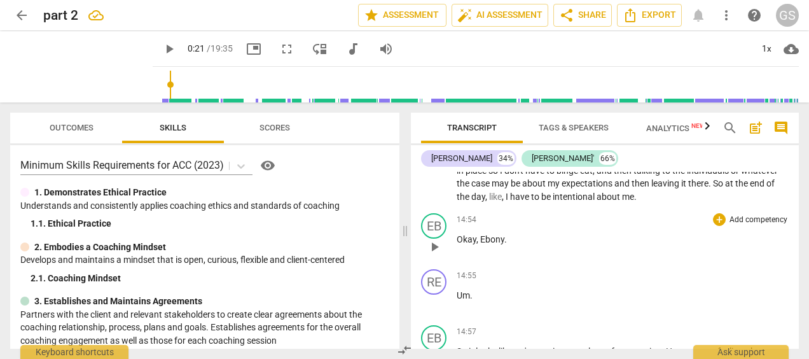
scroll to position [2700, 0]
click at [504, 243] on span "." at bounding box center [505, 238] width 3 height 10
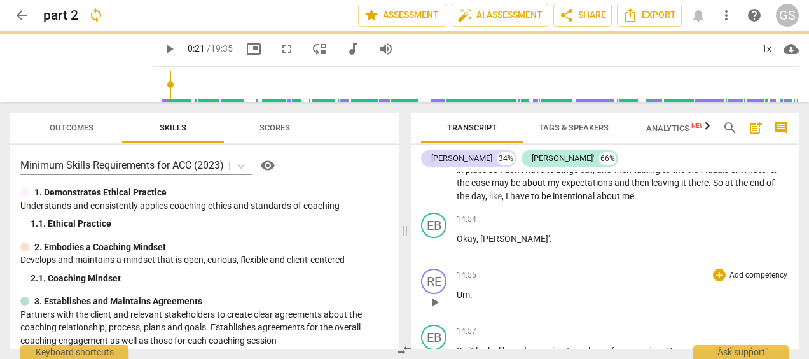
click at [456, 299] on span "Um" at bounding box center [462, 294] width 13 height 10
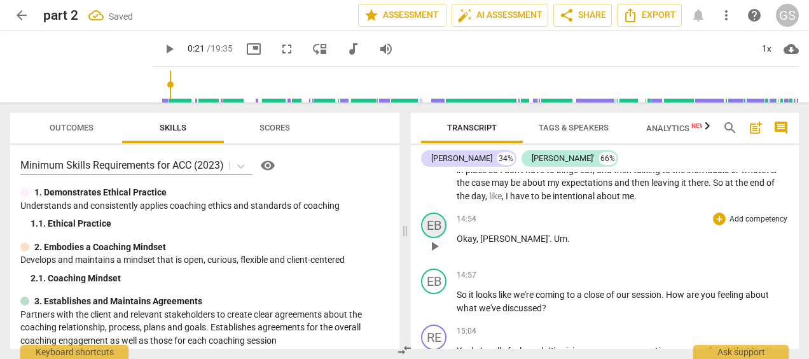
click at [431, 238] on div "EB" at bounding box center [433, 224] width 25 height 25
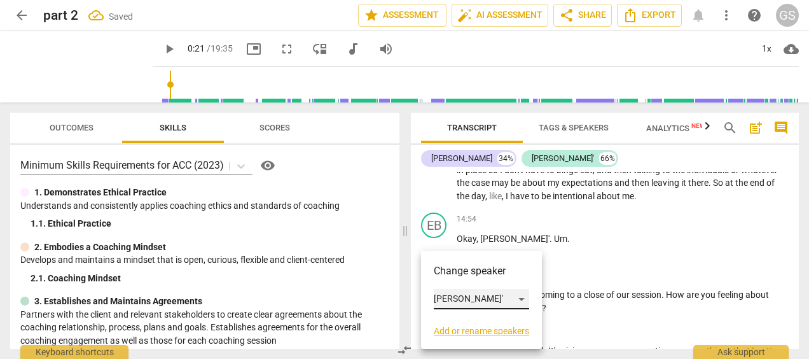
click at [439, 294] on div "[PERSON_NAME]'" at bounding box center [481, 299] width 95 height 20
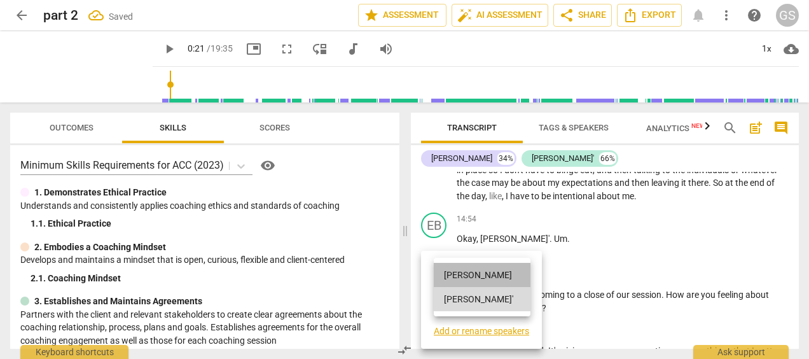
click at [455, 270] on li "[PERSON_NAME]" at bounding box center [482, 275] width 97 height 24
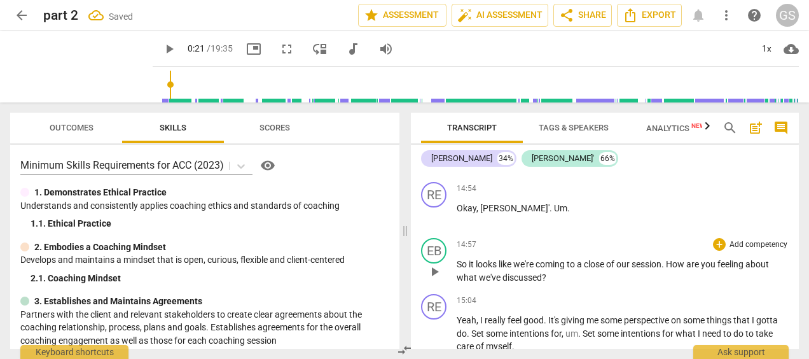
scroll to position [2732, 0]
click at [455, 278] on div "play_arrow pause" at bounding box center [440, 270] width 32 height 17
click at [455, 282] on div "EB play_arrow pause" at bounding box center [439, 259] width 36 height 46
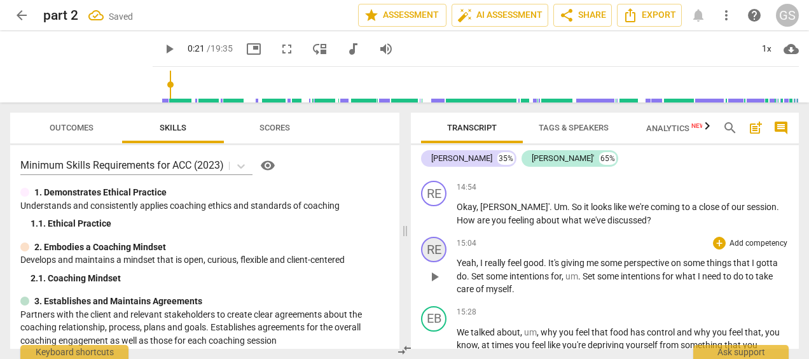
click at [435, 262] on div "RE" at bounding box center [433, 248] width 25 height 25
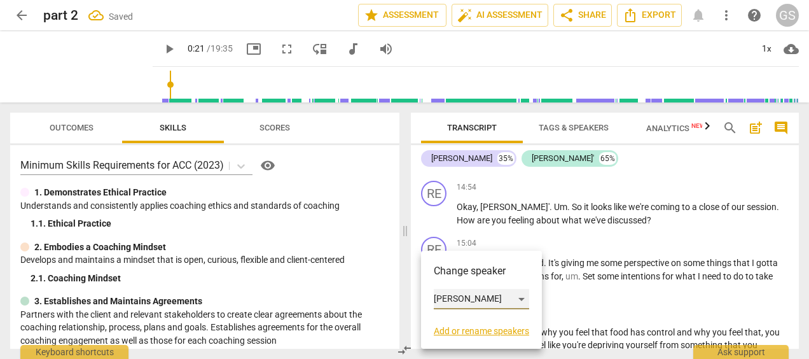
click at [445, 298] on div "[PERSON_NAME]" at bounding box center [481, 299] width 95 height 20
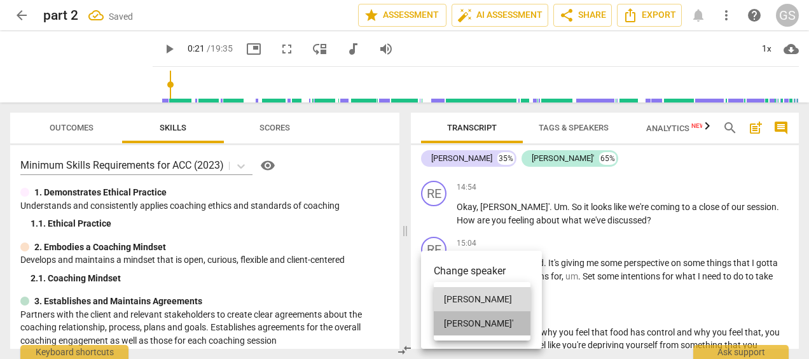
click at [451, 324] on li "[PERSON_NAME]'" at bounding box center [482, 323] width 97 height 24
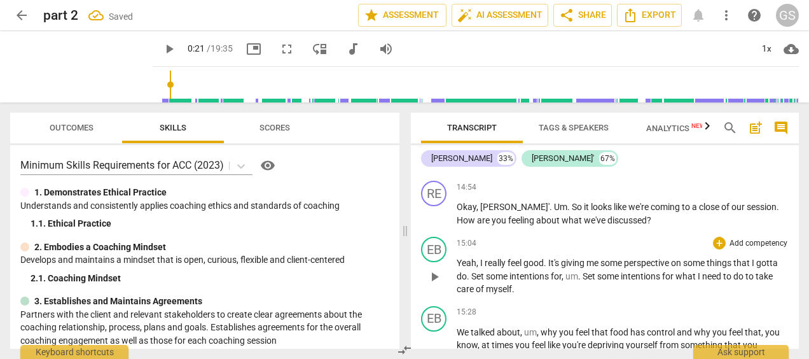
click at [591, 249] on div "15:04 + Add competency keyboard_arrow_right" at bounding box center [622, 242] width 332 height 13
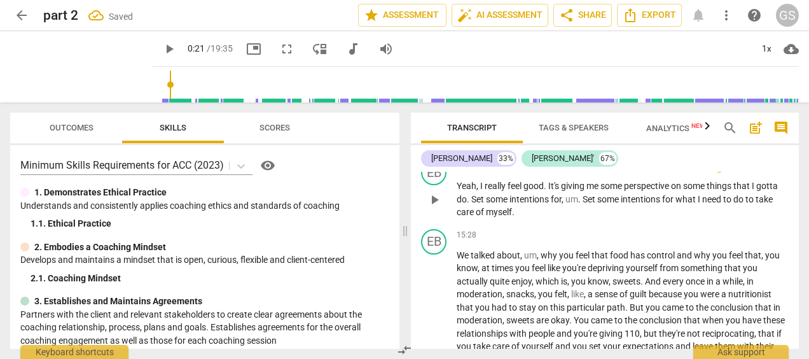
scroll to position [2812, 0]
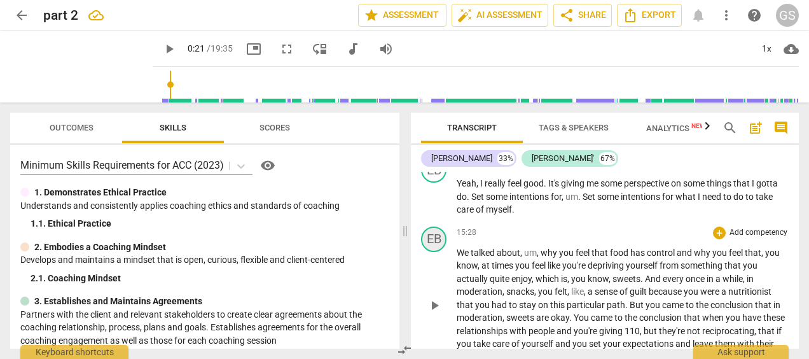
click at [429, 252] on div "EB" at bounding box center [433, 238] width 25 height 25
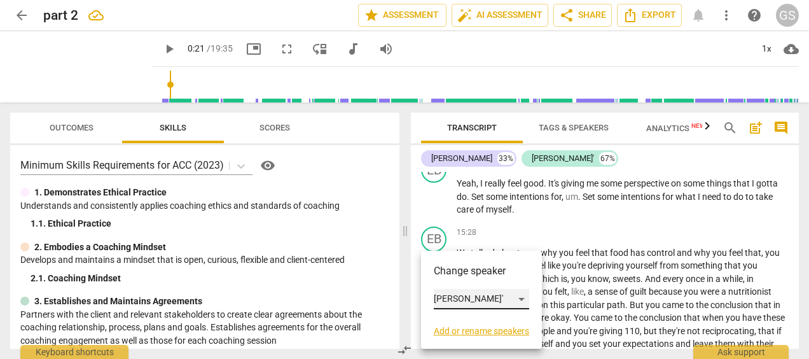
click at [441, 296] on div "[PERSON_NAME]'" at bounding box center [481, 299] width 95 height 20
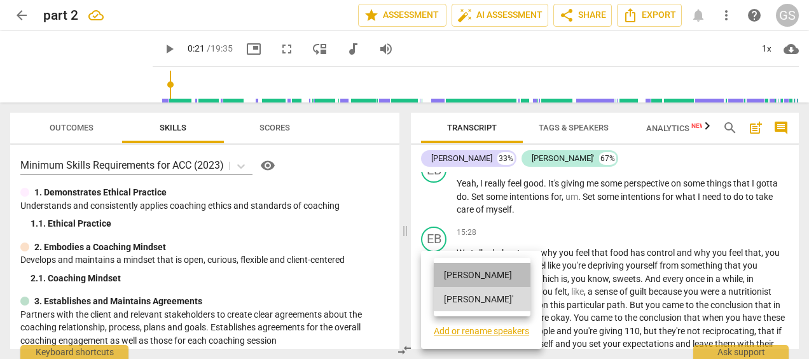
click at [469, 269] on li "[PERSON_NAME]" at bounding box center [482, 275] width 97 height 24
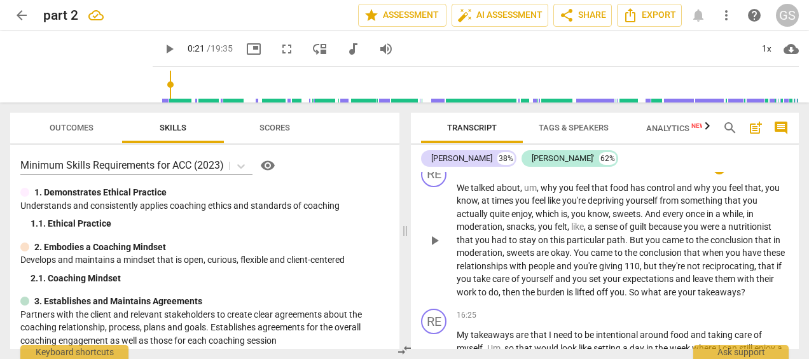
scroll to position [2875, 0]
click at [651, 220] on span "And" at bounding box center [654, 215] width 18 height 10
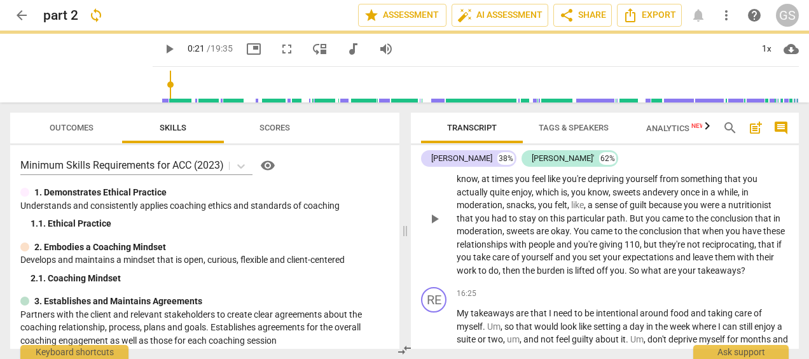
scroll to position [2901, 0]
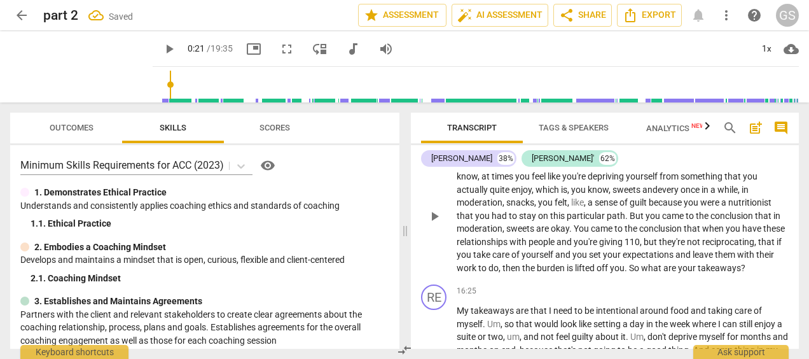
click at [534, 207] on span "," at bounding box center [536, 202] width 4 height 10
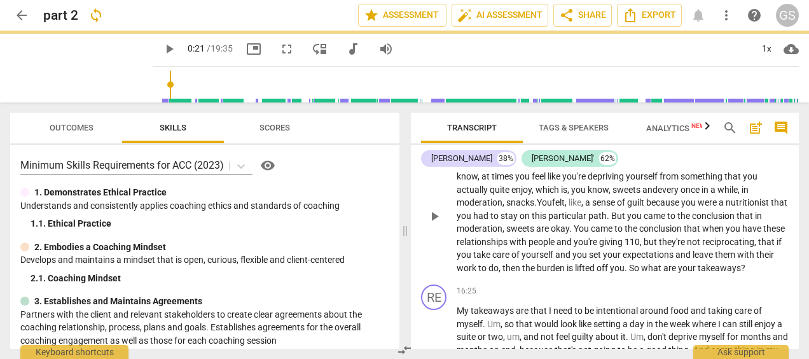
click at [627, 221] on span "But" at bounding box center [619, 215] width 16 height 10
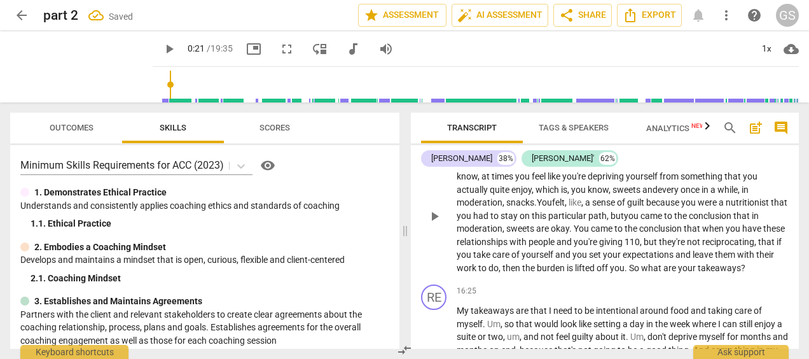
click at [624, 247] on span "giving" at bounding box center [611, 241] width 25 height 10
click at [639, 247] on span "110" at bounding box center [631, 241] width 15 height 10
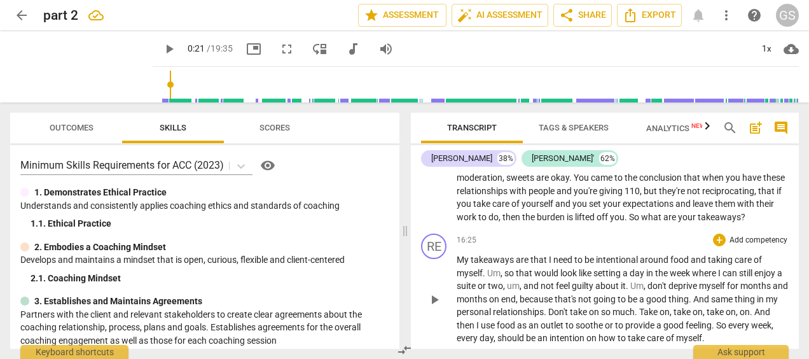
scroll to position [2952, 0]
click at [437, 258] on div "RE" at bounding box center [433, 245] width 25 height 25
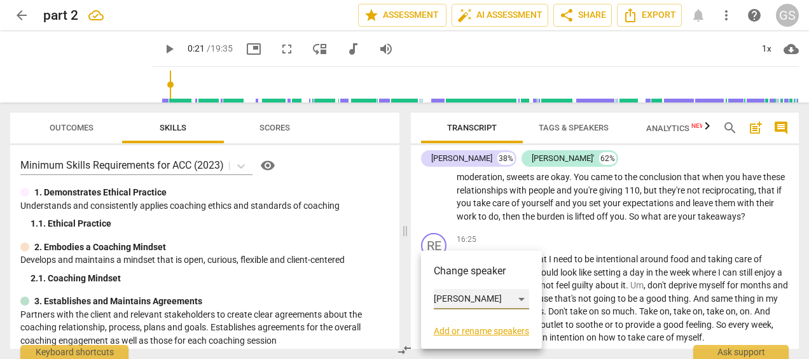
click at [435, 294] on div "[PERSON_NAME]" at bounding box center [481, 299] width 95 height 20
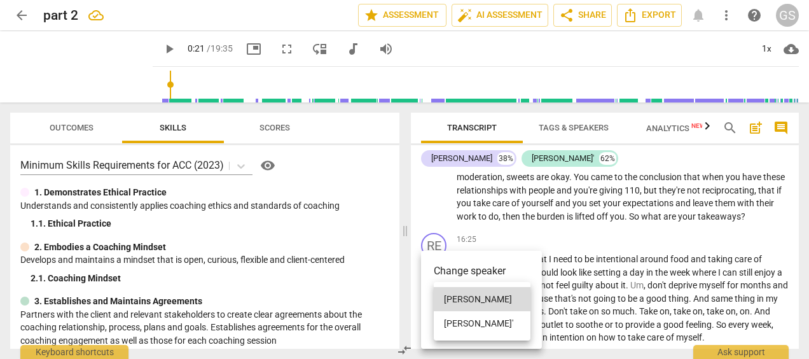
click at [459, 320] on li "[PERSON_NAME]'" at bounding box center [482, 323] width 97 height 24
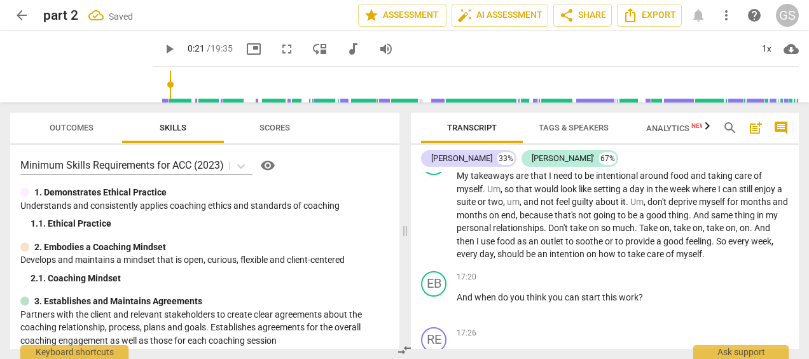
scroll to position [3036, 0]
click at [188, 48] on span "0:21" at bounding box center [196, 48] width 17 height 10
click at [188, 50] on span "0:21" at bounding box center [196, 48] width 17 height 10
click at [188, 44] on span "0:21" at bounding box center [196, 48] width 17 height 10
drag, startPoint x: 88, startPoint y: 48, endPoint x: 119, endPoint y: 48, distance: 31.1
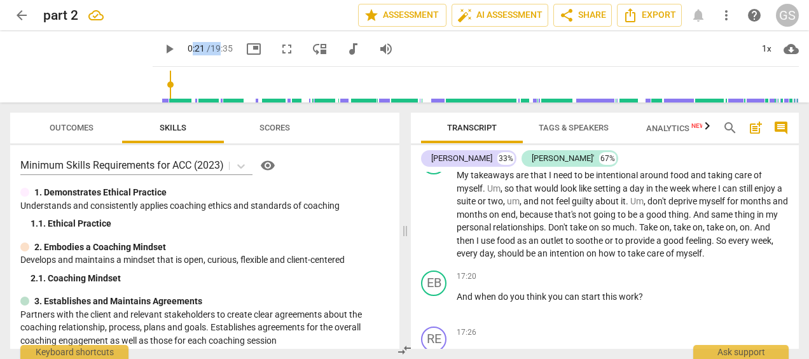
click at [188, 48] on p "0:21 / 19:35" at bounding box center [210, 48] width 45 height 13
drag, startPoint x: 119, startPoint y: 48, endPoint x: 92, endPoint y: 50, distance: 27.4
click at [188, 50] on span "0:21" at bounding box center [196, 48] width 17 height 10
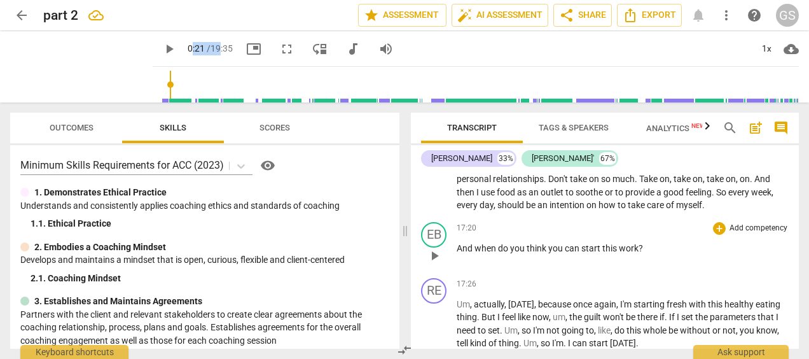
scroll to position [3095, 0]
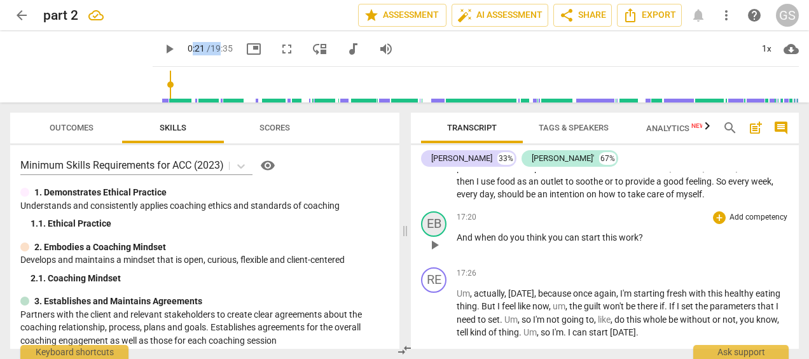
click at [441, 236] on div "EB" at bounding box center [433, 223] width 25 height 25
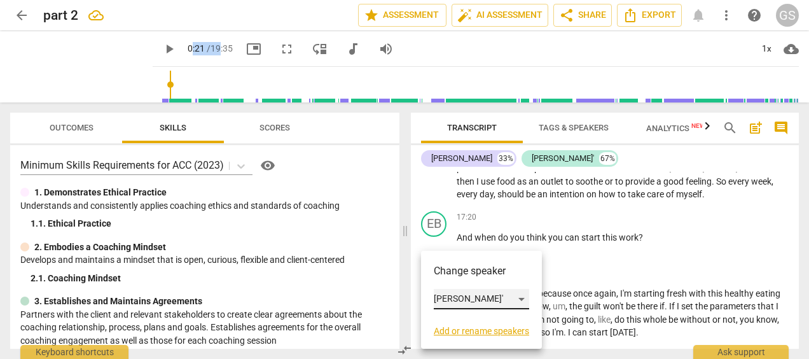
click at [465, 297] on div "[PERSON_NAME]'" at bounding box center [481, 299] width 95 height 20
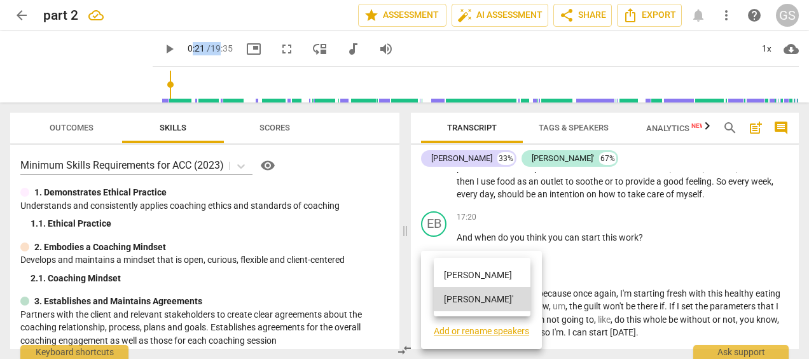
click at [465, 275] on li "[PERSON_NAME]" at bounding box center [482, 275] width 97 height 24
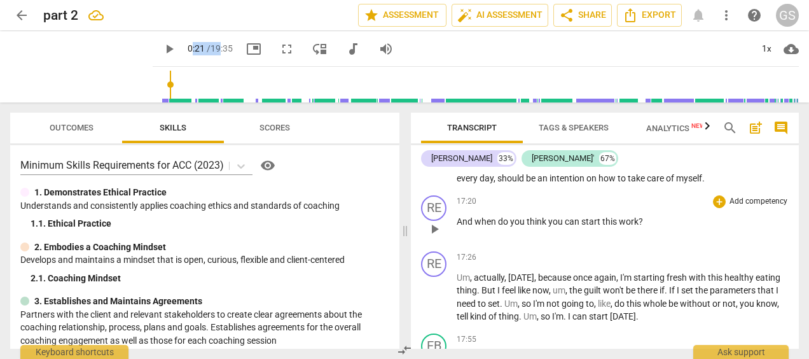
scroll to position [3112, 0]
click at [440, 276] on div "RE" at bounding box center [433, 262] width 25 height 25
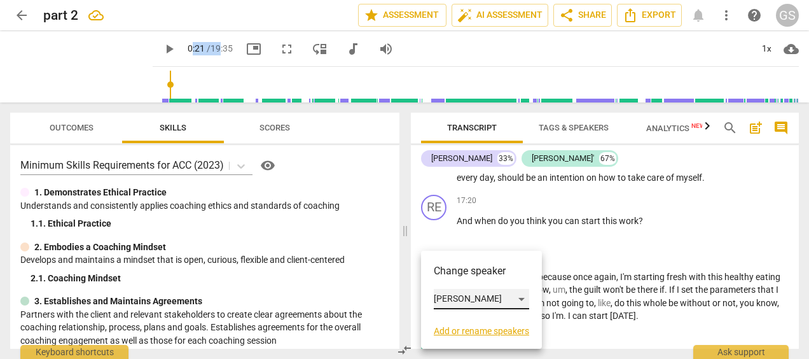
click at [450, 294] on div "[PERSON_NAME]" at bounding box center [481, 299] width 95 height 20
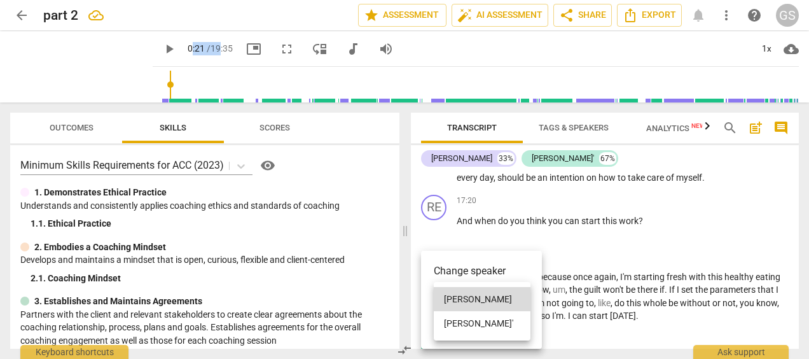
click at [445, 321] on li "[PERSON_NAME]'" at bounding box center [482, 323] width 97 height 24
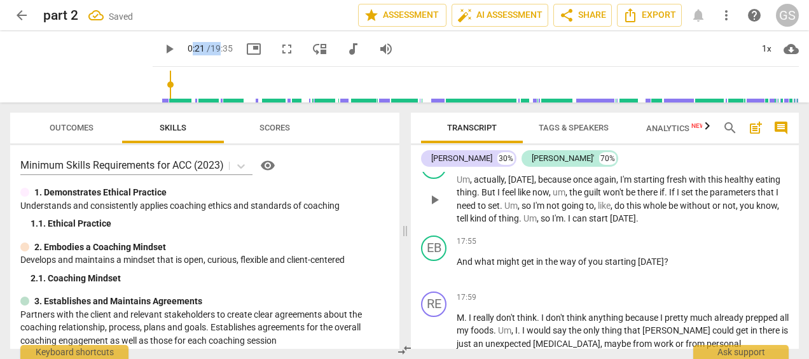
scroll to position [3209, 0]
click at [676, 196] on span "If" at bounding box center [673, 191] width 8 height 10
click at [689, 247] on div "17:55 + Add competency keyboard_arrow_right" at bounding box center [622, 241] width 332 height 13
click at [442, 260] on div "EB" at bounding box center [433, 247] width 25 height 25
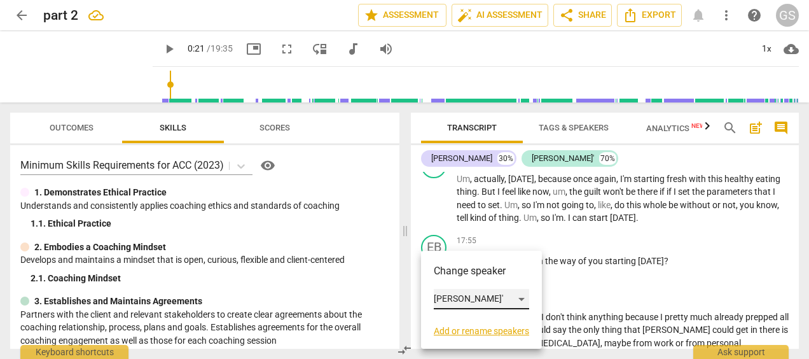
click at [450, 296] on div "[PERSON_NAME]'" at bounding box center [481, 299] width 95 height 20
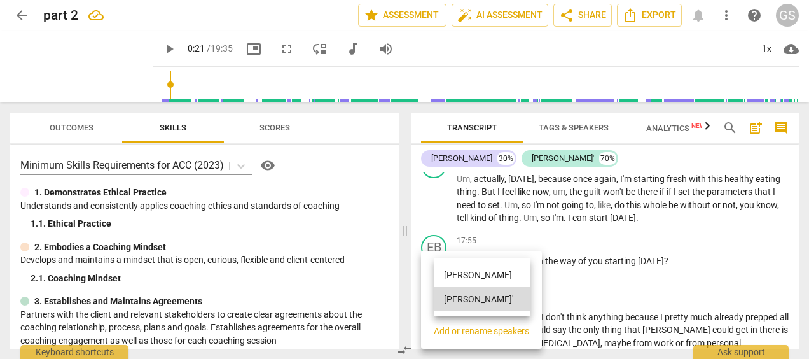
click at [464, 272] on li "[PERSON_NAME]" at bounding box center [482, 275] width 97 height 24
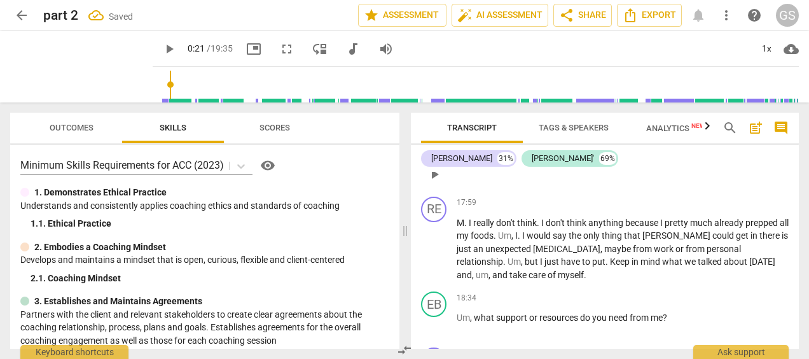
scroll to position [3305, 0]
click at [436, 221] on div "RE" at bounding box center [433, 207] width 25 height 25
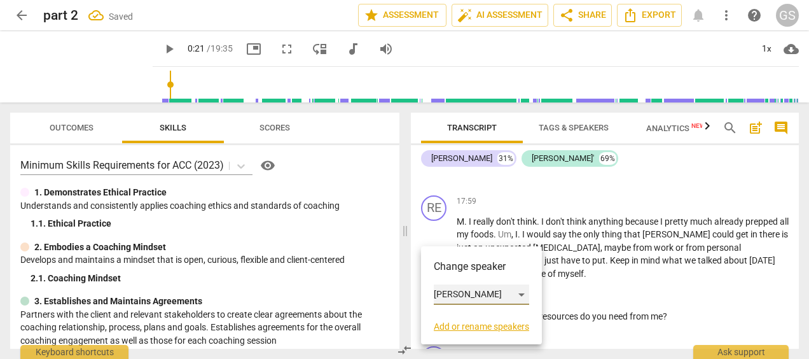
click at [455, 294] on div "[PERSON_NAME]" at bounding box center [481, 294] width 95 height 20
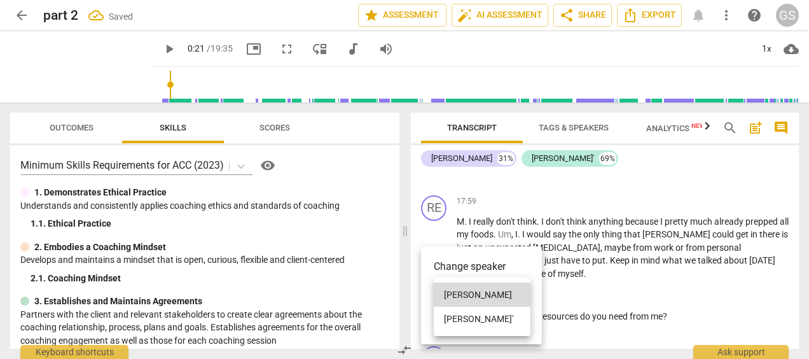
click at [462, 317] on li "[PERSON_NAME]'" at bounding box center [482, 318] width 97 height 24
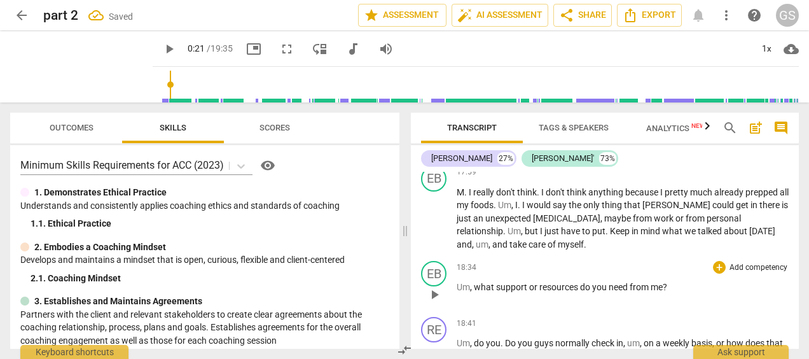
scroll to position [3337, 0]
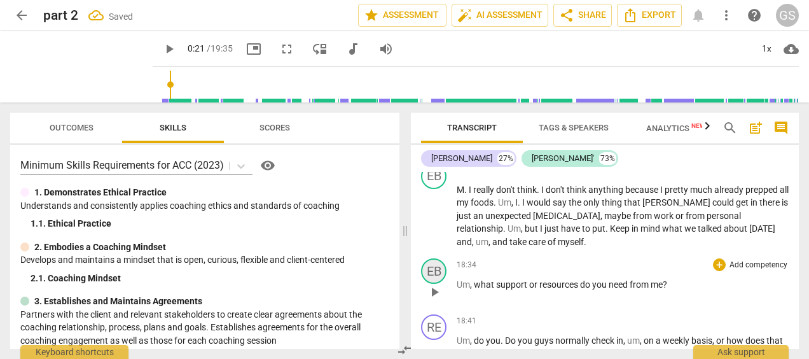
click at [425, 284] on div "EB" at bounding box center [433, 270] width 25 height 25
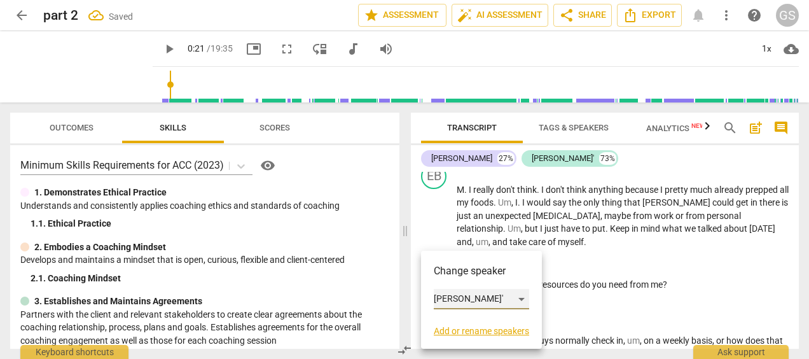
click at [453, 300] on div "[PERSON_NAME]'" at bounding box center [481, 299] width 95 height 20
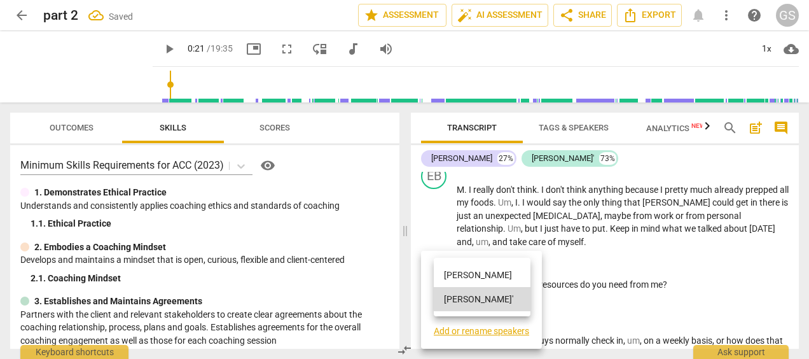
click at [457, 272] on li "[PERSON_NAME]" at bounding box center [482, 275] width 97 height 24
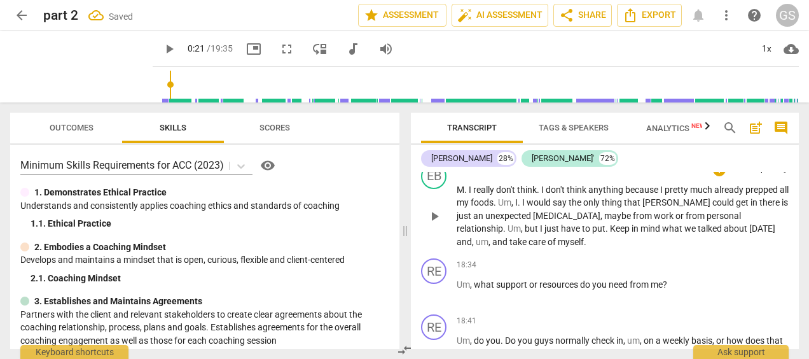
click at [516, 249] on p "M . I really don't think . I don't think anything because I pretty much already…" at bounding box center [622, 215] width 332 height 65
click at [671, 207] on span "[PERSON_NAME]" at bounding box center [677, 202] width 70 height 10
click at [542, 233] on span "Keep" at bounding box center [553, 228] width 22 height 10
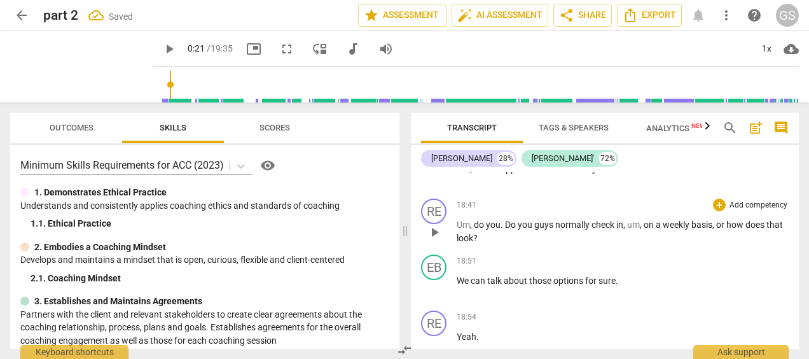
scroll to position [3453, 0]
click at [439, 223] on div "RE" at bounding box center [433, 210] width 25 height 25
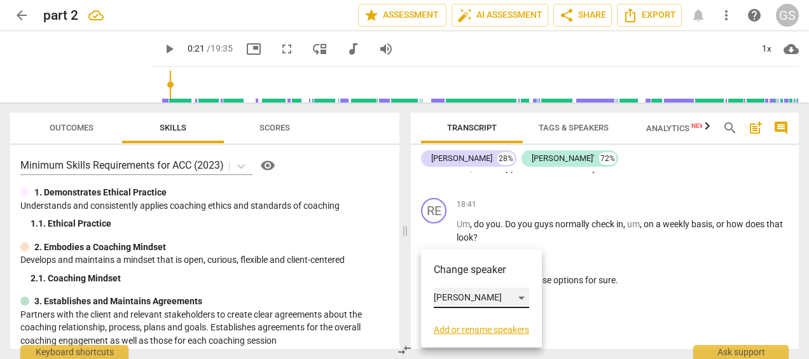
click at [446, 294] on div "[PERSON_NAME]" at bounding box center [481, 297] width 95 height 20
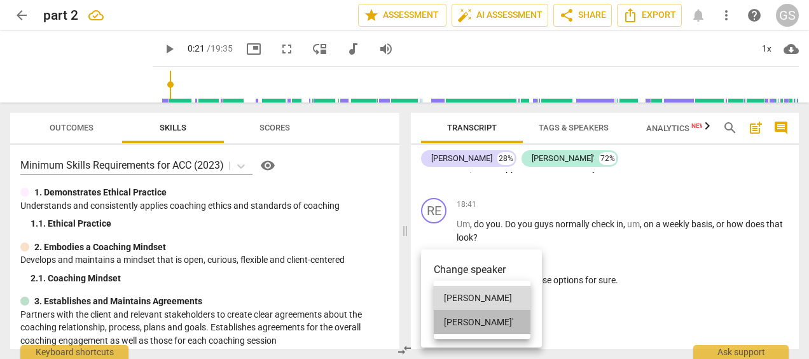
click at [452, 317] on li "[PERSON_NAME]'" at bounding box center [482, 322] width 97 height 24
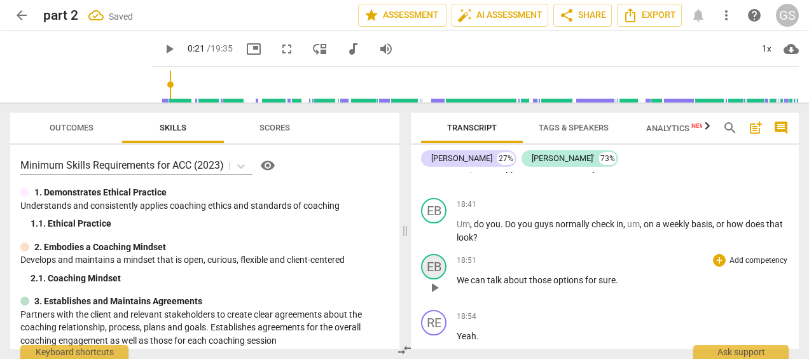
click at [436, 279] on div "EB" at bounding box center [433, 266] width 25 height 25
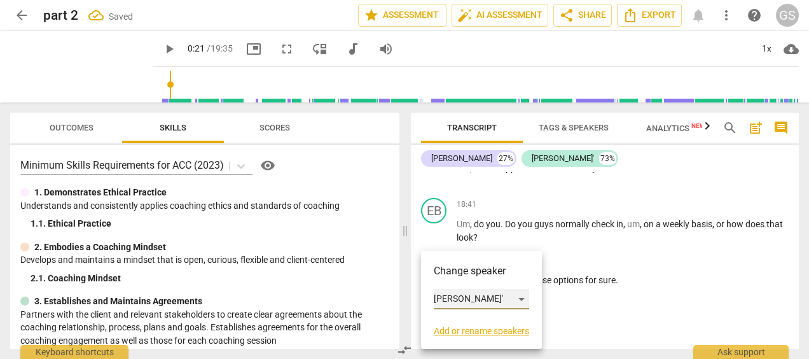
click at [446, 296] on div "[PERSON_NAME]'" at bounding box center [481, 299] width 95 height 20
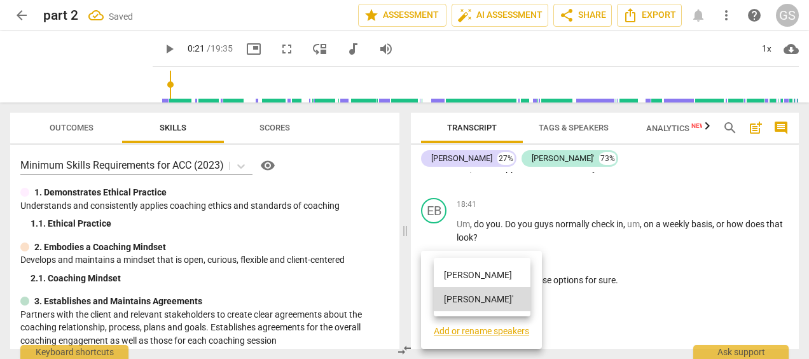
click at [453, 267] on li "[PERSON_NAME]" at bounding box center [482, 275] width 97 height 24
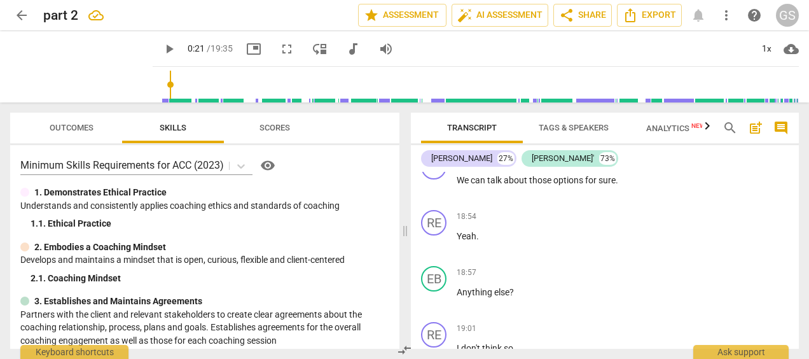
scroll to position [3552, 0]
click at [460, 242] on span "Yeah" at bounding box center [466, 236] width 20 height 10
click at [457, 242] on span "Yeah" at bounding box center [466, 236] width 20 height 10
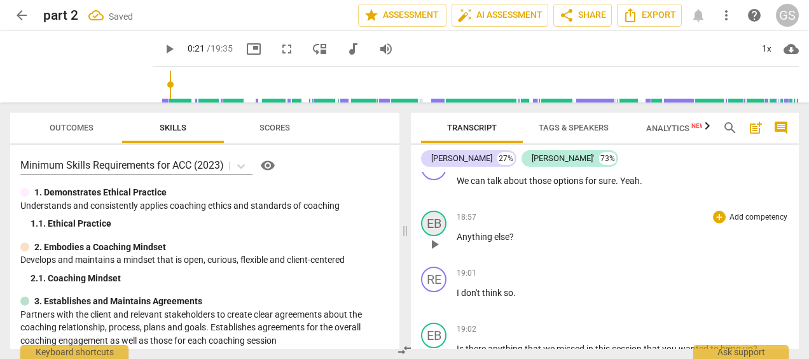
click at [431, 236] on div "EB" at bounding box center [433, 222] width 25 height 25
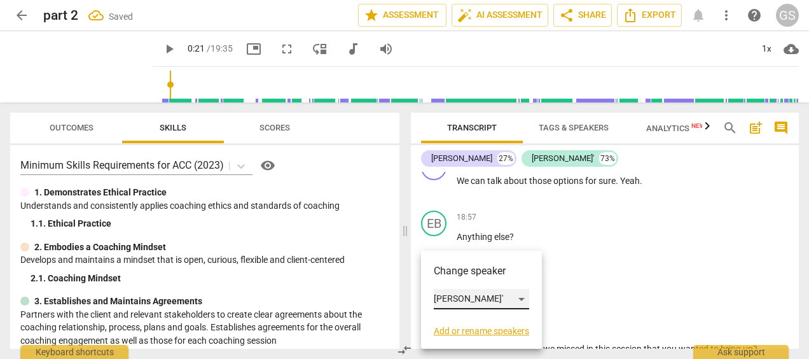
click at [439, 293] on div "[PERSON_NAME]'" at bounding box center [481, 299] width 95 height 20
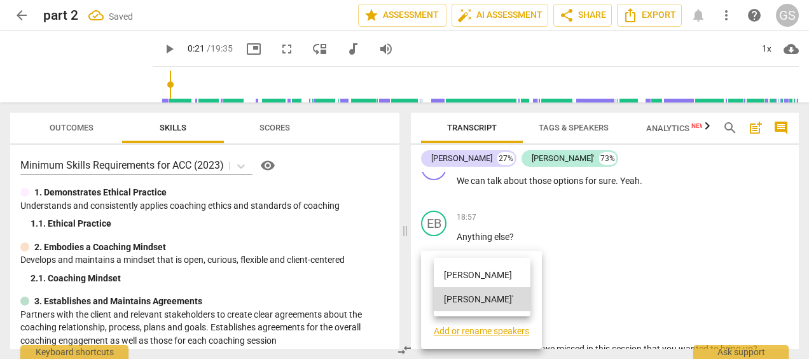
click at [448, 269] on li "[PERSON_NAME]" at bounding box center [482, 275] width 97 height 24
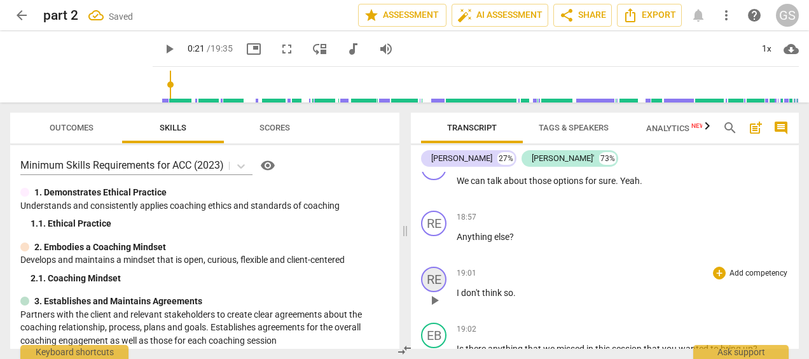
click at [435, 292] on div "RE" at bounding box center [433, 278] width 25 height 25
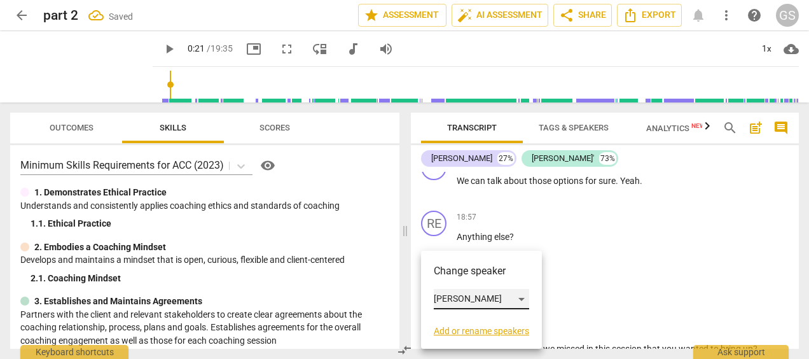
click at [446, 294] on div "[PERSON_NAME]" at bounding box center [481, 299] width 95 height 20
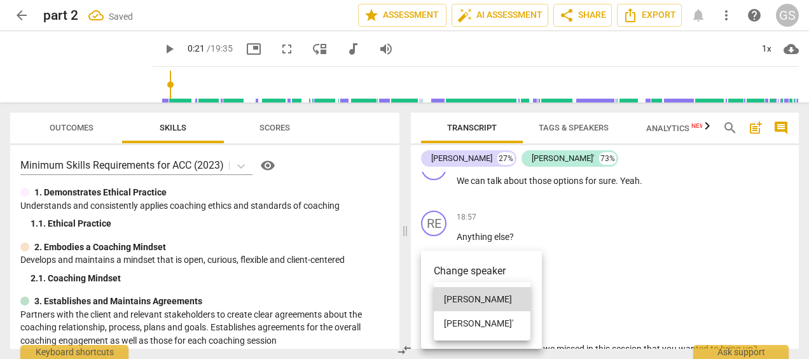
click at [454, 318] on li "[PERSON_NAME]'" at bounding box center [482, 323] width 97 height 24
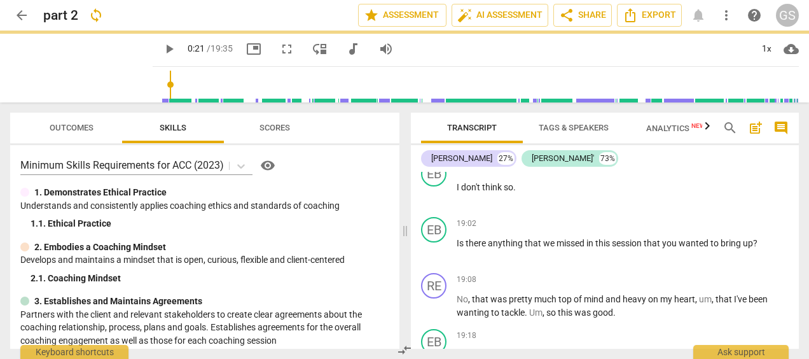
scroll to position [3664, 0]
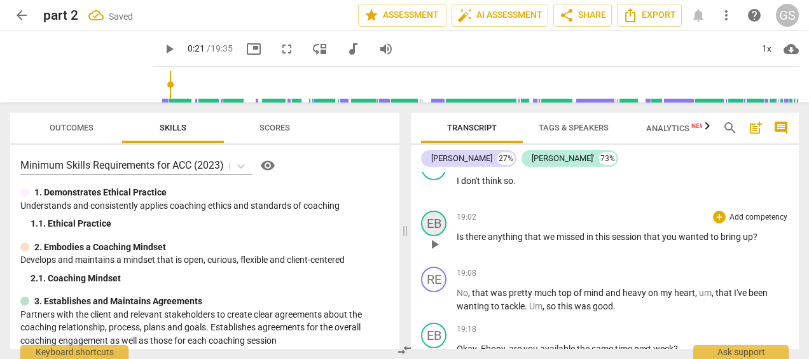
click at [430, 236] on div "EB" at bounding box center [433, 222] width 25 height 25
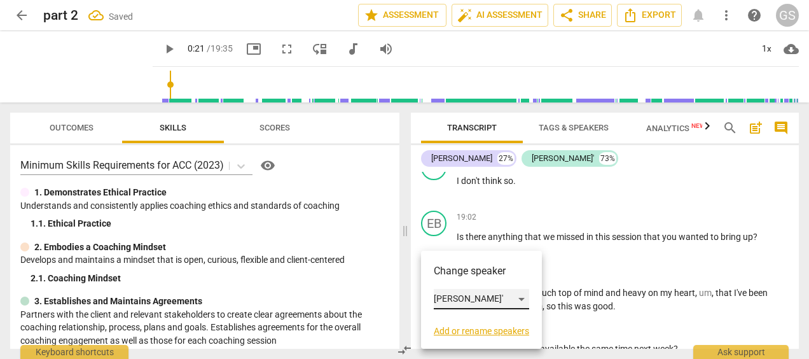
click at [440, 294] on div "[PERSON_NAME]'" at bounding box center [481, 299] width 95 height 20
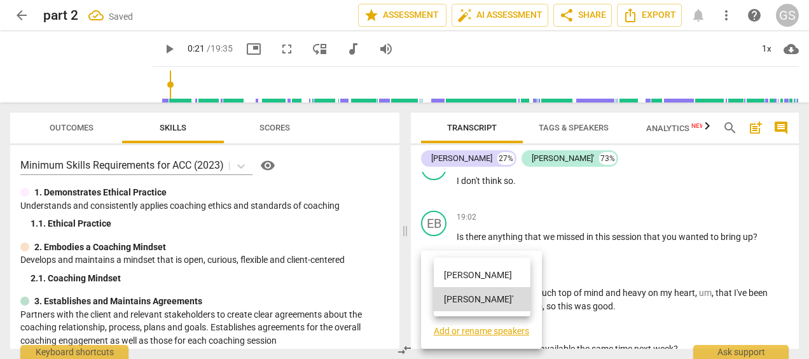
click at [444, 275] on li "[PERSON_NAME]" at bounding box center [482, 275] width 97 height 24
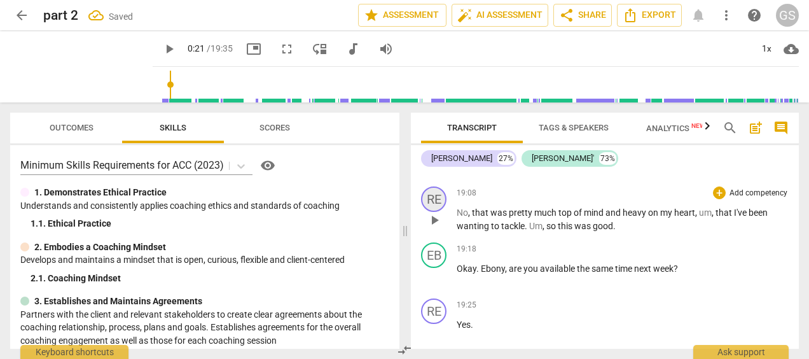
scroll to position [3761, 0]
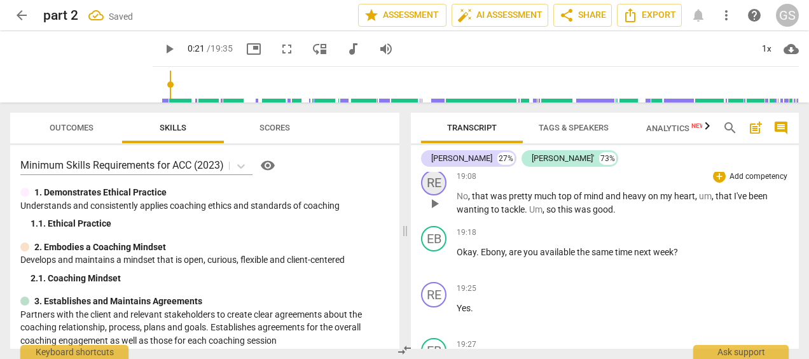
click at [434, 195] on div "RE" at bounding box center [433, 182] width 25 height 25
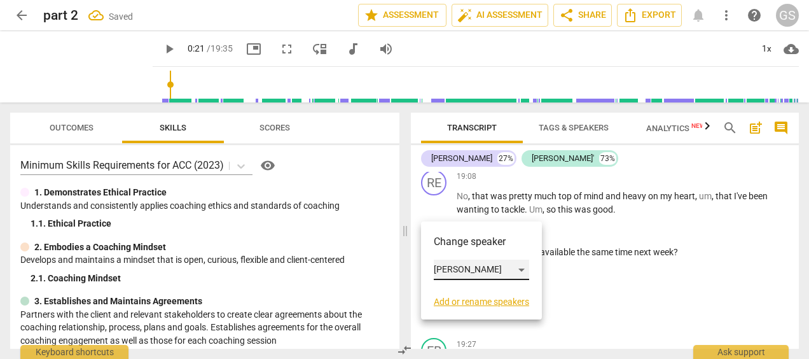
click at [434, 271] on div "[PERSON_NAME]" at bounding box center [481, 269] width 95 height 20
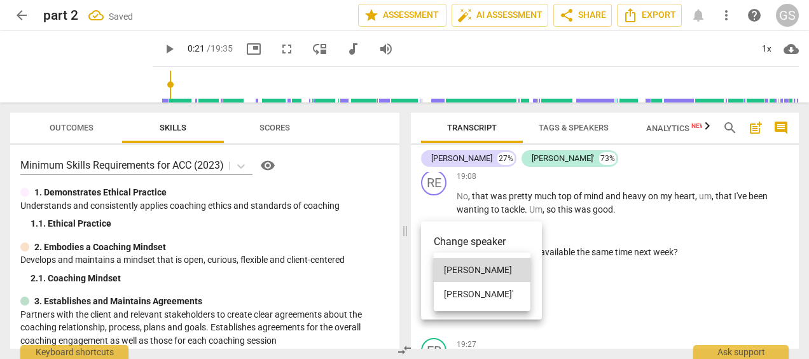
click at [441, 296] on li "[PERSON_NAME]'" at bounding box center [482, 294] width 97 height 24
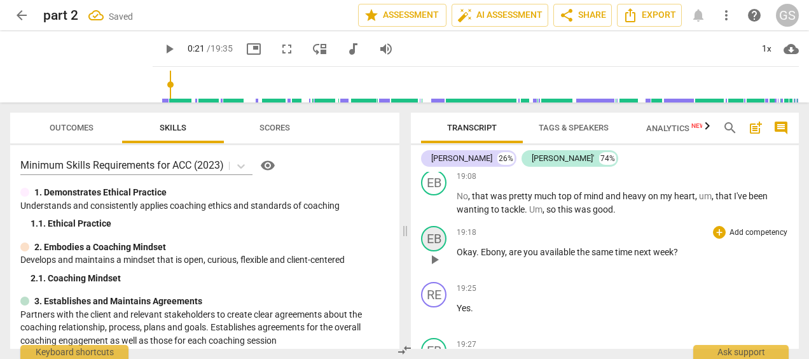
click at [432, 251] on div "EB" at bounding box center [433, 238] width 25 height 25
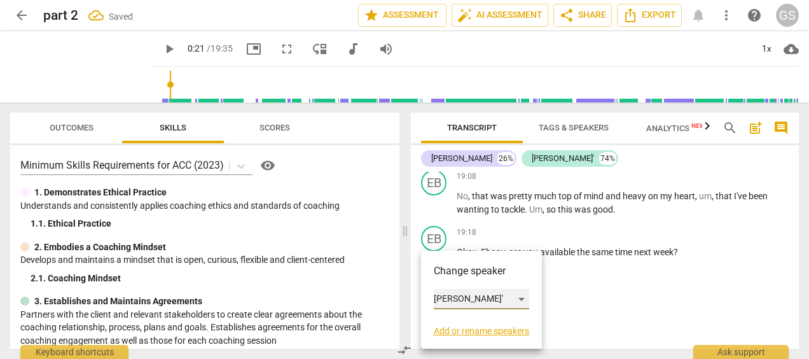
click at [451, 296] on div "[PERSON_NAME]'" at bounding box center [481, 299] width 95 height 20
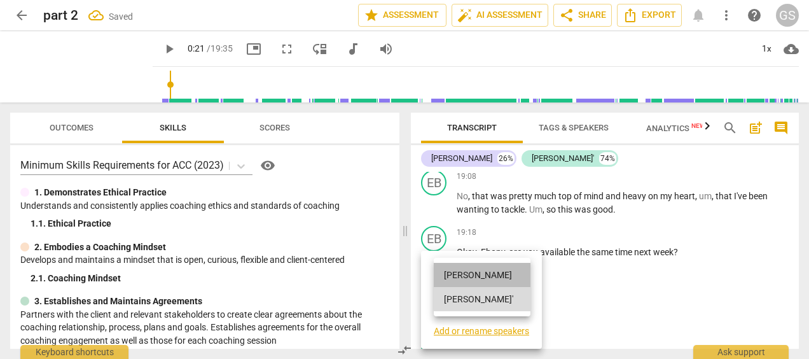
click at [451, 270] on li "[PERSON_NAME]" at bounding box center [482, 275] width 97 height 24
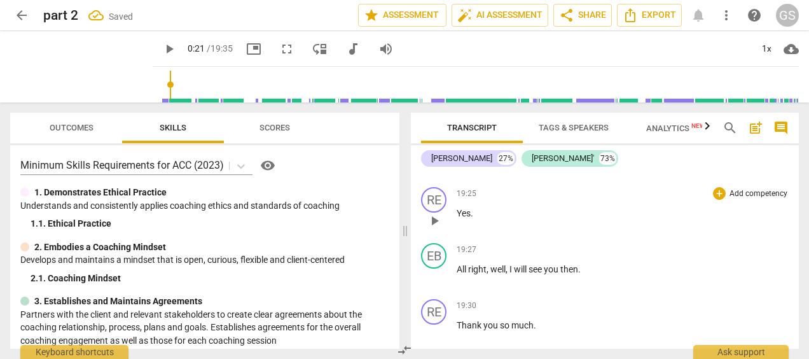
scroll to position [3856, 0]
click at [439, 212] on div "RE" at bounding box center [433, 198] width 25 height 25
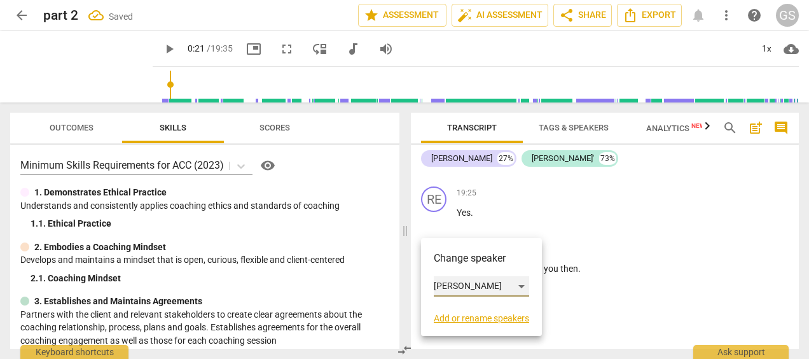
click at [444, 282] on div "[PERSON_NAME]" at bounding box center [481, 286] width 95 height 20
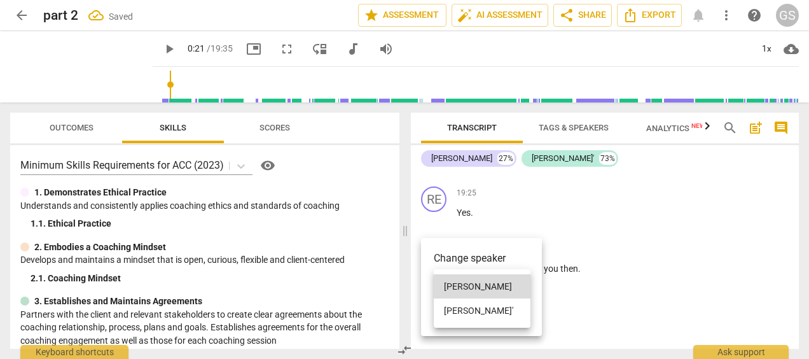
click at [451, 308] on li "[PERSON_NAME]'" at bounding box center [482, 310] width 97 height 24
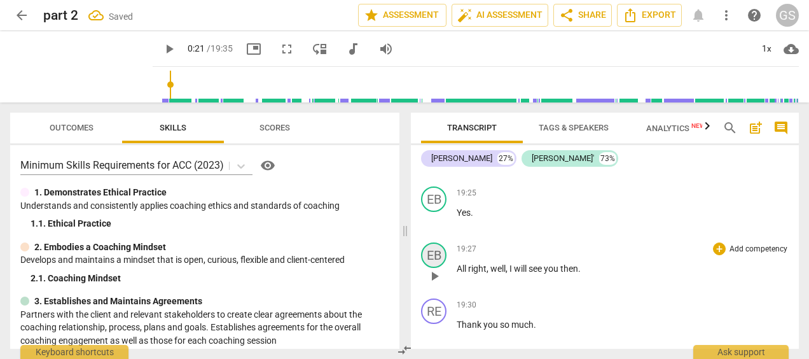
click at [432, 268] on div "EB" at bounding box center [433, 254] width 25 height 25
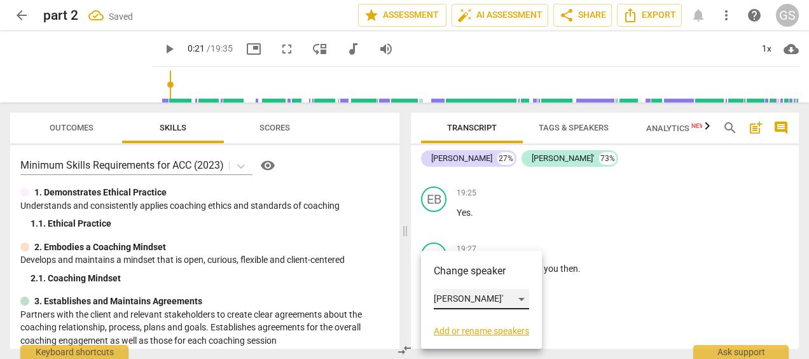
click at [447, 297] on div "[PERSON_NAME]'" at bounding box center [481, 299] width 95 height 20
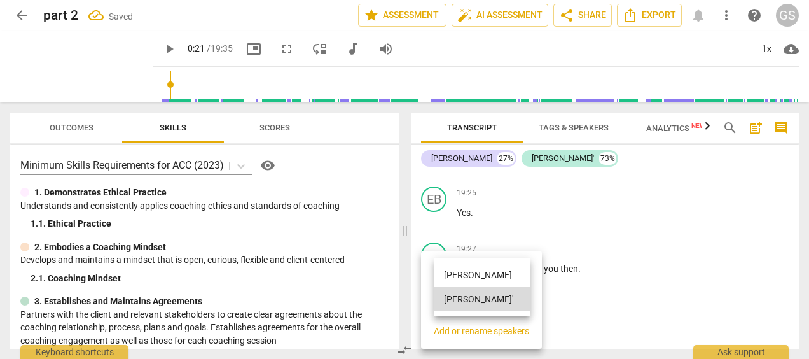
click at [448, 273] on li "[PERSON_NAME]" at bounding box center [482, 275] width 97 height 24
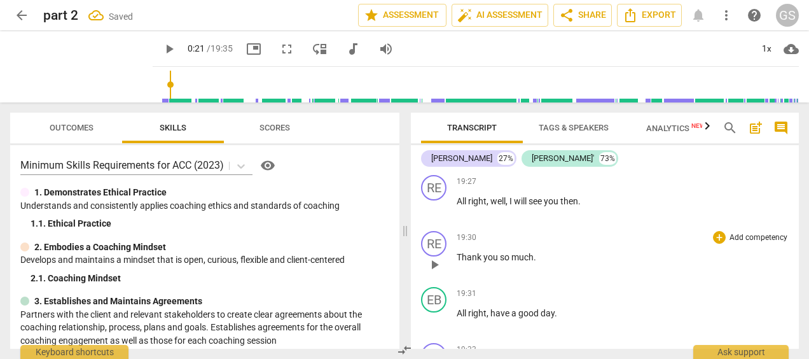
scroll to position [3924, 0]
click at [441, 256] on div "RE" at bounding box center [433, 242] width 25 height 25
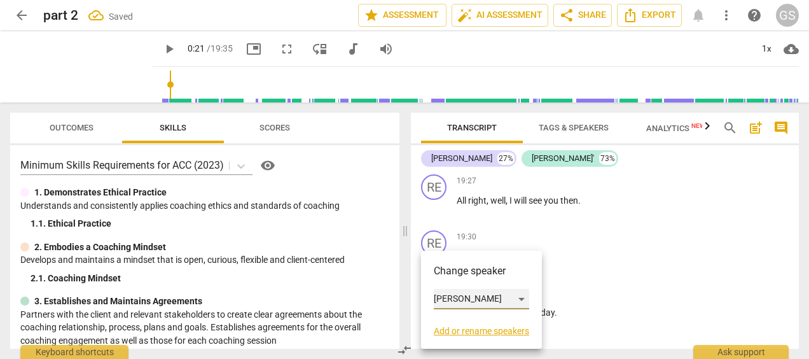
click at [443, 303] on div "[PERSON_NAME]" at bounding box center [481, 299] width 95 height 20
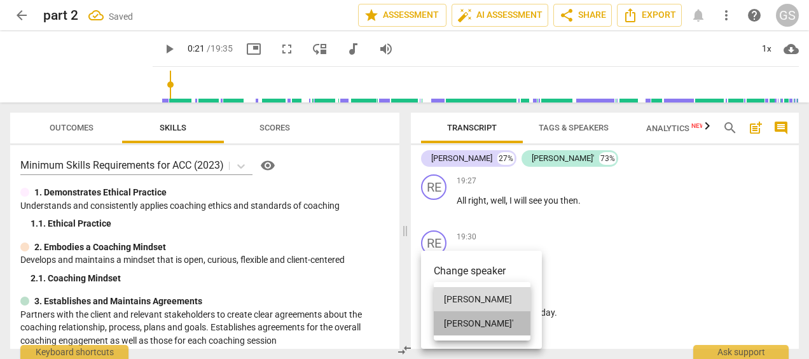
click at [448, 325] on li "[PERSON_NAME]'" at bounding box center [482, 323] width 97 height 24
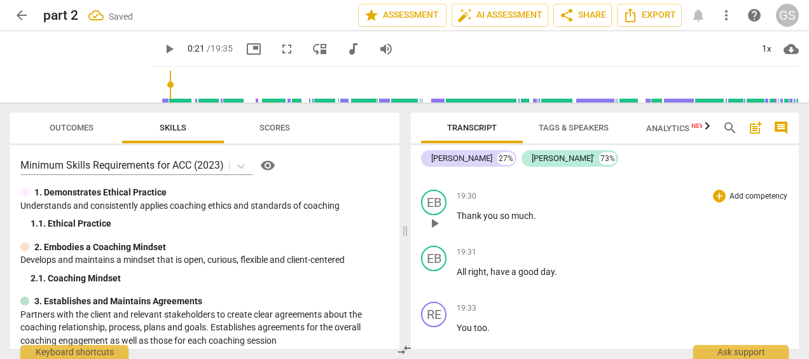
scroll to position [3970, 0]
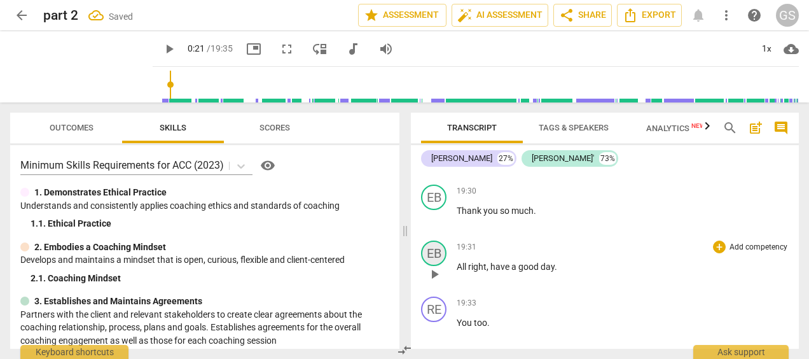
click at [434, 266] on div "EB" at bounding box center [433, 252] width 25 height 25
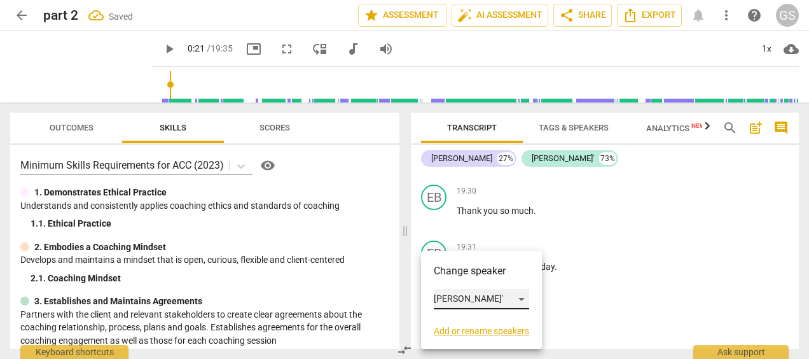
click at [445, 297] on div "[PERSON_NAME]'" at bounding box center [481, 299] width 95 height 20
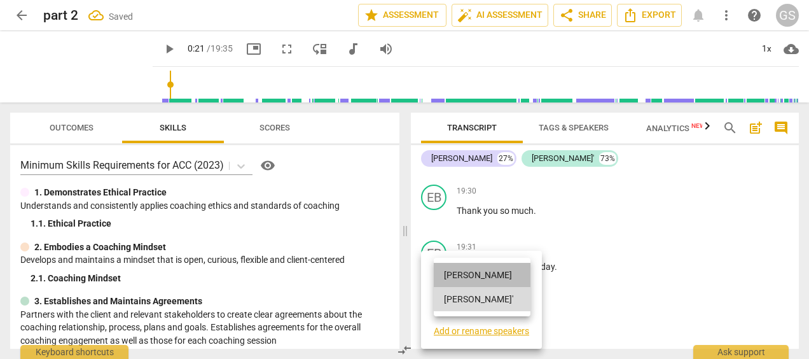
click at [446, 276] on li "[PERSON_NAME]" at bounding box center [482, 275] width 97 height 24
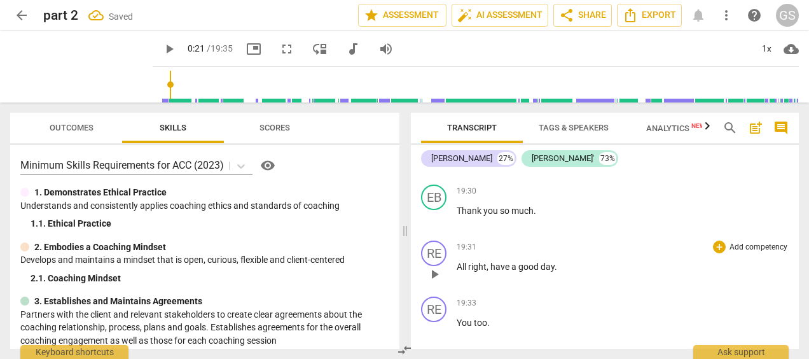
scroll to position [4041, 0]
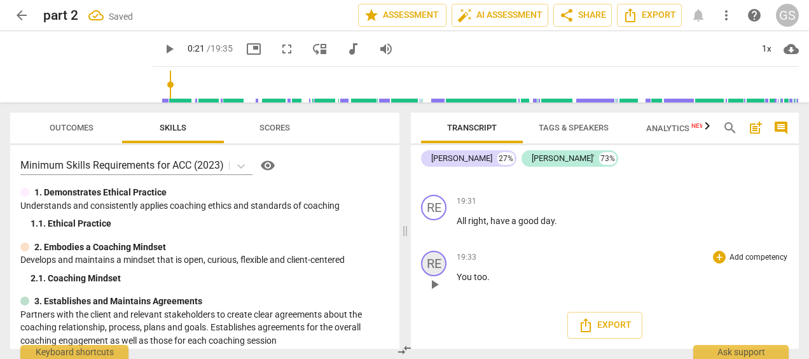
click at [435, 269] on div "RE" at bounding box center [433, 262] width 25 height 25
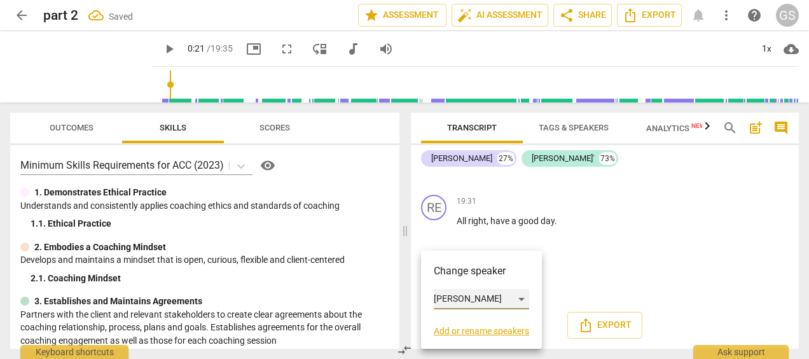
click at [437, 306] on div "[PERSON_NAME]" at bounding box center [481, 299] width 95 height 20
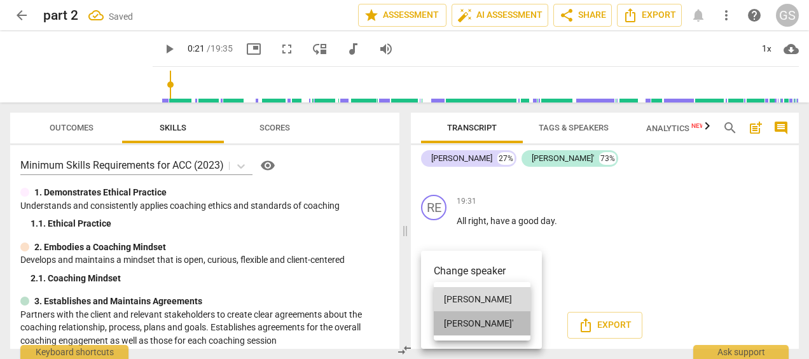
click at [460, 322] on li "[PERSON_NAME]'" at bounding box center [482, 323] width 97 height 24
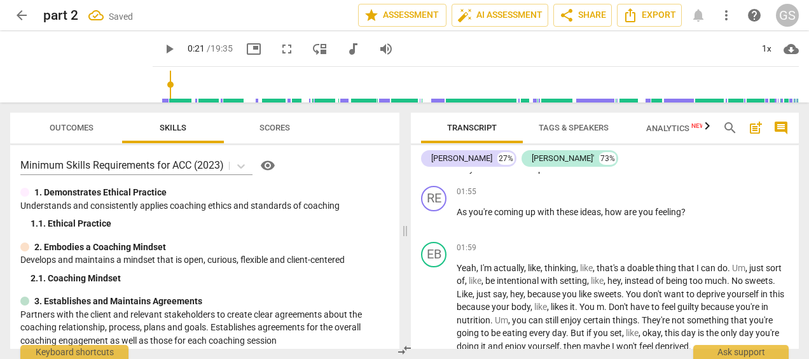
scroll to position [0, 0]
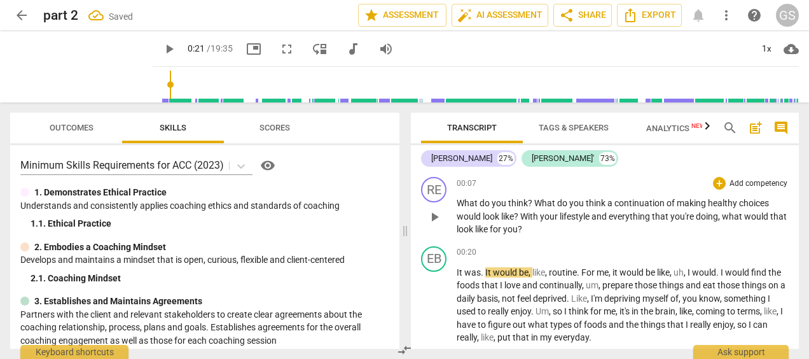
click at [464, 181] on span "00:07" at bounding box center [466, 183] width 20 height 11
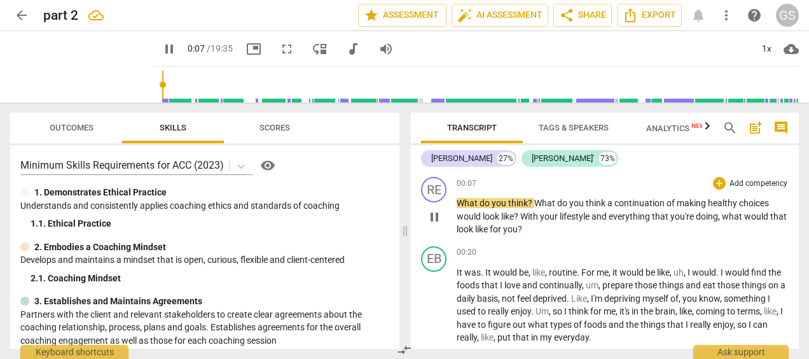
click at [469, 182] on span "00:07" at bounding box center [466, 183] width 20 height 11
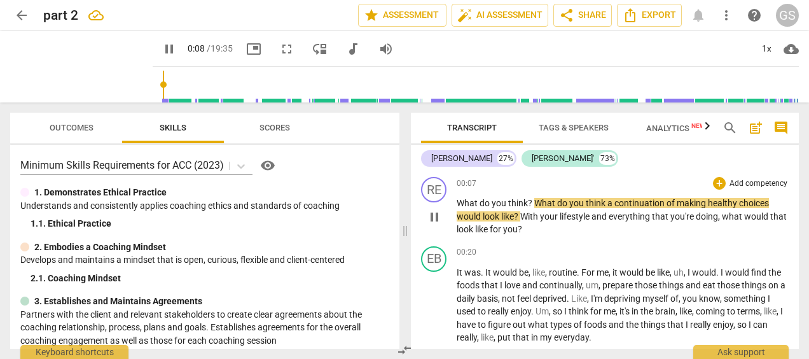
click at [433, 221] on span "pause" at bounding box center [434, 216] width 15 height 15
click at [207, 48] on span "/ 19:35" at bounding box center [220, 48] width 26 height 10
click at [161, 50] on span "play_arrow" at bounding box center [168, 48] width 15 height 15
drag, startPoint x: 62, startPoint y: 81, endPoint x: 51, endPoint y: 81, distance: 10.8
click at [158, 81] on input "range" at bounding box center [478, 84] width 641 height 41
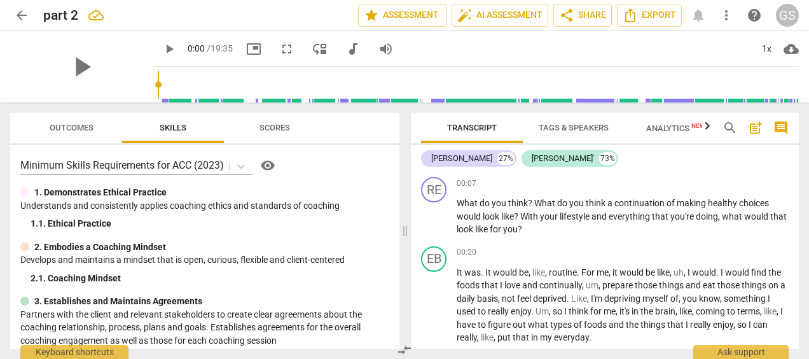
click at [158, 100] on input "range" at bounding box center [478, 84] width 641 height 41
click at [158, 96] on input "range" at bounding box center [478, 84] width 641 height 41
type input "6"
click at [158, 98] on input "range" at bounding box center [478, 84] width 641 height 41
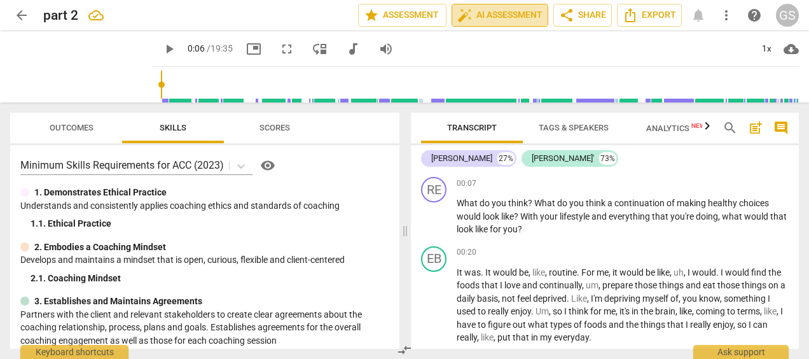
click at [466, 9] on span "auto_fix_high" at bounding box center [464, 15] width 15 height 15
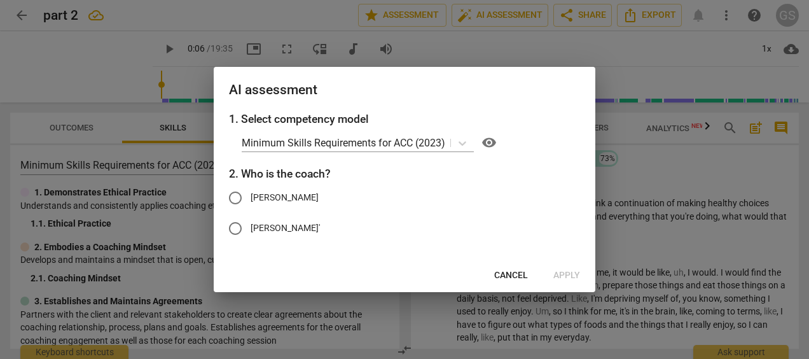
click at [510, 272] on span "Cancel" at bounding box center [511, 275] width 34 height 13
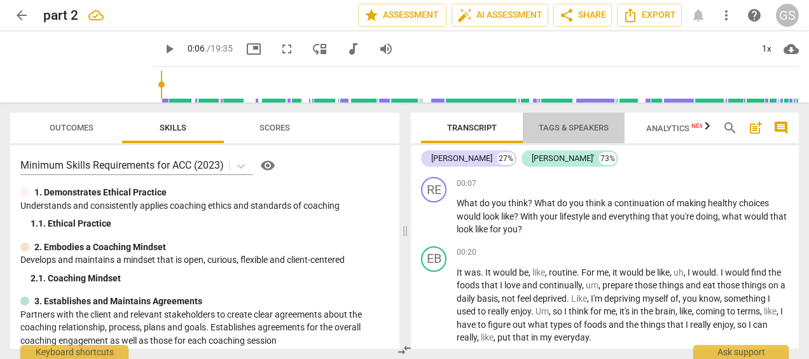
click at [566, 130] on span "Tags & Speakers" at bounding box center [573, 128] width 70 height 10
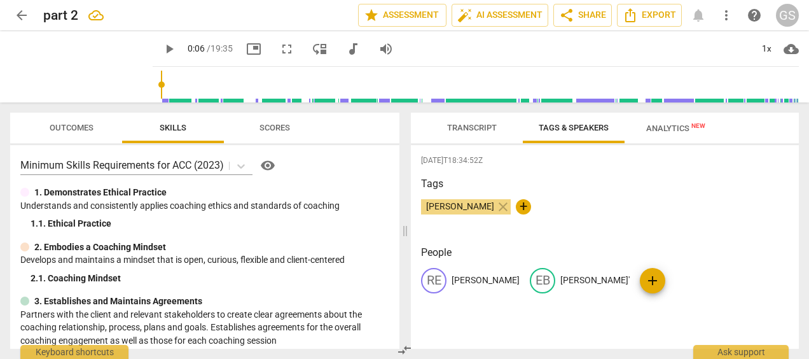
click at [478, 128] on span "Transcript" at bounding box center [472, 128] width 50 height 10
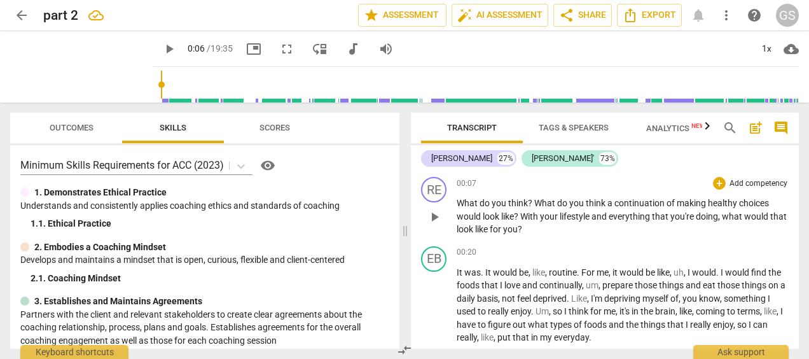
click at [472, 186] on span "00:07" at bounding box center [466, 183] width 20 height 11
drag, startPoint x: 472, startPoint y: 186, endPoint x: 495, endPoint y: 233, distance: 52.3
click at [489, 233] on span "like" at bounding box center [482, 229] width 15 height 10
click at [533, 211] on icon "button" at bounding box center [538, 212] width 13 height 15
click at [489, 232] on span "like" at bounding box center [482, 229] width 15 height 10
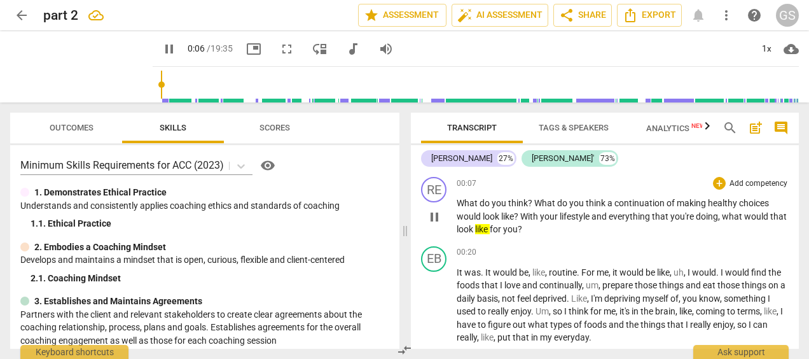
drag, startPoint x: 495, startPoint y: 232, endPoint x: 482, endPoint y: 206, distance: 29.3
click at [482, 206] on span "do" at bounding box center [485, 203] width 12 height 10
drag, startPoint x: 505, startPoint y: 228, endPoint x: 496, endPoint y: 228, distance: 8.9
click at [489, 228] on span "like" at bounding box center [482, 229] width 15 height 10
click at [530, 212] on div "+ keyboard_arrow_down" at bounding box center [535, 212] width 53 height 23
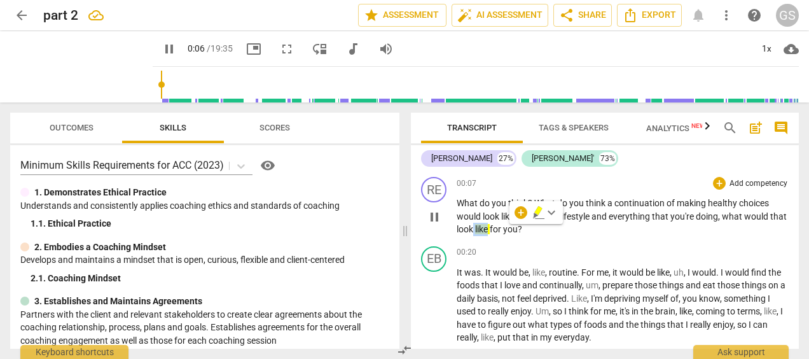
drag, startPoint x: 490, startPoint y: 230, endPoint x: 505, endPoint y: 230, distance: 14.6
click at [505, 230] on p "What do you think ? What do you think a continuation of making healthy choices …" at bounding box center [622, 215] width 332 height 39
click at [489, 230] on span "like" at bounding box center [482, 229] width 15 height 10
drag, startPoint x: 492, startPoint y: 228, endPoint x: 507, endPoint y: 229, distance: 15.3
click at [507, 229] on p "What do you think ? What do you think a continuation of making healthy choices …" at bounding box center [622, 215] width 332 height 39
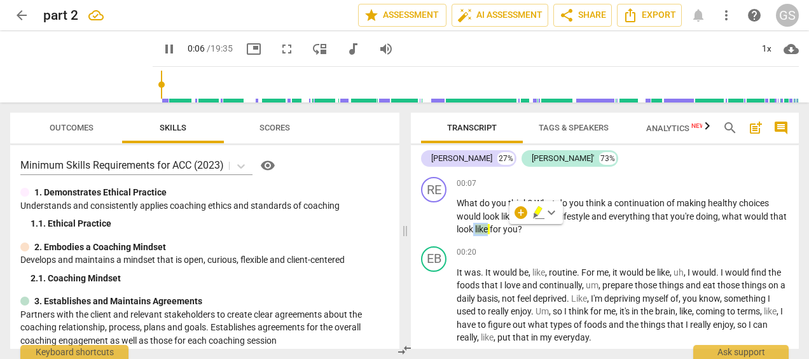
click at [537, 207] on icon "button" at bounding box center [538, 210] width 8 height 9
drag, startPoint x: 474, startPoint y: 226, endPoint x: 508, endPoint y: 228, distance: 33.7
click at [508, 228] on p "What do you think ? What do you think a continuation of making healthy choices …" at bounding box center [622, 215] width 332 height 39
click at [549, 212] on span "keyboard_arrow_down" at bounding box center [550, 212] width 15 height 15
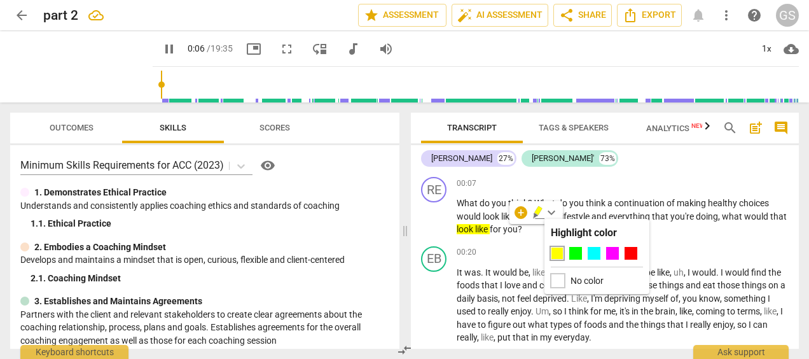
click at [556, 275] on div at bounding box center [557, 280] width 14 height 14
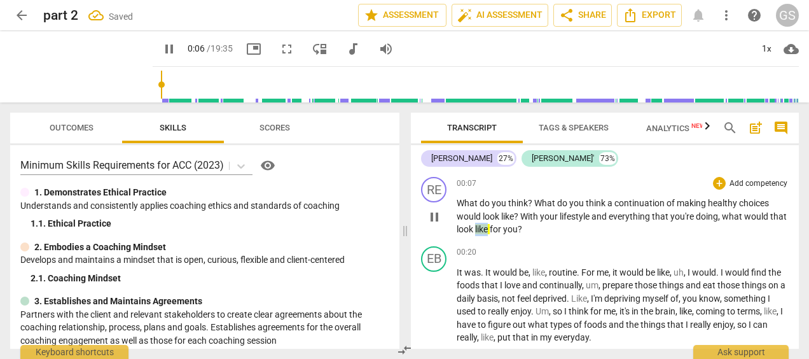
drag, startPoint x: 493, startPoint y: 229, endPoint x: 507, endPoint y: 230, distance: 14.0
click at [489, 230] on span "like" at bounding box center [482, 229] width 15 height 10
click at [547, 210] on span "keyboard_arrow_down" at bounding box center [550, 212] width 15 height 15
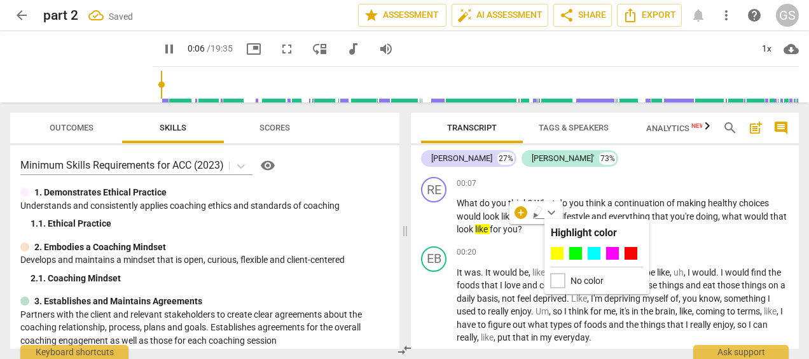
click at [552, 273] on div at bounding box center [557, 280] width 14 height 14
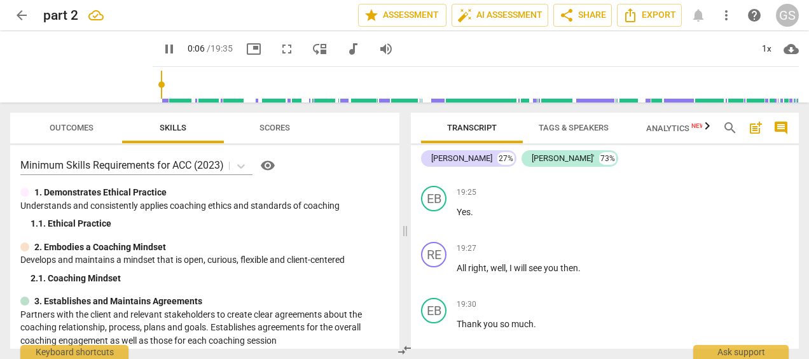
scroll to position [4041, 0]
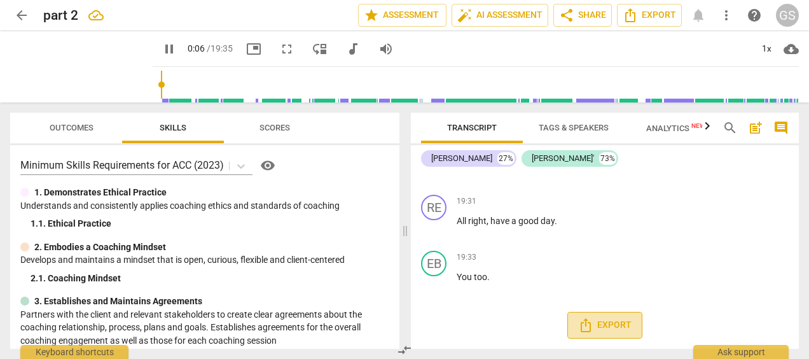
click at [598, 320] on span "Export" at bounding box center [604, 324] width 53 height 15
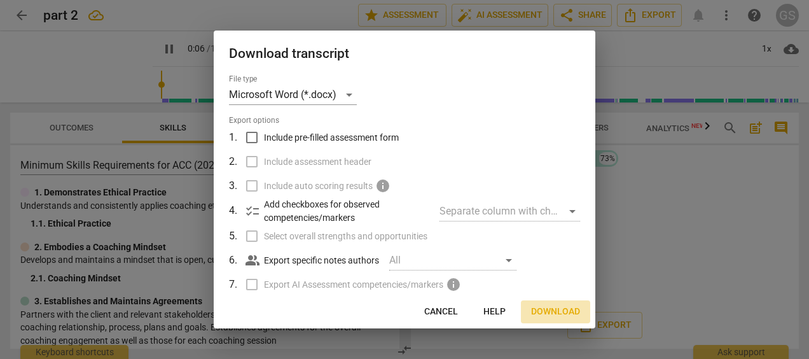
click at [552, 311] on span "Download" at bounding box center [555, 311] width 49 height 13
